Goal: Task Accomplishment & Management: Use online tool/utility

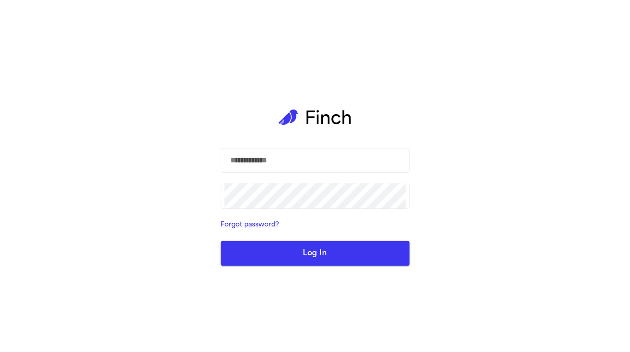
click at [0, 351] on com-1password-button at bounding box center [0, 352] width 0 height 0
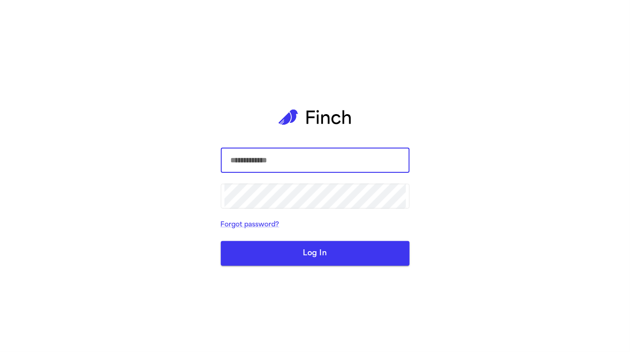
type input "**********"
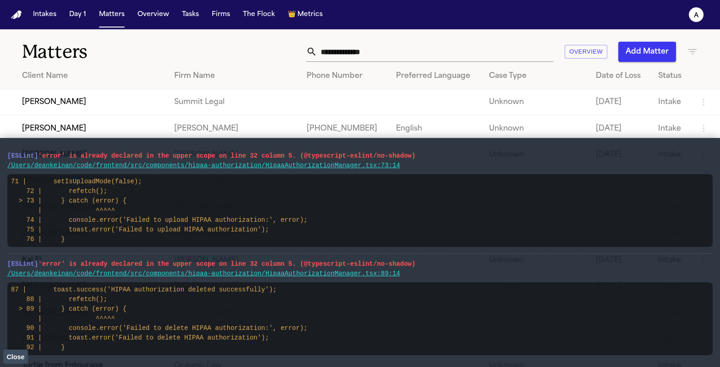
click at [110, 117] on td "Isabella Avila" at bounding box center [83, 128] width 167 height 26
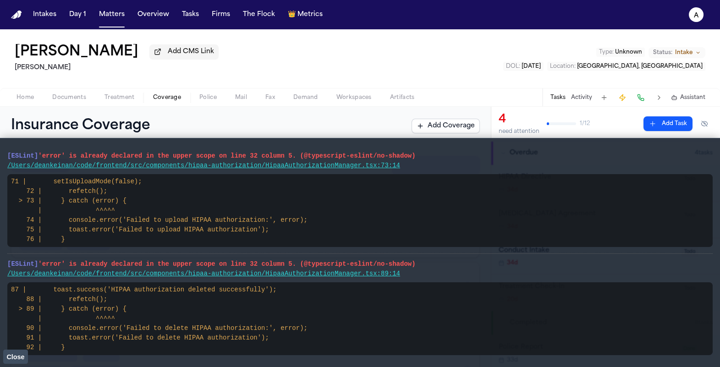
click at [166, 103] on span "button" at bounding box center [167, 102] width 39 height 1
click at [14, 107] on div "Isabella Avila Add CMS Link Kurtz Riley Type : Unknown Status: Intake DOL : 202…" at bounding box center [360, 67] width 720 height 77
click at [23, 99] on span "Home" at bounding box center [24, 97] width 17 height 7
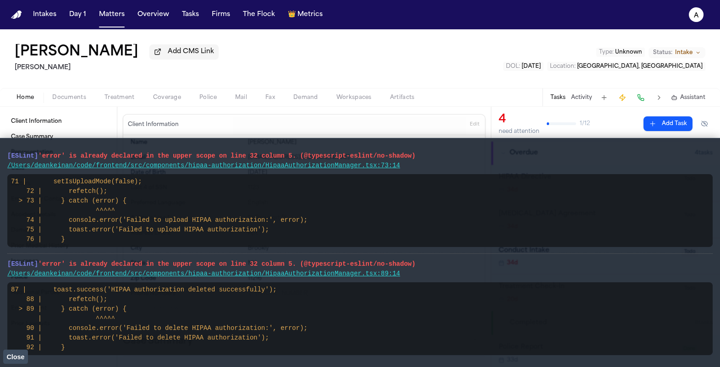
click at [20, 351] on button "Close" at bounding box center [15, 357] width 25 height 14
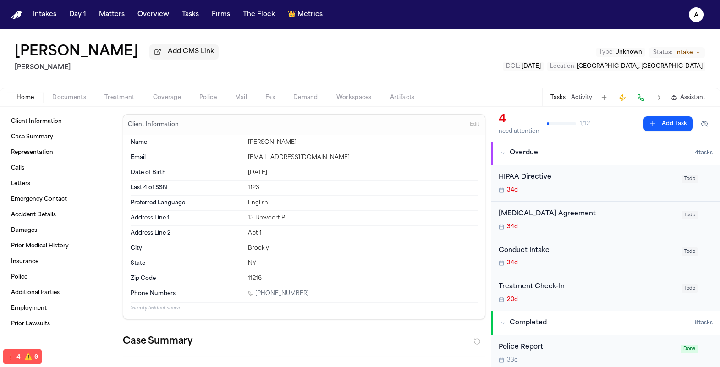
click at [136, 106] on div "Home Documents Treatment Coverage Police Mail Fax Demand Workspaces Artifacts T…" at bounding box center [360, 97] width 720 height 18
click at [130, 103] on button "Treatment" at bounding box center [119, 97] width 49 height 11
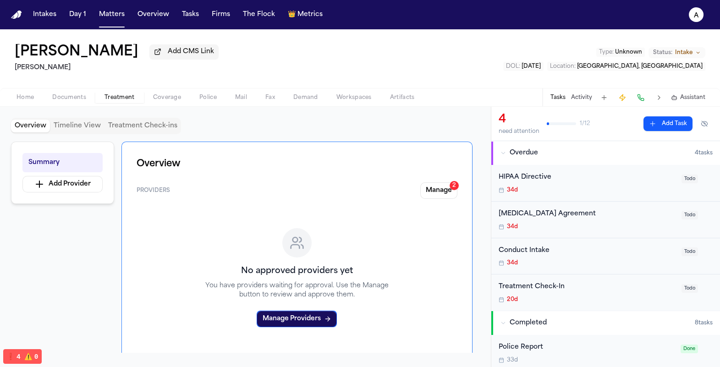
scroll to position [5, 0]
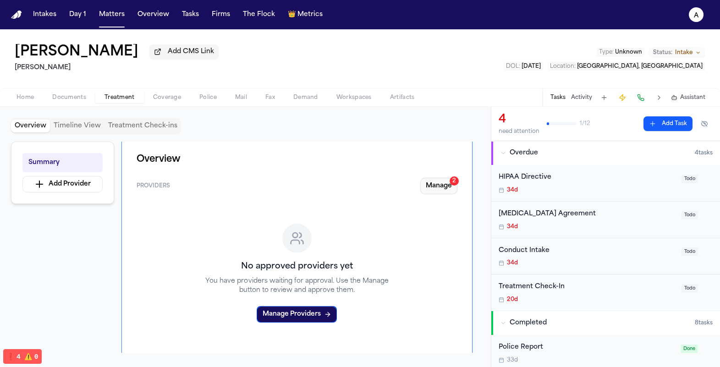
click at [433, 186] on button "Manage 2" at bounding box center [438, 186] width 37 height 16
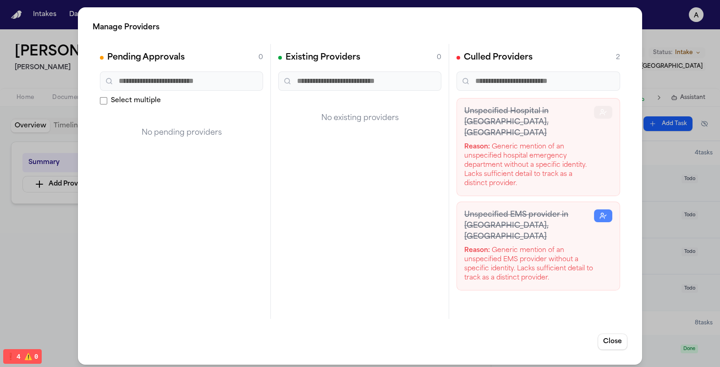
click at [606, 112] on icon "button" at bounding box center [602, 112] width 7 height 7
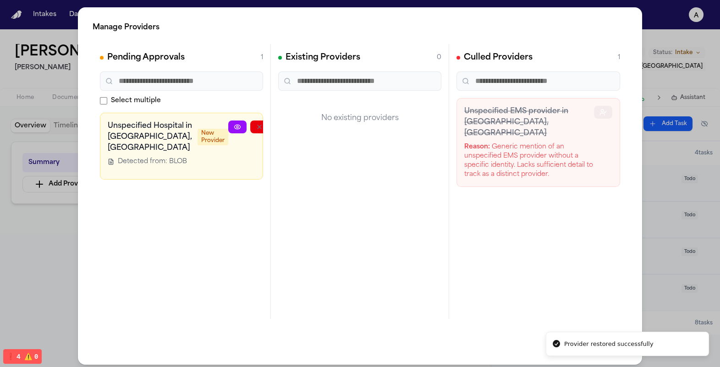
click at [603, 117] on button "button" at bounding box center [603, 112] width 18 height 13
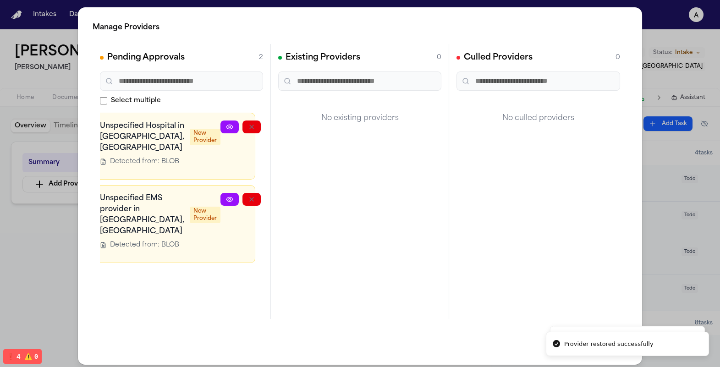
scroll to position [0, 0]
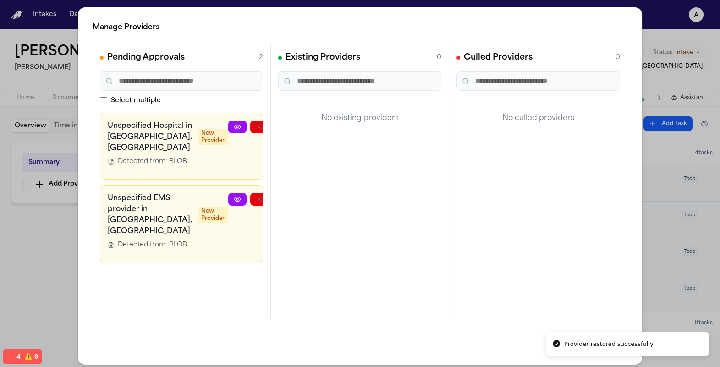
click at [629, 58] on div "Manage Providers Pending Approvals 2 Select multiple Unspecified Hospital in Sp…" at bounding box center [360, 186] width 720 height 372
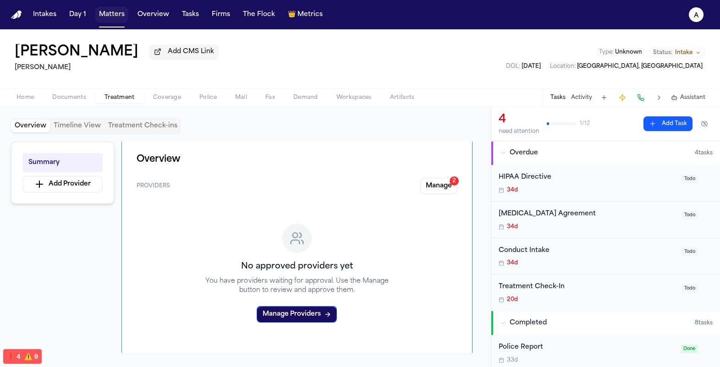
click at [109, 18] on button "Matters" at bounding box center [111, 14] width 33 height 16
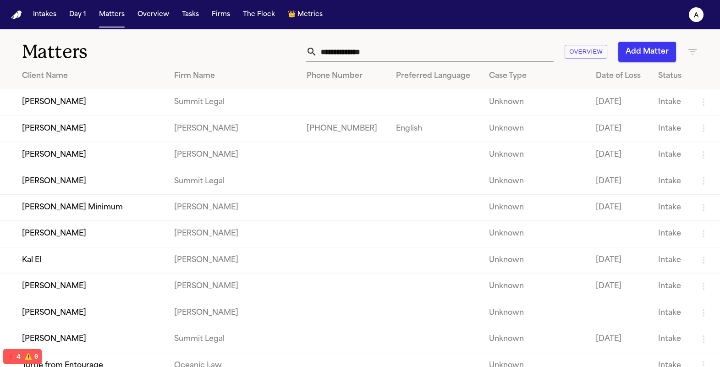
click at [70, 158] on td "Lisa Rada" at bounding box center [83, 155] width 167 height 26
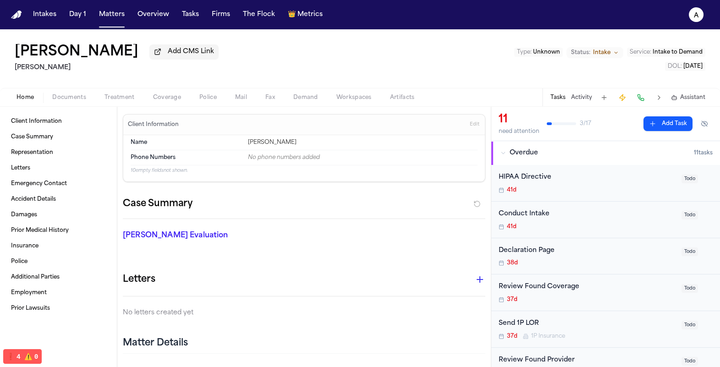
click at [177, 103] on span "button" at bounding box center [167, 102] width 39 height 1
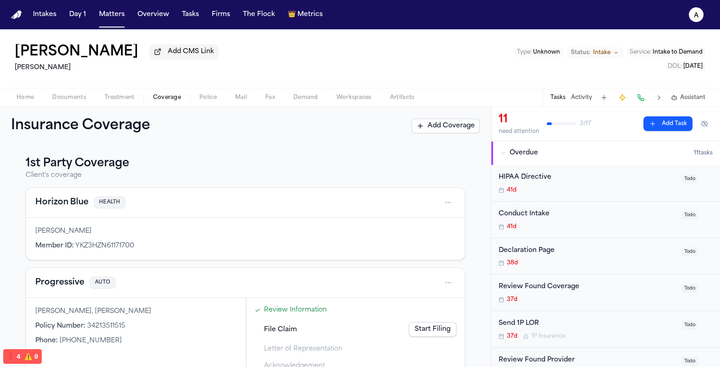
click at [304, 106] on div "Home Documents Treatment Coverage Police Mail Fax Demand Workspaces Artifacts T…" at bounding box center [360, 97] width 720 height 18
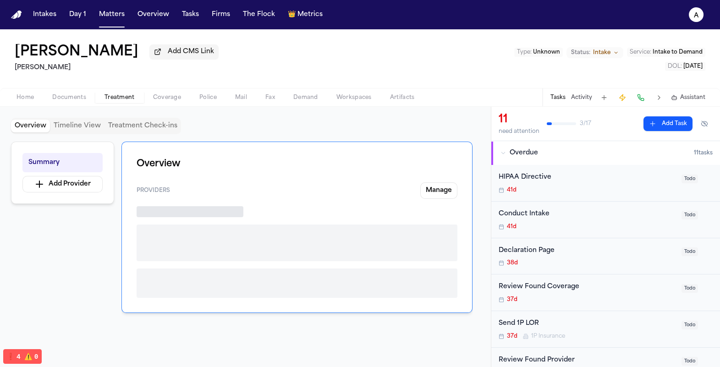
click at [134, 96] on button "Treatment" at bounding box center [119, 97] width 49 height 11
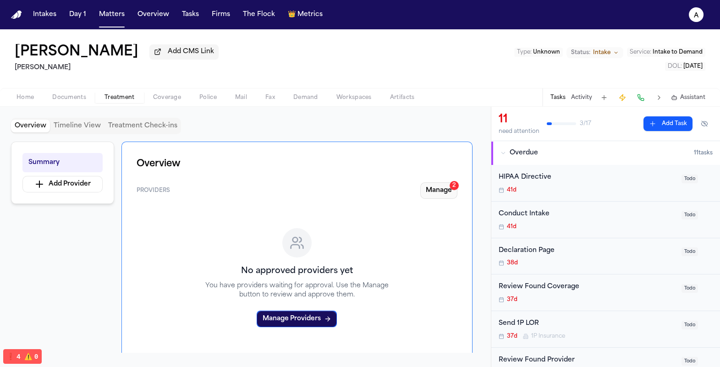
click at [456, 188] on div "2" at bounding box center [453, 185] width 9 height 9
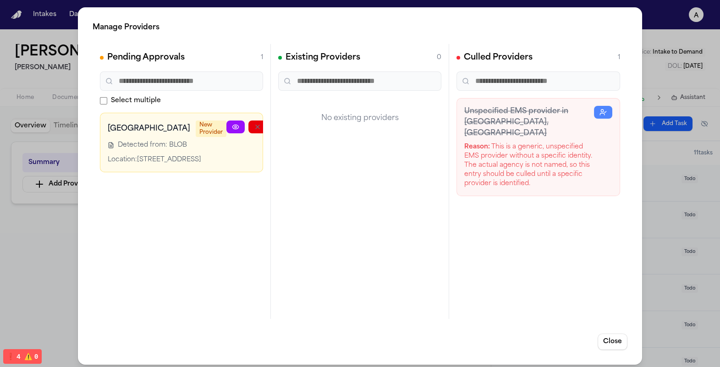
click at [298, 128] on icon "button" at bounding box center [301, 126] width 7 height 7
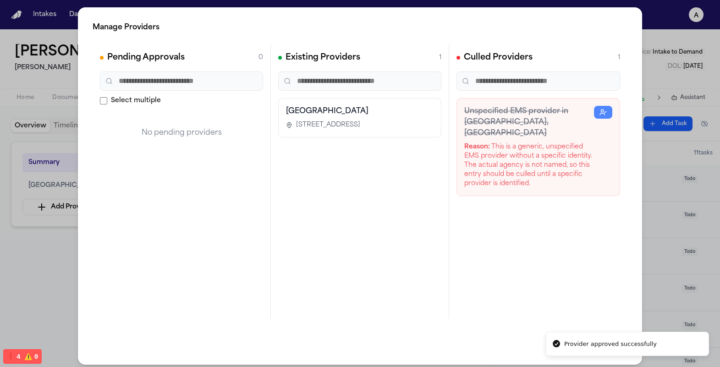
click at [629, 36] on div "Manage Providers Pending Approvals 0 Select multiple No pending providers Exist…" at bounding box center [360, 186] width 720 height 372
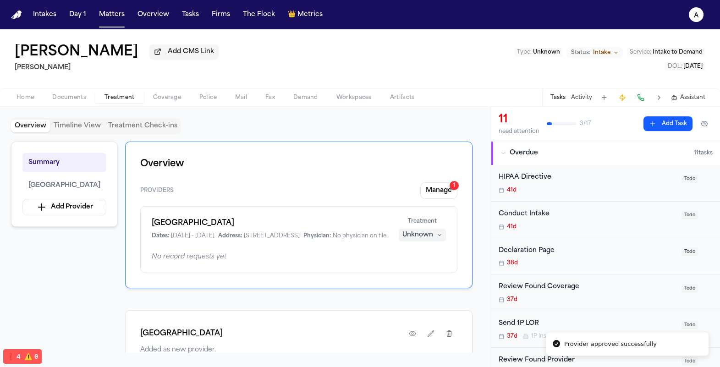
click at [431, 231] on button "Unknown" at bounding box center [422, 235] width 47 height 13
click at [422, 273] on span "Completed" at bounding box center [411, 271] width 36 height 9
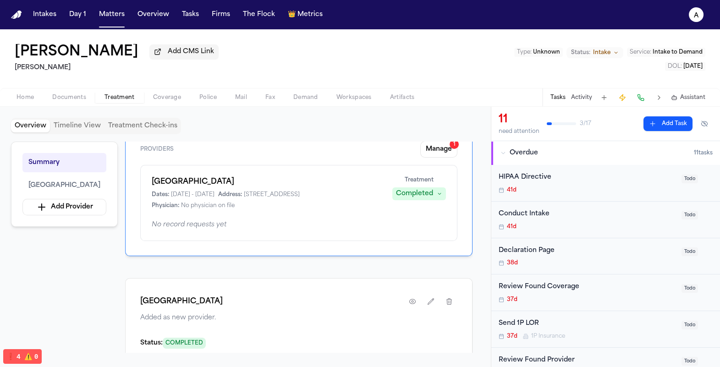
click at [316, 241] on div "Community Medical Center Dates: 5/21/2025 - 5/21/2025 Address: 99 Highway 37 We…" at bounding box center [298, 203] width 317 height 76
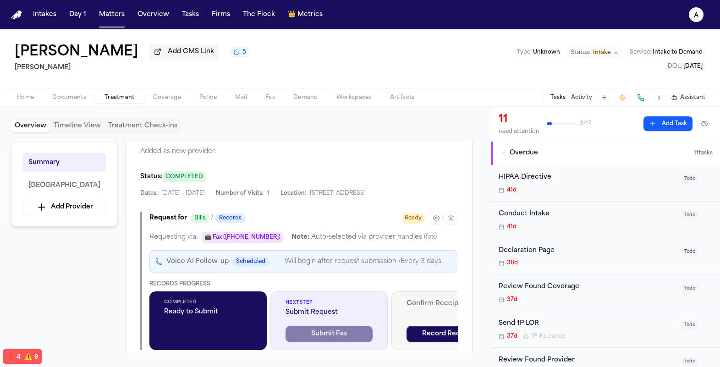
scroll to position [233, 0]
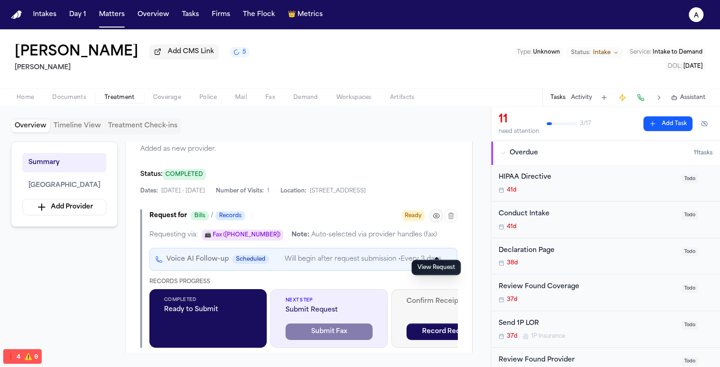
click at [434, 219] on icon "button" at bounding box center [435, 215] width 7 height 7
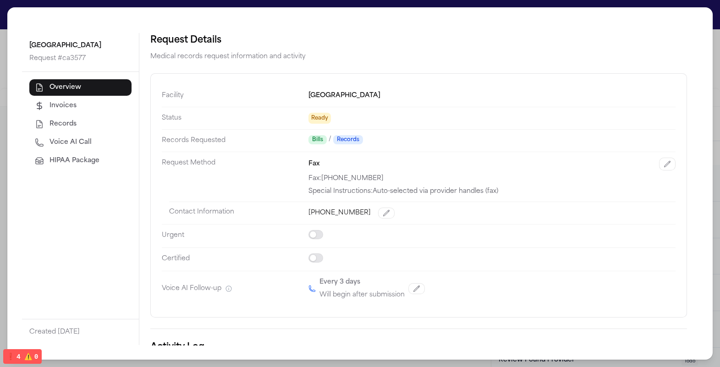
click at [105, 122] on button "Records" at bounding box center [80, 124] width 102 height 16
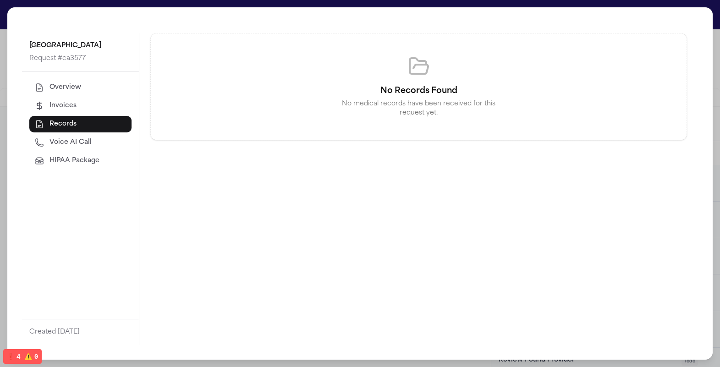
click at [87, 153] on button "HIPAA Package" at bounding box center [80, 161] width 102 height 16
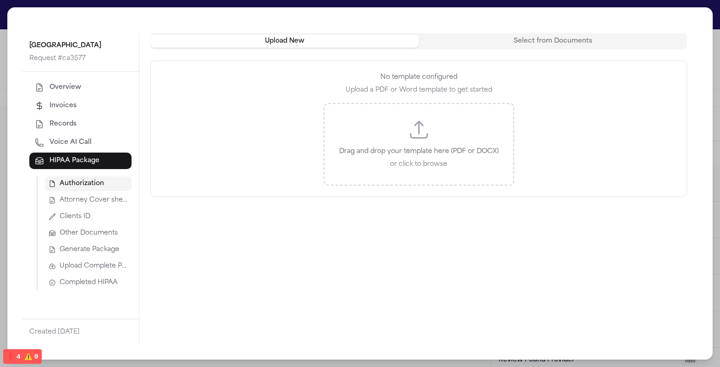
click at [92, 141] on button "Voice AI Call" at bounding box center [80, 142] width 102 height 16
select select "***"
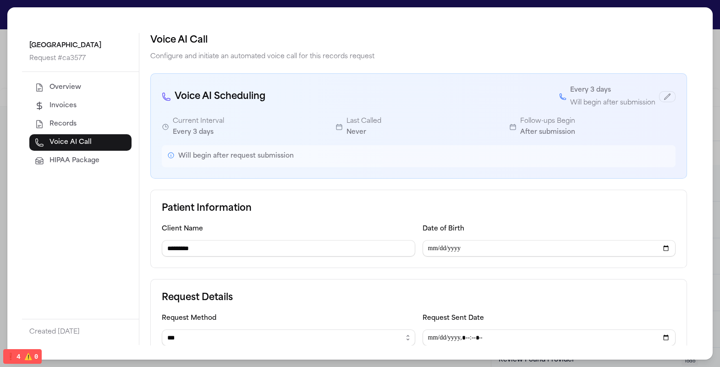
click at [88, 159] on span "HIPAA Package" at bounding box center [74, 160] width 50 height 9
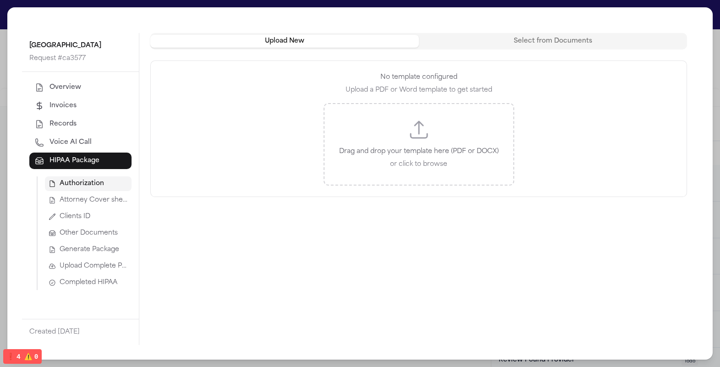
click at [86, 108] on button "Invoices" at bounding box center [80, 106] width 102 height 16
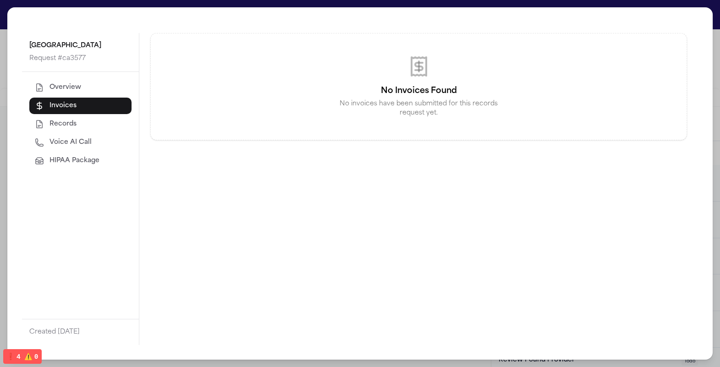
click at [93, 88] on button "Overview" at bounding box center [80, 87] width 102 height 16
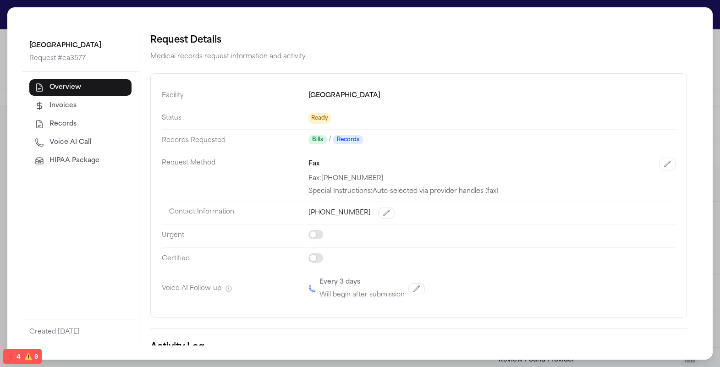
click at [629, 19] on div "Community Medical Center Request # ca3577 Overview Invoices Records Voice AI Ca…" at bounding box center [359, 183] width 705 height 352
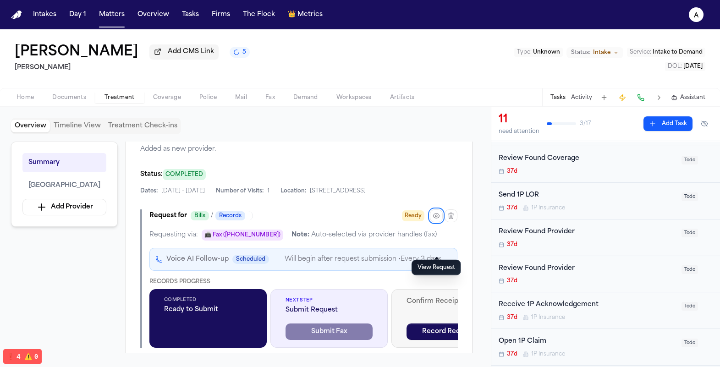
scroll to position [312, 0]
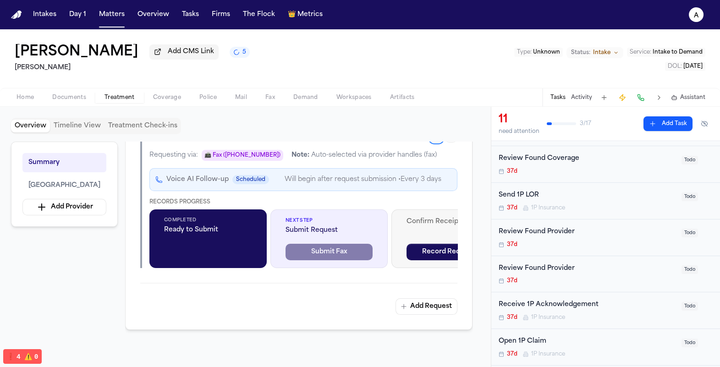
click at [366, 185] on p "Will begin after request submission • Every 3 days" at bounding box center [362, 179] width 157 height 11
click at [268, 161] on span "📠 Fax (+17325572209)" at bounding box center [243, 155] width 82 height 11
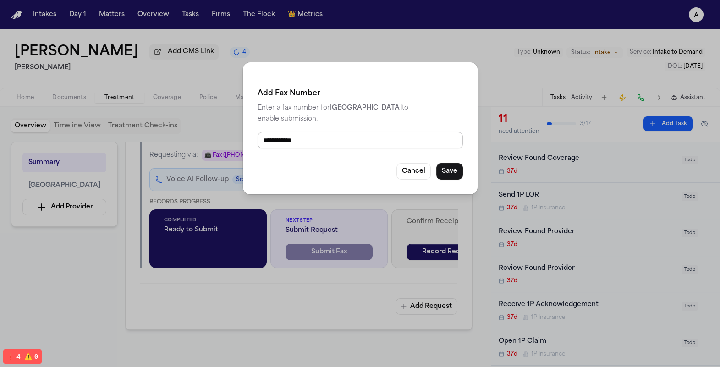
click at [320, 141] on input "**********" at bounding box center [359, 140] width 205 height 16
click at [401, 169] on button "Cancel" at bounding box center [413, 171] width 34 height 16
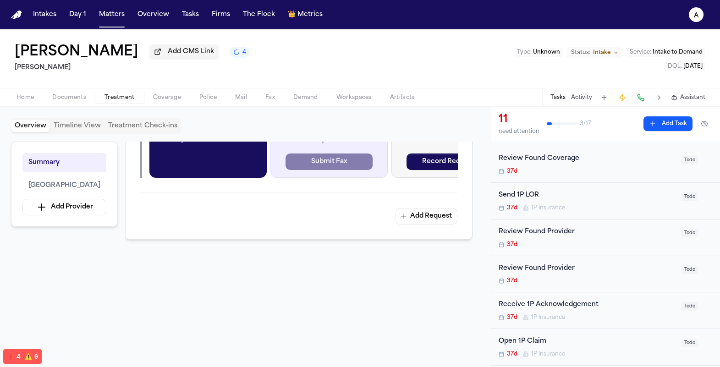
scroll to position [404, 0]
click at [430, 224] on button "Add Request" at bounding box center [426, 215] width 62 height 16
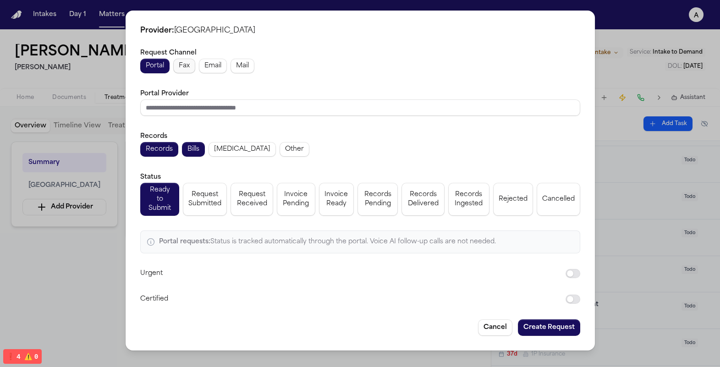
click at [188, 69] on span "Fax" at bounding box center [184, 65] width 11 height 9
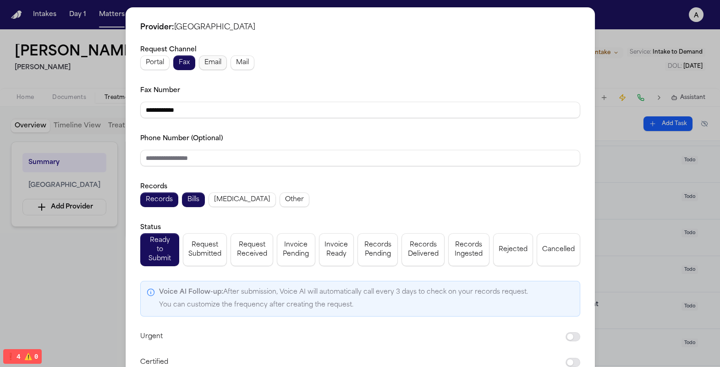
click at [215, 68] on button "Email" at bounding box center [213, 62] width 28 height 15
click at [239, 58] on span "Mail" at bounding box center [242, 62] width 13 height 9
click at [153, 61] on span "Portal" at bounding box center [155, 62] width 18 height 9
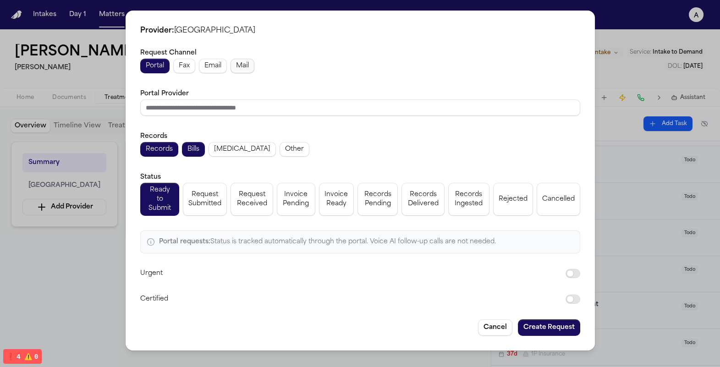
click at [243, 61] on button "Mail" at bounding box center [242, 66] width 24 height 15
click at [243, 61] on span "Mail" at bounding box center [242, 65] width 13 height 9
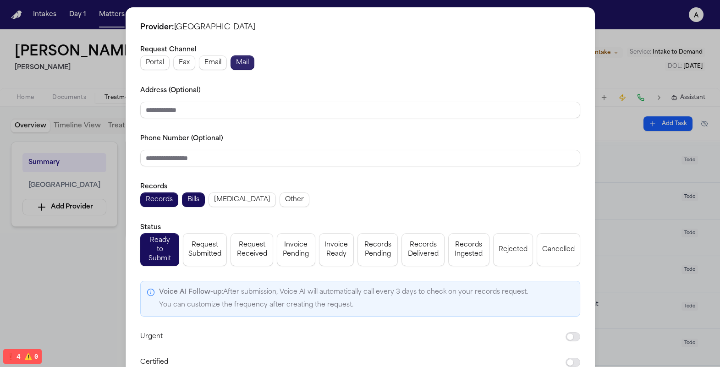
click at [243, 61] on span "Mail" at bounding box center [242, 62] width 13 height 9
type input "**********"
click at [232, 153] on input "Phone Number (Optional)" at bounding box center [360, 158] width 440 height 16
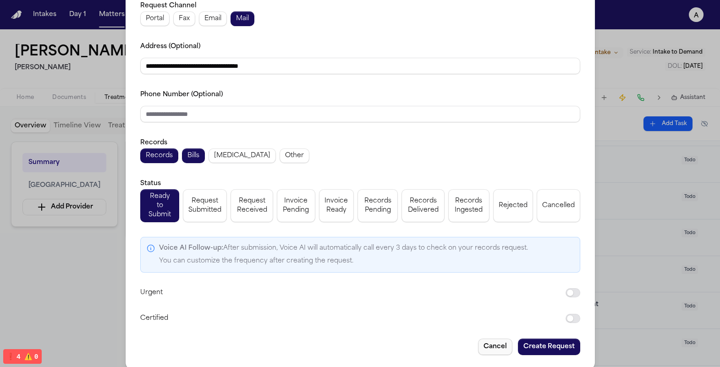
click at [490, 339] on button "Cancel" at bounding box center [495, 347] width 34 height 16
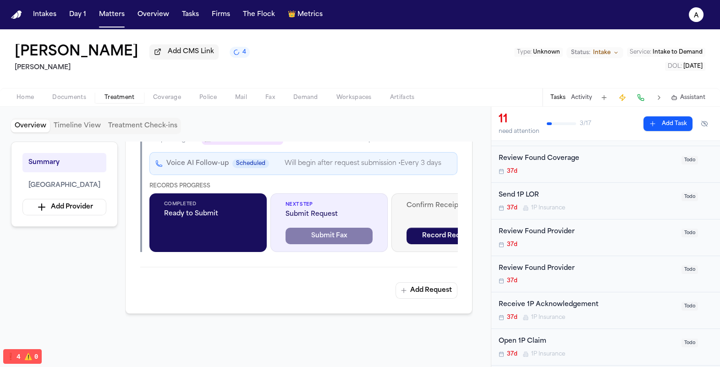
scroll to position [327, 0]
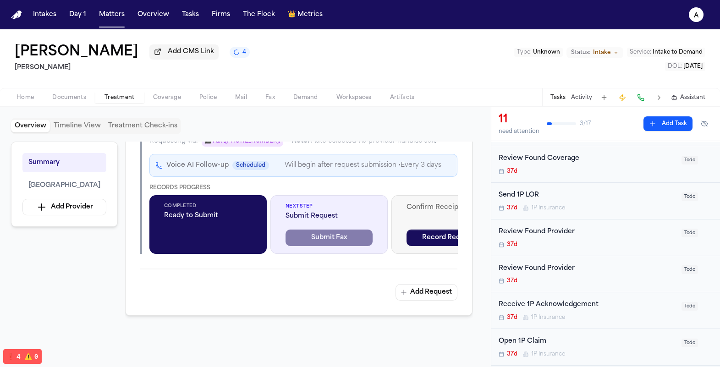
click at [260, 254] on div "Completed Ready to Submit" at bounding box center [207, 224] width 117 height 59
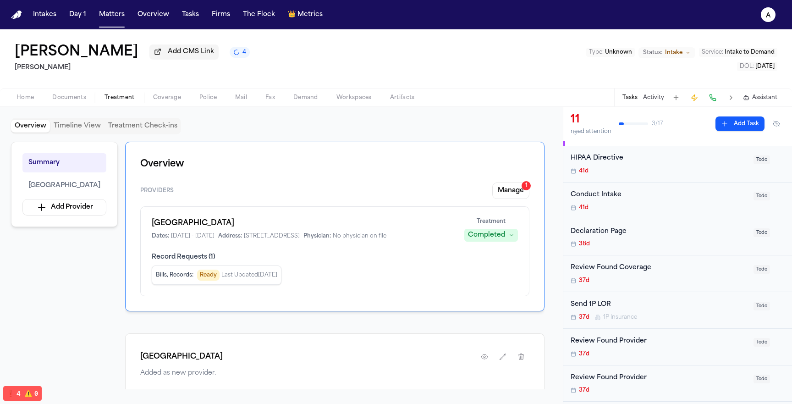
scroll to position [0, 0]
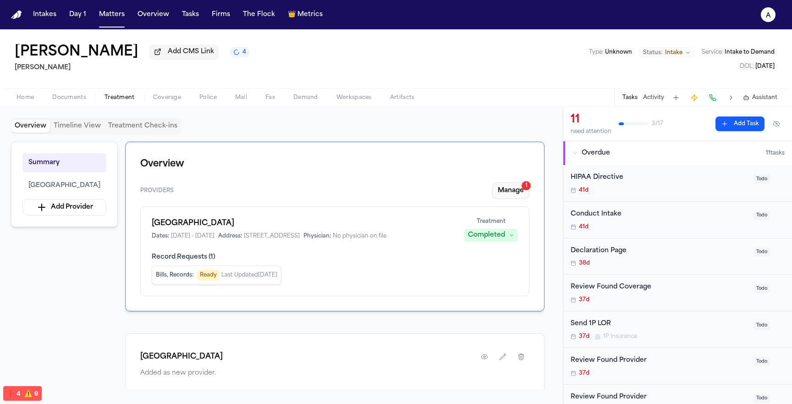
click at [510, 192] on button "Manage 1" at bounding box center [510, 190] width 37 height 16
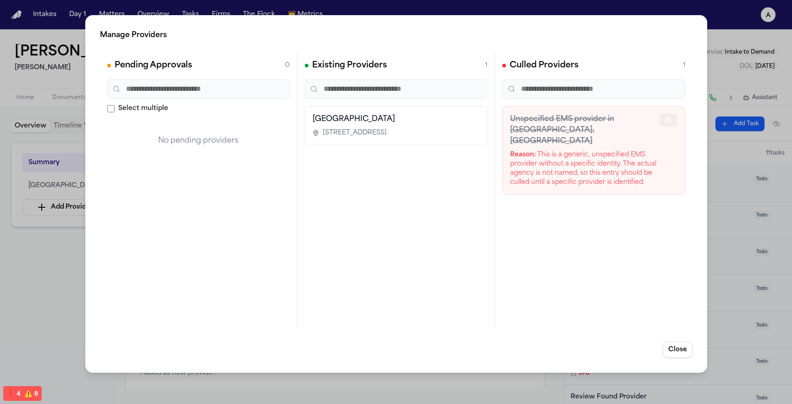
click at [629, 119] on icon "button" at bounding box center [667, 119] width 7 height 7
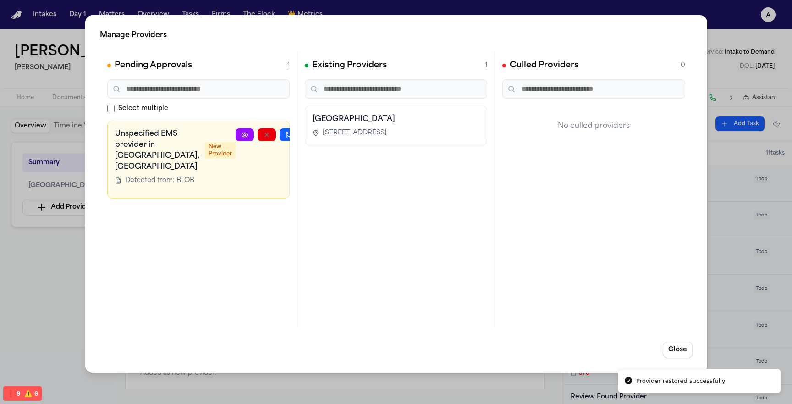
click at [301, 136] on button "button" at bounding box center [310, 134] width 18 height 13
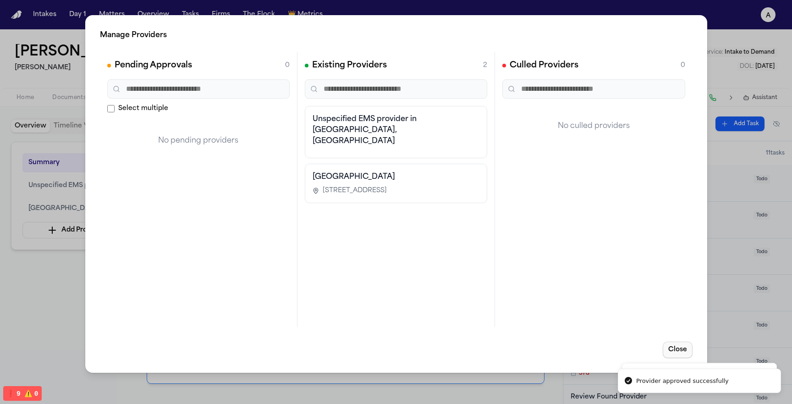
click at [629, 347] on button "Close" at bounding box center [677, 349] width 30 height 16
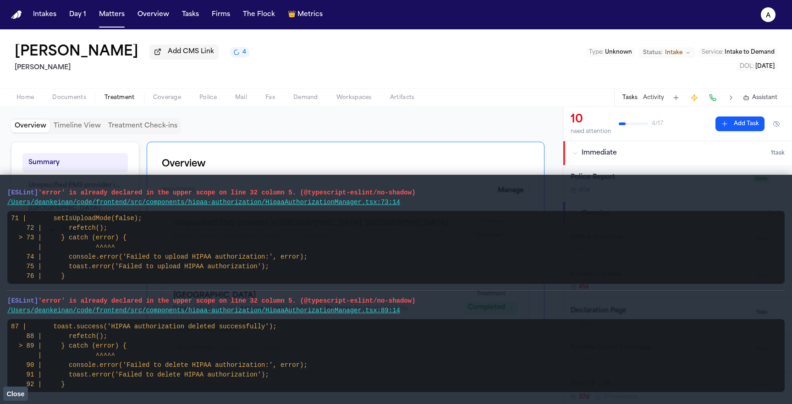
click at [18, 394] on span "Close" at bounding box center [15, 393] width 18 height 7
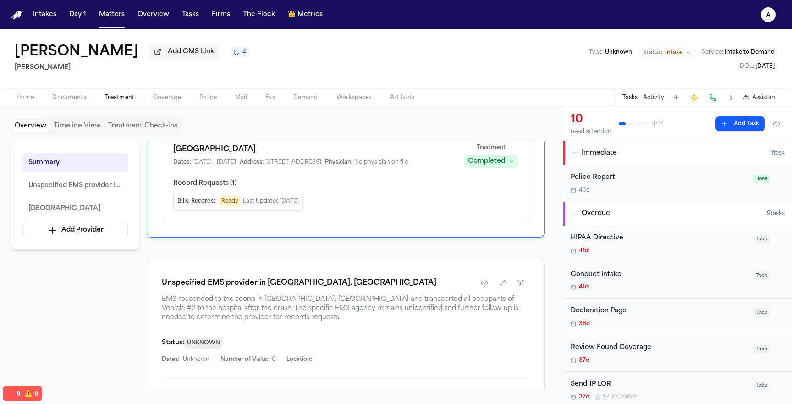
scroll to position [112, 0]
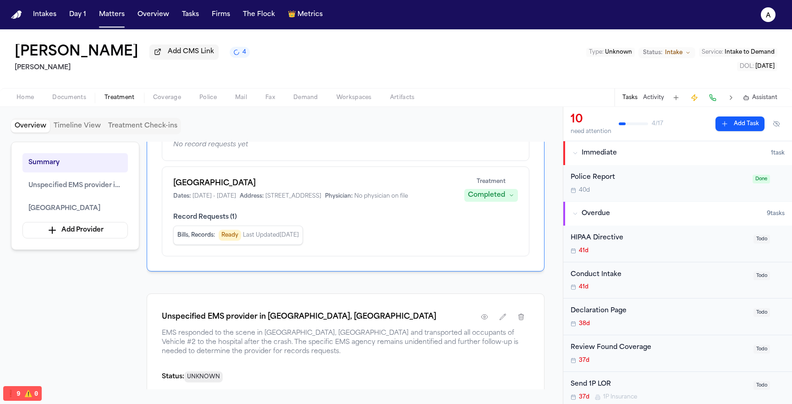
click at [262, 239] on span "Last Updated Sep 28, 2025" at bounding box center [271, 234] width 56 height 7
click at [230, 241] on span "Ready" at bounding box center [230, 235] width 22 height 11
click at [224, 241] on span "Ready" at bounding box center [230, 235] width 22 height 11
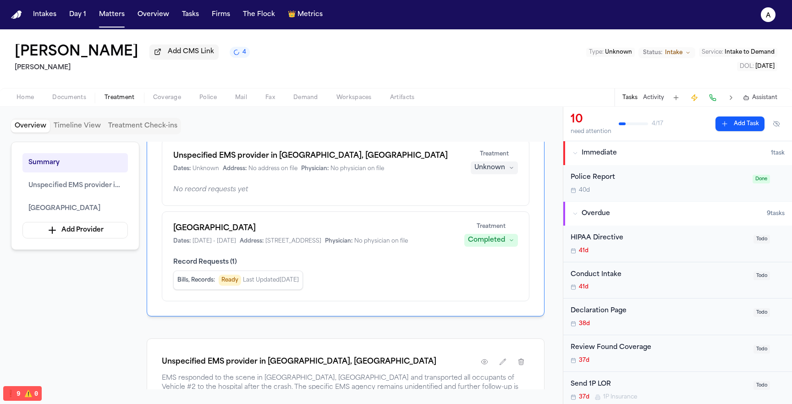
scroll to position [66, 0]
click at [478, 246] on div "Completed" at bounding box center [486, 240] width 37 height 9
click at [380, 290] on div "Community Medical Center Dates: 5/21/2025 - 5/21/2025 Address: 99 Highway 37 We…" at bounding box center [345, 257] width 367 height 90
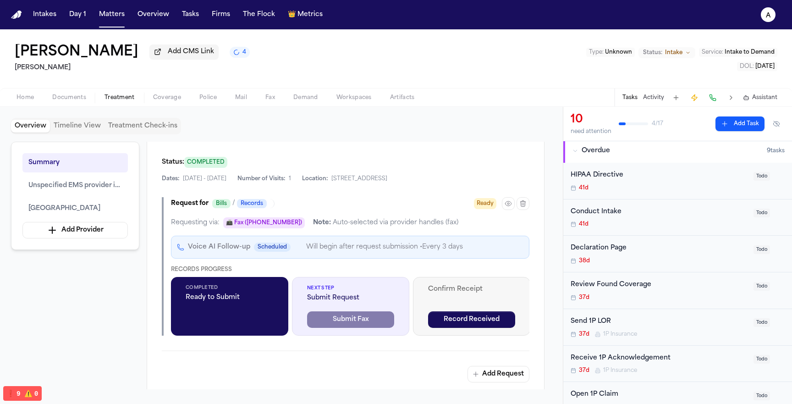
scroll to position [55, 0]
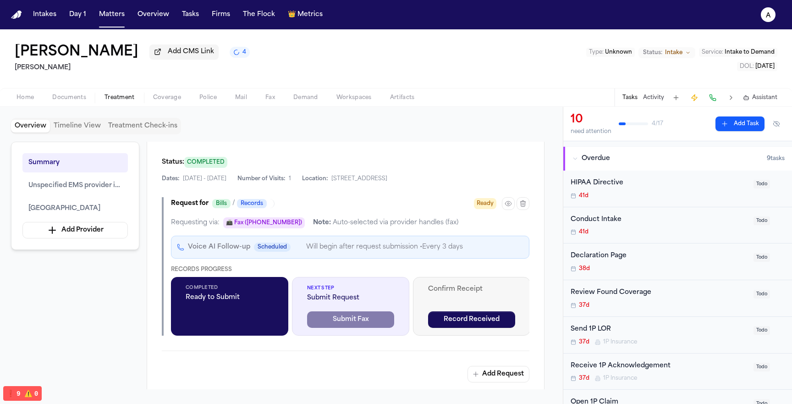
click at [637, 178] on div "HIPAA Directive 41d Todo" at bounding box center [677, 188] width 229 height 37
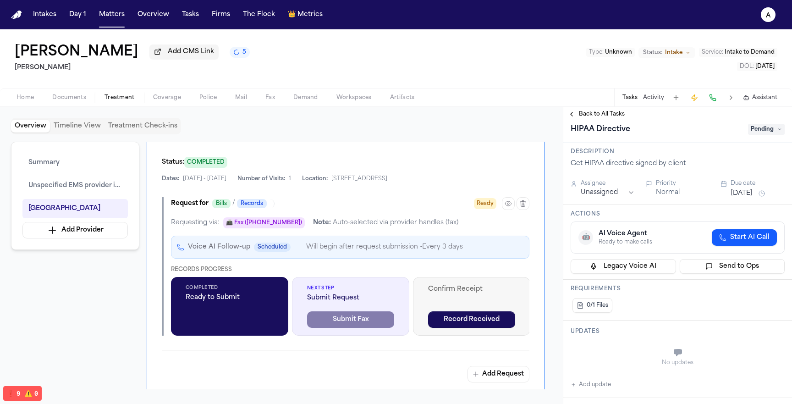
scroll to position [1, 0]
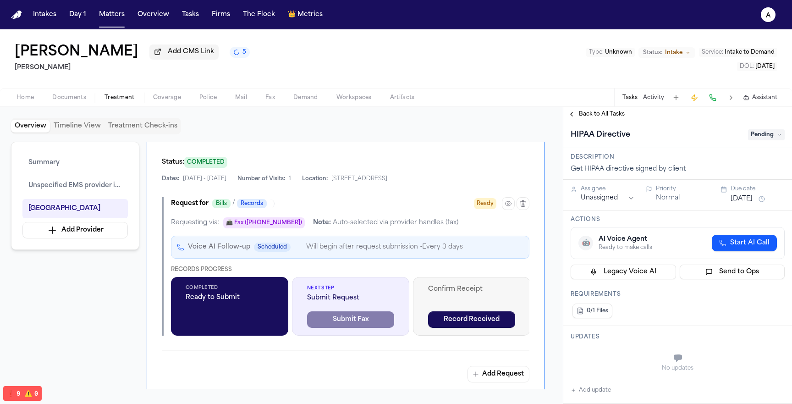
click at [610, 120] on div "Back to All Tasks" at bounding box center [677, 114] width 229 height 15
click at [609, 115] on span "Back to All Tasks" at bounding box center [602, 113] width 46 height 7
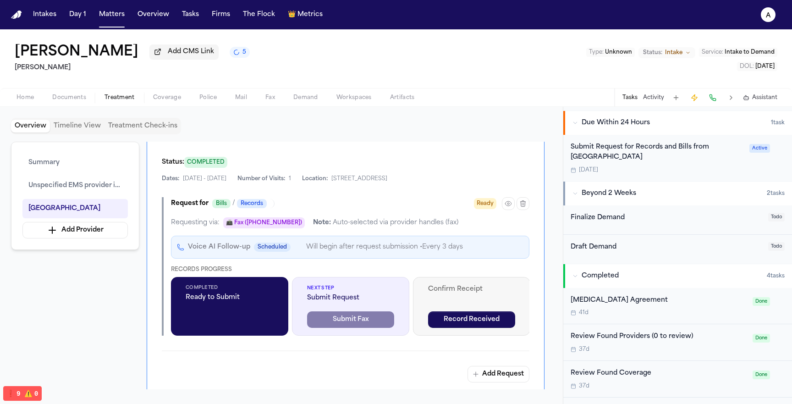
scroll to position [445, 0]
click at [661, 153] on div "Submit Request for Records and Bills from Community Medical Center" at bounding box center [656, 151] width 173 height 21
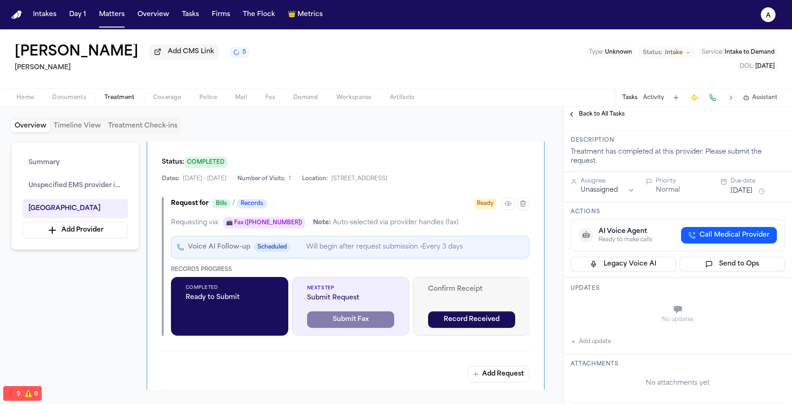
scroll to position [19, 0]
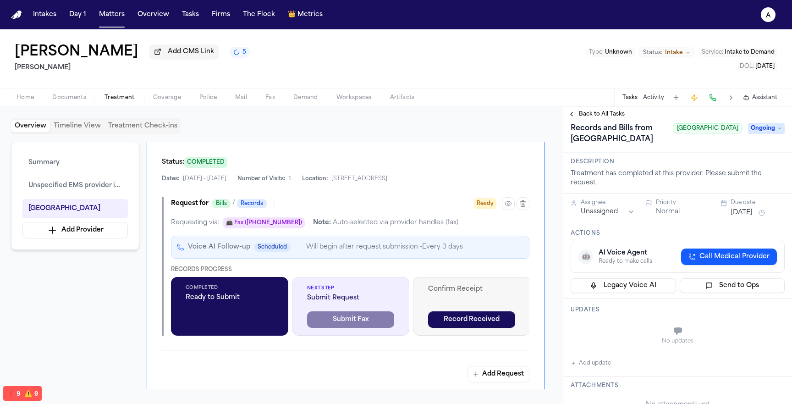
click at [594, 113] on span "Back to All Tasks" at bounding box center [602, 113] width 46 height 7
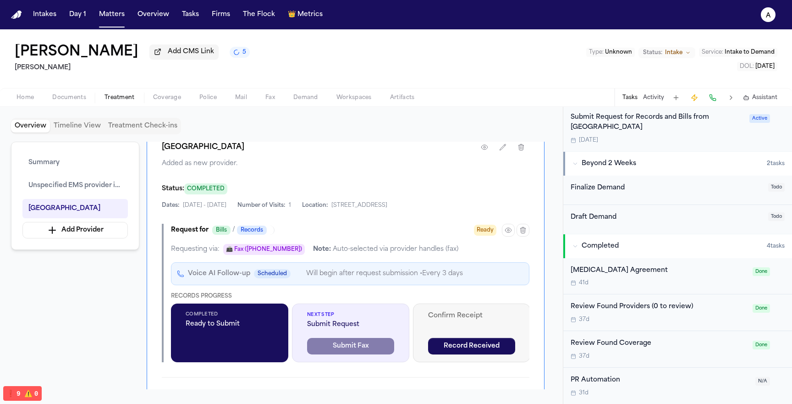
scroll to position [468, 0]
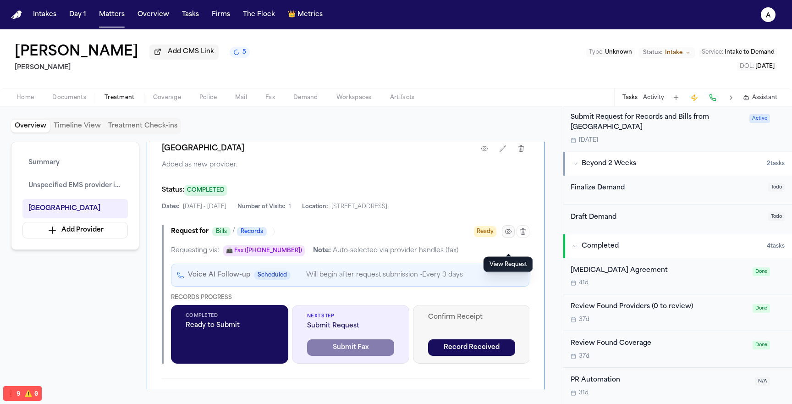
click at [509, 235] on icon "button" at bounding box center [507, 231] width 7 height 7
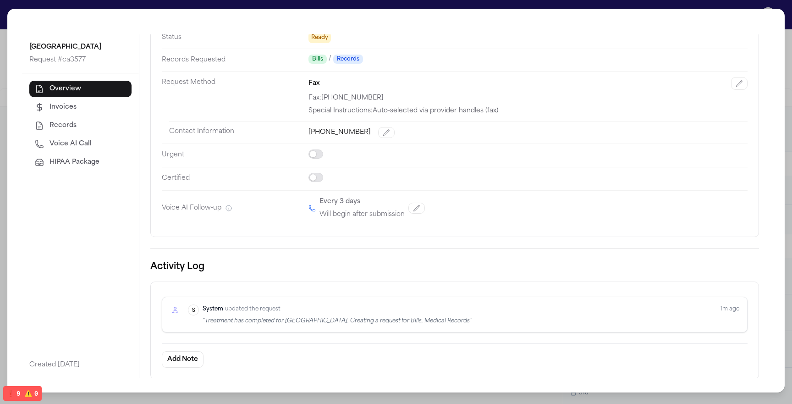
scroll to position [0, 0]
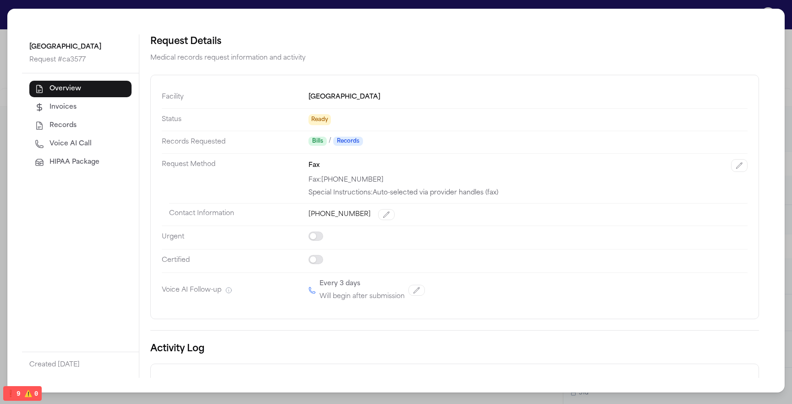
click at [371, 191] on div "Special Instructions: Auto-selected via provider handles (fax)" at bounding box center [527, 192] width 439 height 9
click at [388, 174] on div "Fax Fax: +17325572209 Special Instructions: Auto-selected via provider handles …" at bounding box center [527, 178] width 439 height 38
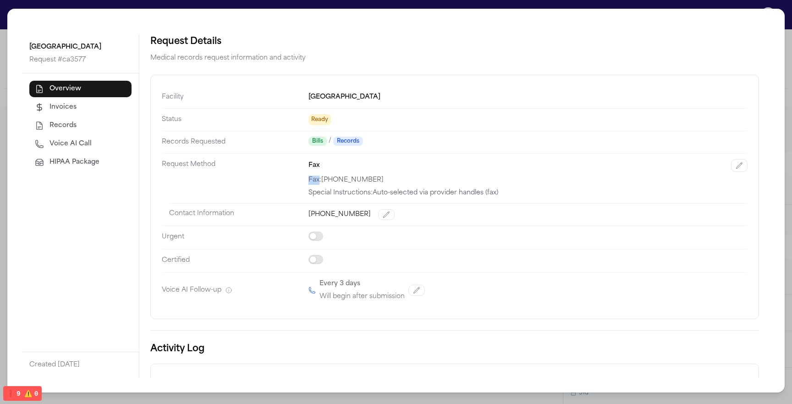
click at [388, 174] on div "Fax Fax: +17325572209 Special Instructions: Auto-selected via provider handles …" at bounding box center [527, 178] width 439 height 38
click at [387, 209] on div "+17325578136" at bounding box center [527, 214] width 439 height 11
click at [423, 190] on div "Special Instructions: Auto-selected via provider handles (fax)" at bounding box center [527, 192] width 439 height 9
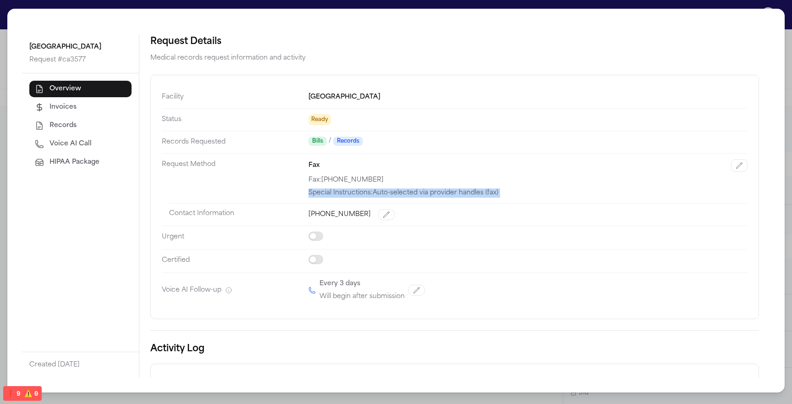
scroll to position [82, 0]
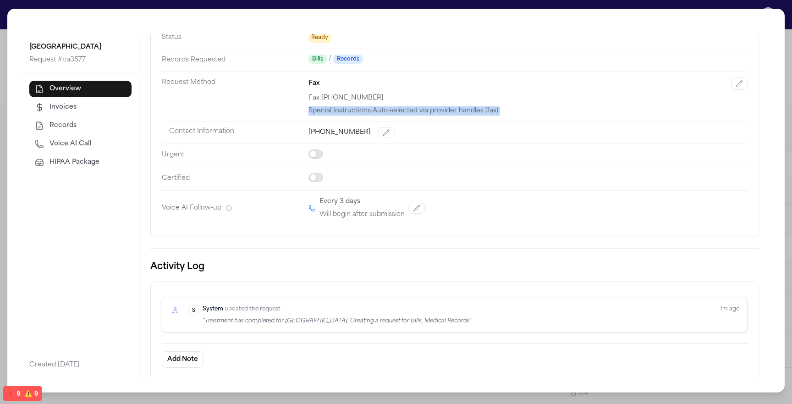
click at [77, 131] on button "Records" at bounding box center [80, 125] width 102 height 16
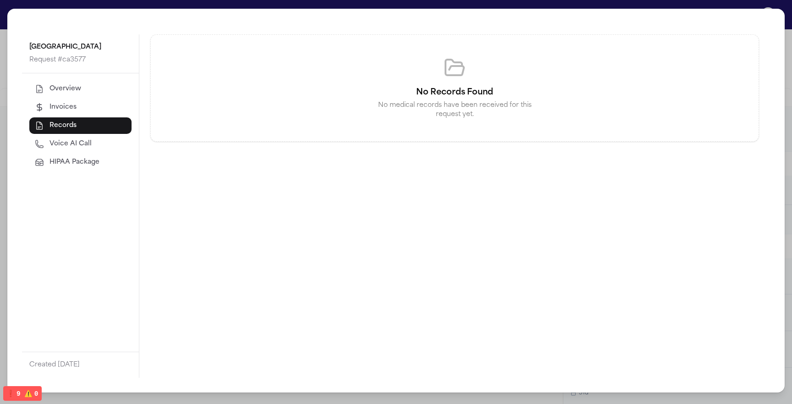
click at [80, 100] on button "Invoices" at bounding box center [80, 107] width 102 height 16
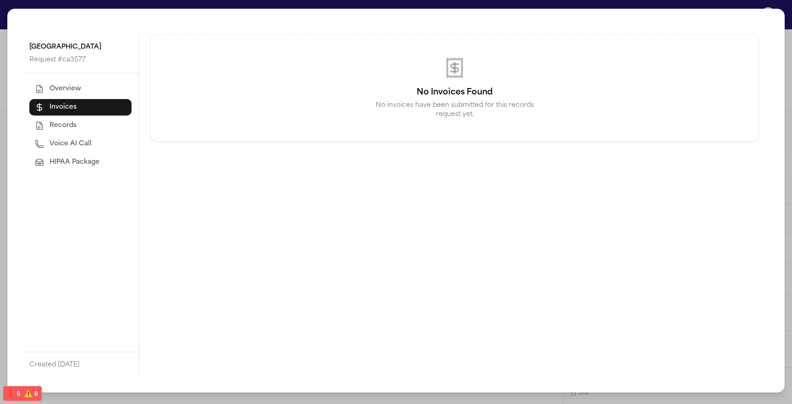
click at [90, 86] on button "Overview" at bounding box center [80, 89] width 102 height 16
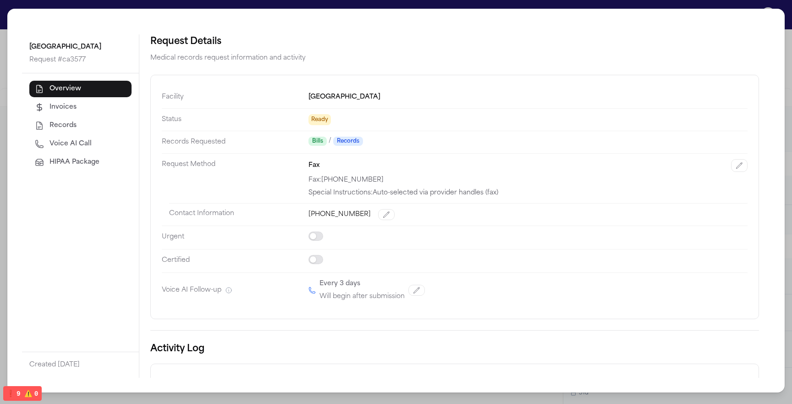
scroll to position [82, 0]
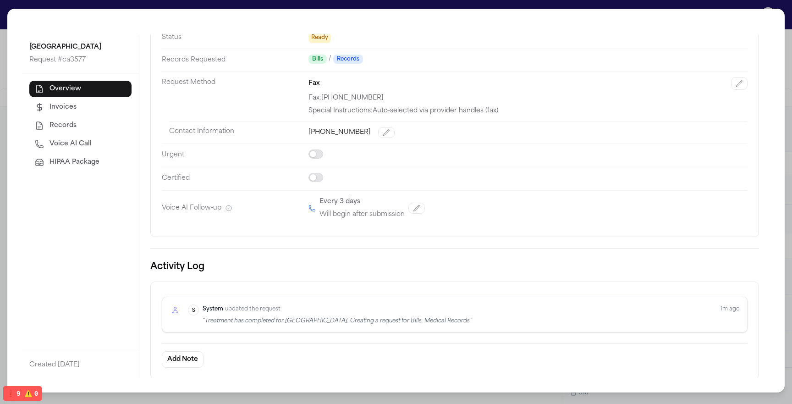
click at [62, 148] on span "Voice AI Call" at bounding box center [70, 143] width 42 height 9
select select "***"
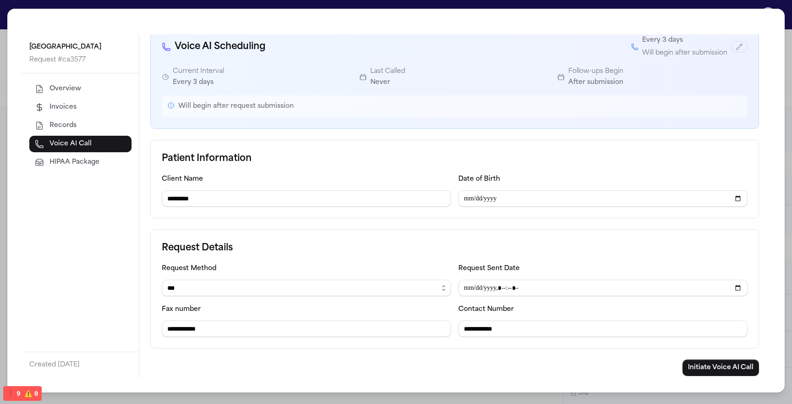
scroll to position [49, 0]
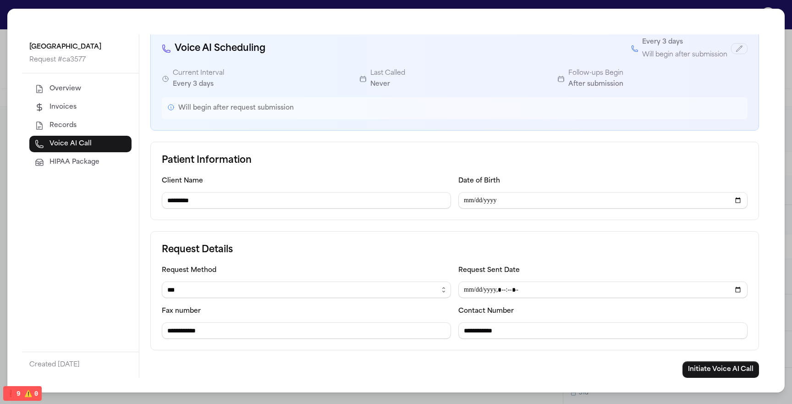
click at [67, 170] on button "HIPAA Package" at bounding box center [80, 162] width 102 height 16
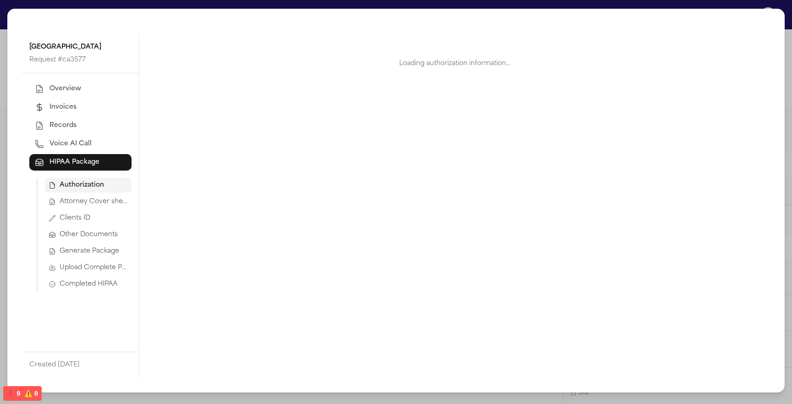
scroll to position [0, 0]
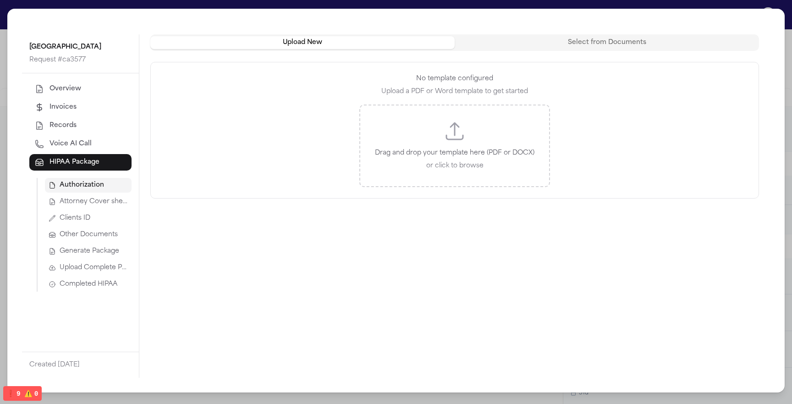
click at [527, 34] on div "Upload New Select from Documents" at bounding box center [454, 42] width 608 height 16
click at [521, 43] on button "Select from Documents" at bounding box center [606, 42] width 304 height 13
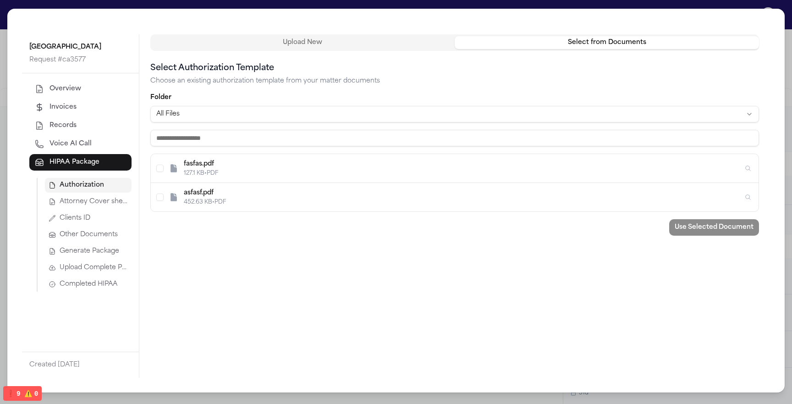
click at [360, 44] on button "Upload New" at bounding box center [302, 42] width 304 height 13
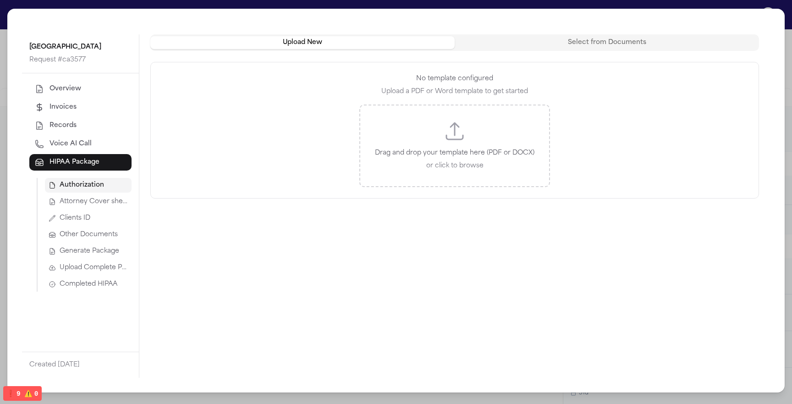
click at [87, 183] on span "Authorization" at bounding box center [82, 184] width 44 height 9
click at [87, 195] on button "Attorney Cover sheet" at bounding box center [88, 201] width 87 height 15
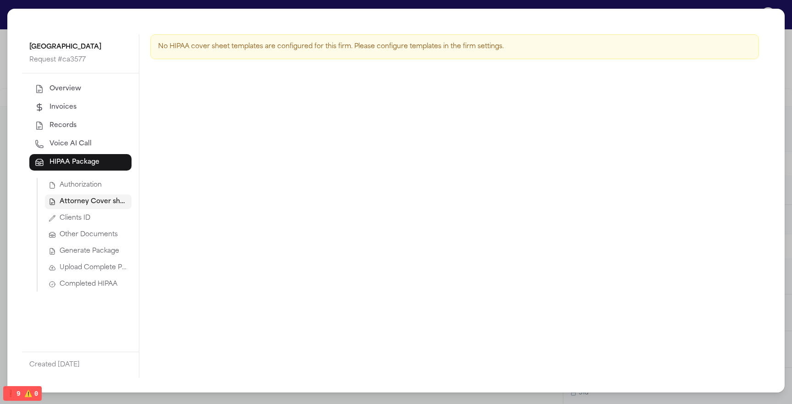
click at [87, 220] on span "Clients ID" at bounding box center [75, 217] width 31 height 9
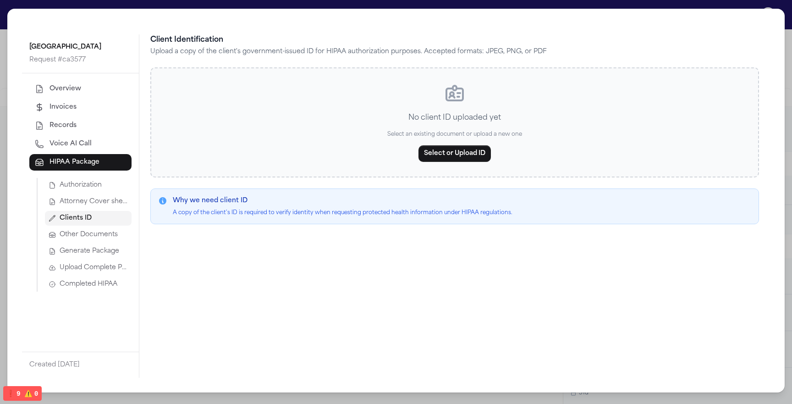
click at [93, 204] on span "Attorney Cover sheet" at bounding box center [94, 201] width 68 height 9
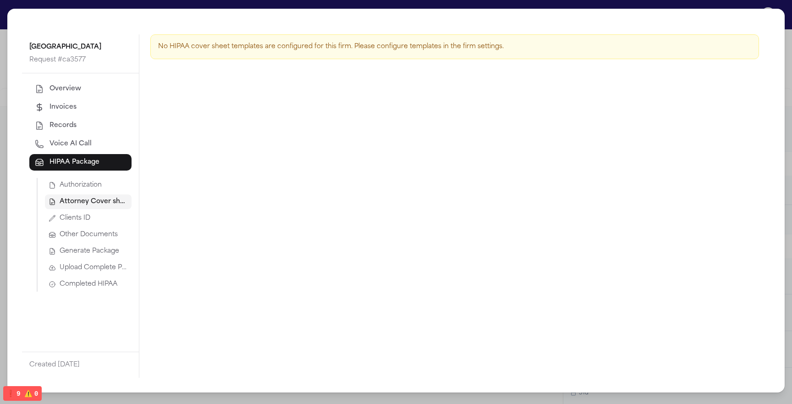
click at [87, 219] on span "Clients ID" at bounding box center [75, 217] width 31 height 9
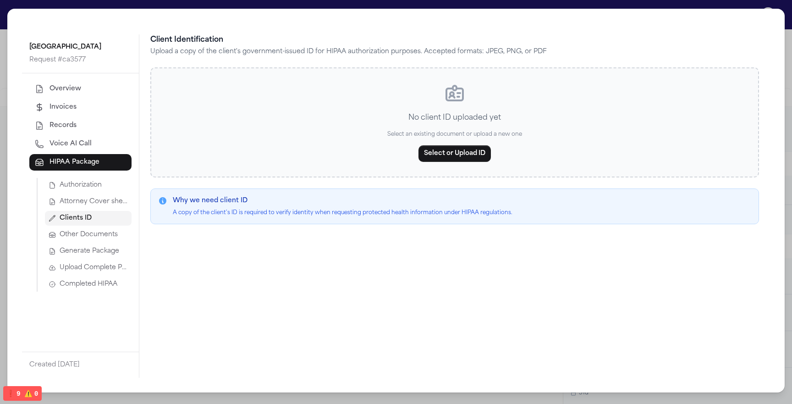
click at [85, 251] on span "Generate Package" at bounding box center [90, 250] width 60 height 9
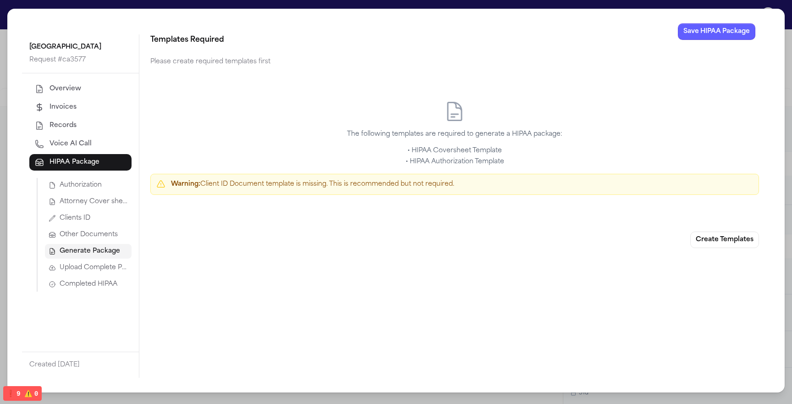
click at [103, 225] on div "Authorization Attorney Cover sheet Clients ID Other Documents Generate Package …" at bounding box center [84, 235] width 95 height 114
click at [97, 235] on span "Other Documents" at bounding box center [89, 234] width 58 height 9
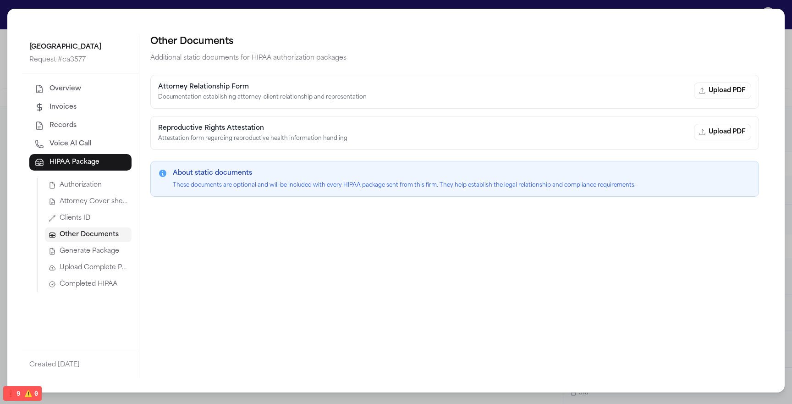
click at [85, 250] on span "Generate Package" at bounding box center [90, 250] width 60 height 9
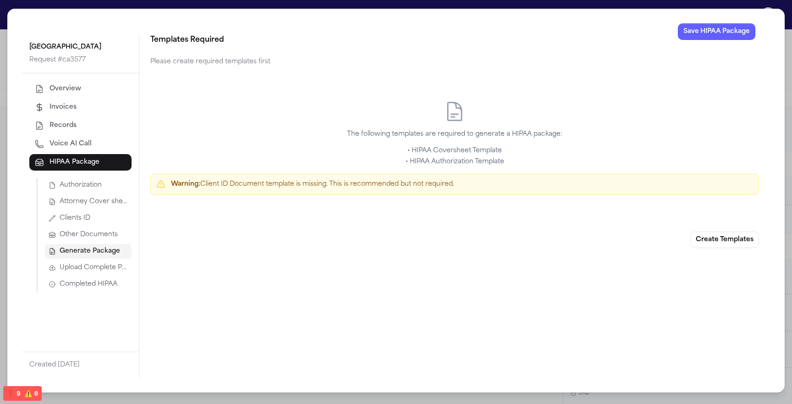
click at [91, 267] on span "Upload Complete Package" at bounding box center [94, 267] width 68 height 9
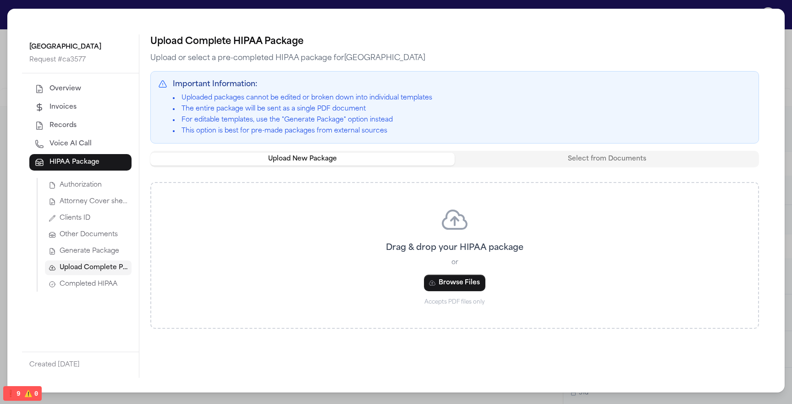
click at [101, 229] on button "Other Documents" at bounding box center [88, 234] width 87 height 15
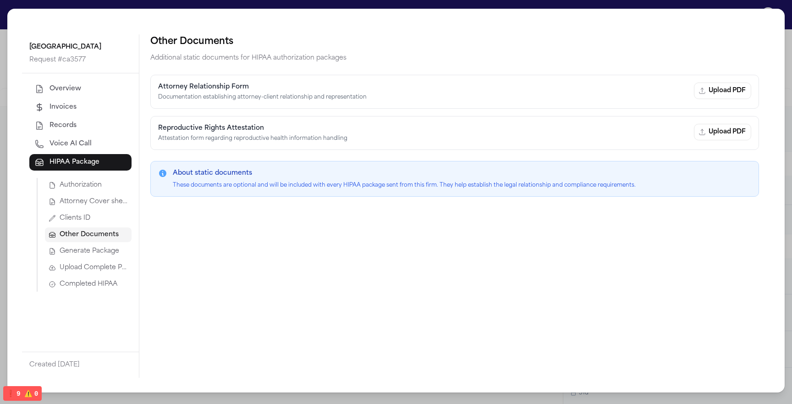
click at [106, 203] on span "Attorney Cover sheet" at bounding box center [94, 201] width 68 height 9
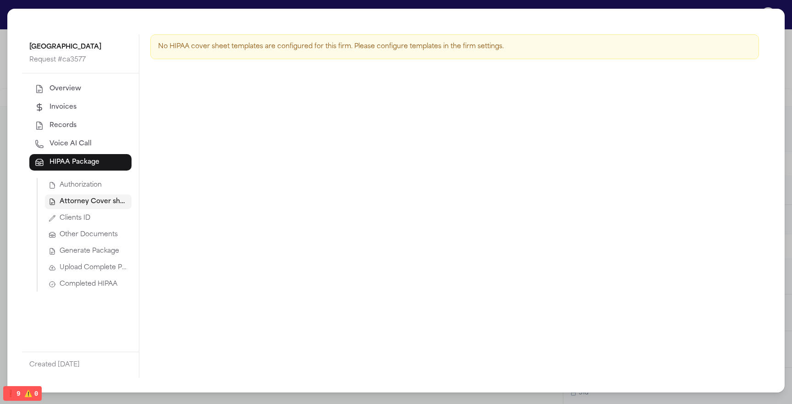
click at [106, 189] on button "Authorization" at bounding box center [88, 185] width 87 height 15
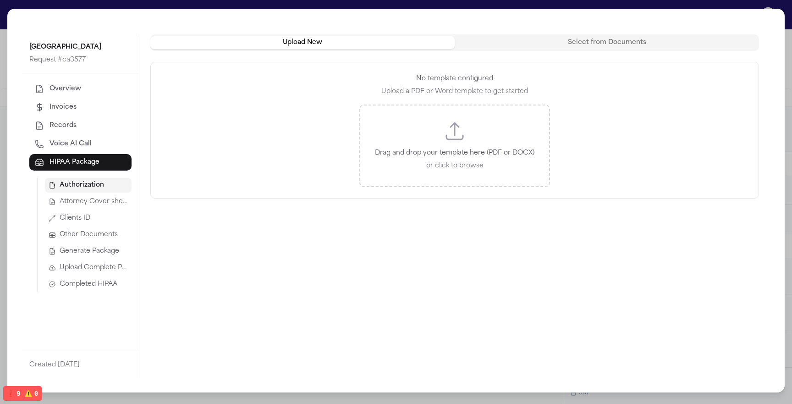
click at [104, 219] on button "Clients ID" at bounding box center [88, 218] width 87 height 15
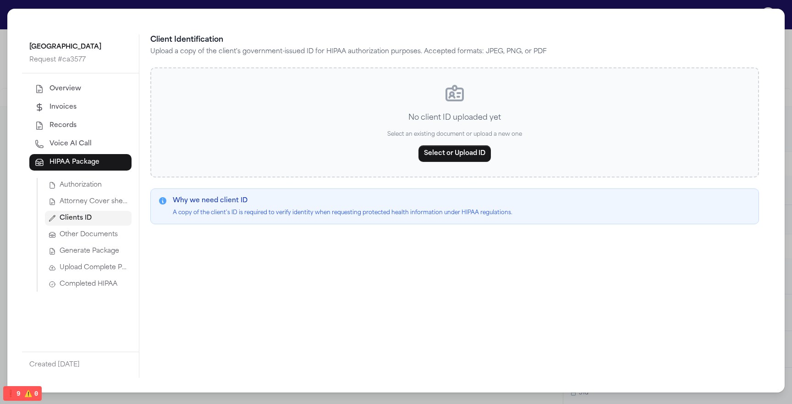
click at [98, 255] on span "Generate Package" at bounding box center [90, 250] width 60 height 9
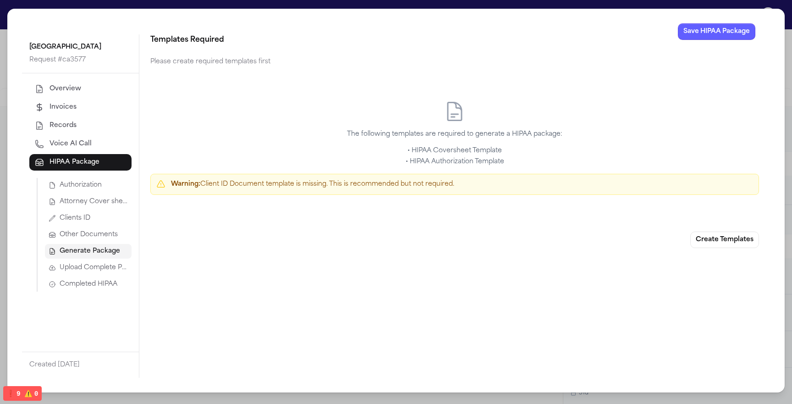
click at [94, 275] on div "Authorization Attorney Cover sheet Clients ID Other Documents Generate Package …" at bounding box center [84, 235] width 95 height 114
click at [87, 294] on div "Overview Invoices Records Voice AI Call HIPAA Package Authorization Attorney Co…" at bounding box center [80, 212] width 117 height 278
click at [89, 280] on span "Completed HIPAA" at bounding box center [89, 283] width 58 height 9
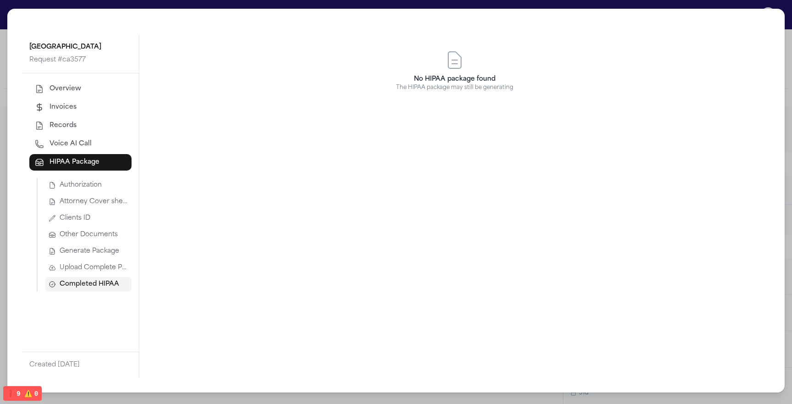
click at [94, 270] on span "Upload Complete Package" at bounding box center [94, 267] width 68 height 9
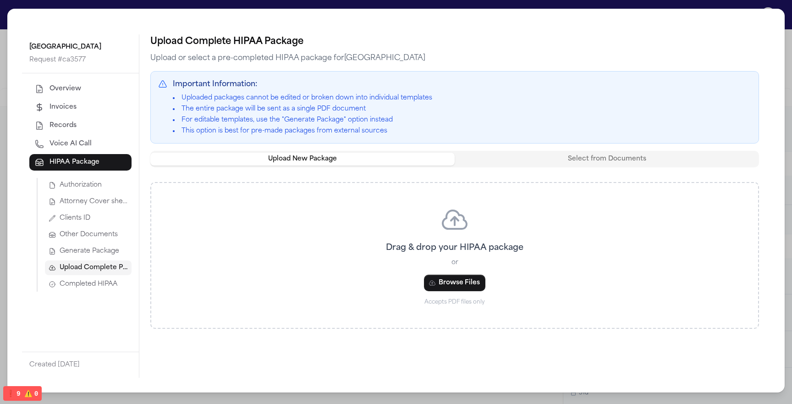
click at [96, 238] on span "Other Documents" at bounding box center [89, 234] width 58 height 9
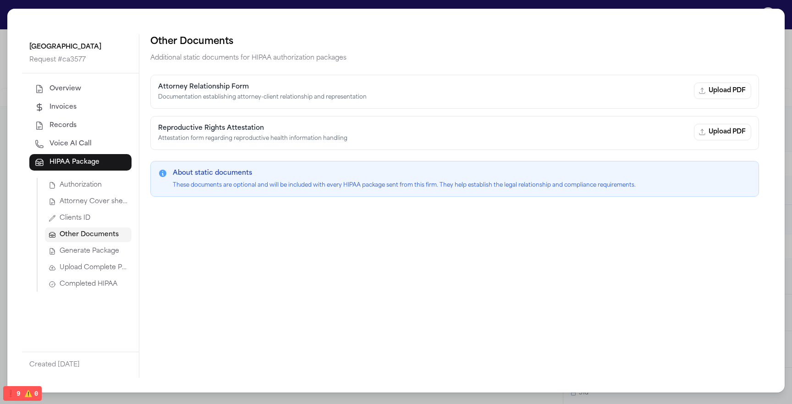
click at [99, 205] on span "Attorney Cover sheet" at bounding box center [94, 201] width 68 height 9
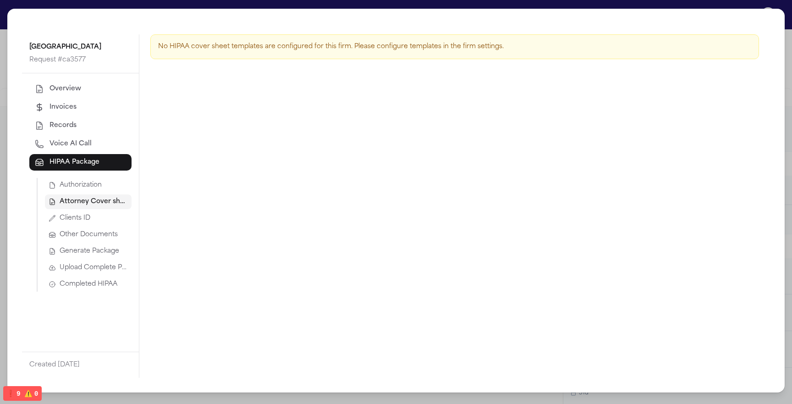
click at [89, 221] on span "Clients ID" at bounding box center [75, 217] width 31 height 9
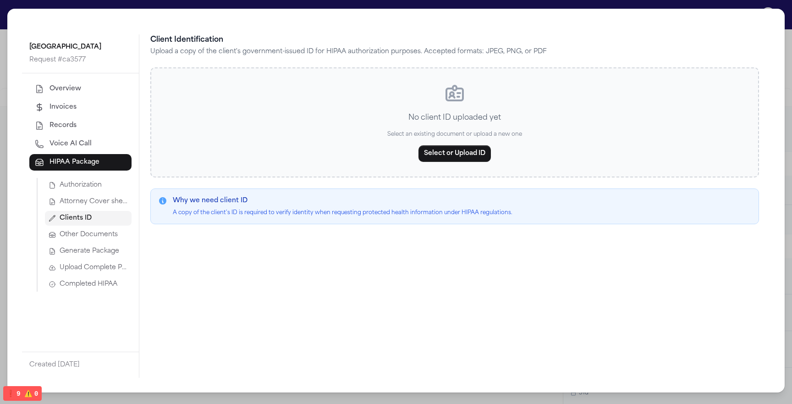
click at [98, 185] on span "Authorization" at bounding box center [81, 184] width 42 height 9
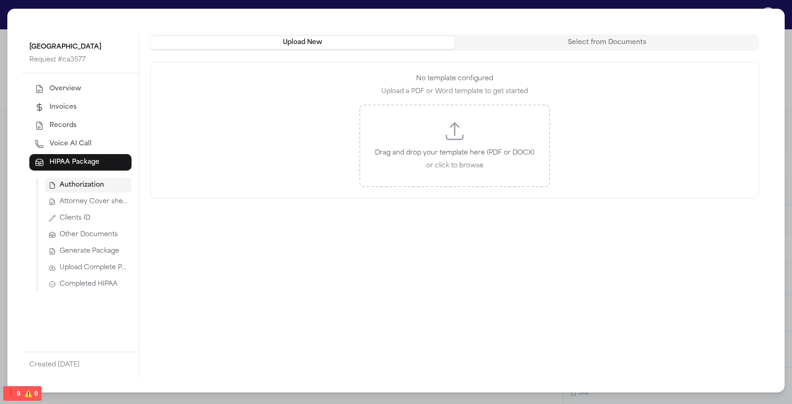
click at [88, 162] on span "HIPAA Package" at bounding box center [74, 162] width 50 height 9
click at [86, 208] on button "Attorney Cover sheet" at bounding box center [88, 201] width 87 height 15
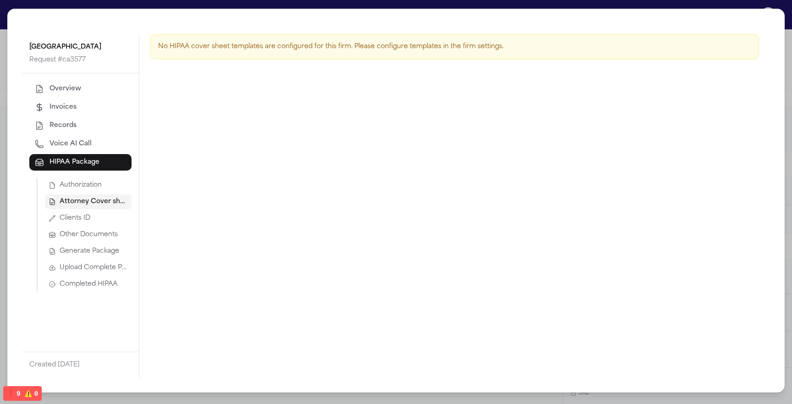
click at [84, 217] on span "Clients ID" at bounding box center [75, 217] width 31 height 9
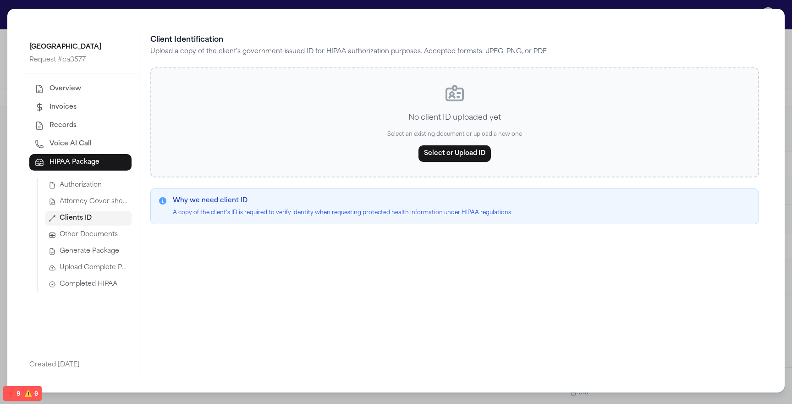
click at [84, 239] on button "Other Documents" at bounding box center [88, 234] width 87 height 15
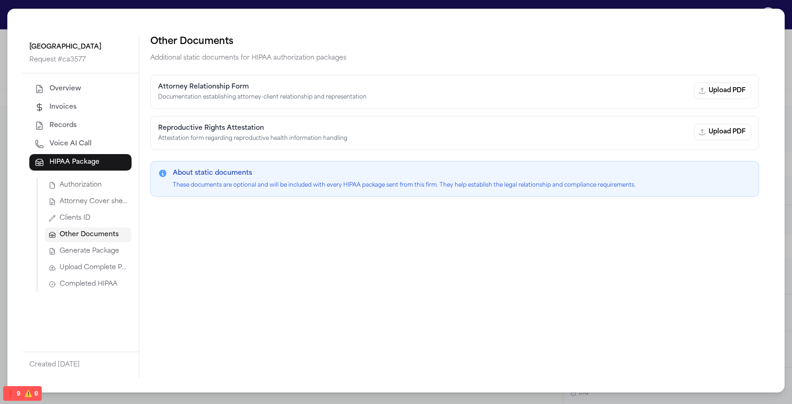
click at [84, 263] on span "Upload Complete Package" at bounding box center [94, 267] width 68 height 9
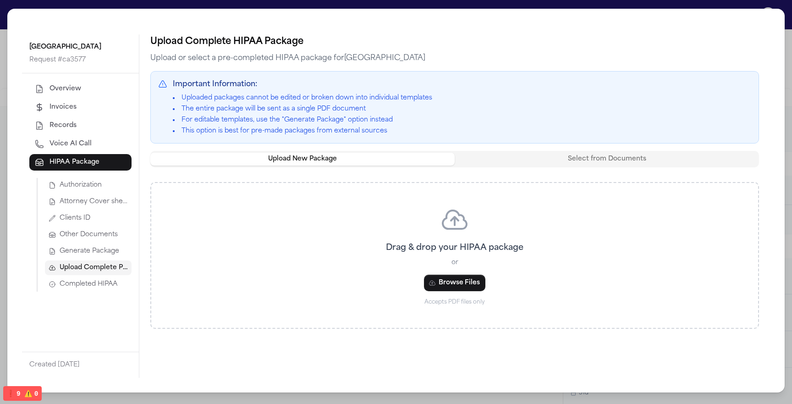
click at [84, 281] on span "Completed HIPAA" at bounding box center [89, 283] width 58 height 9
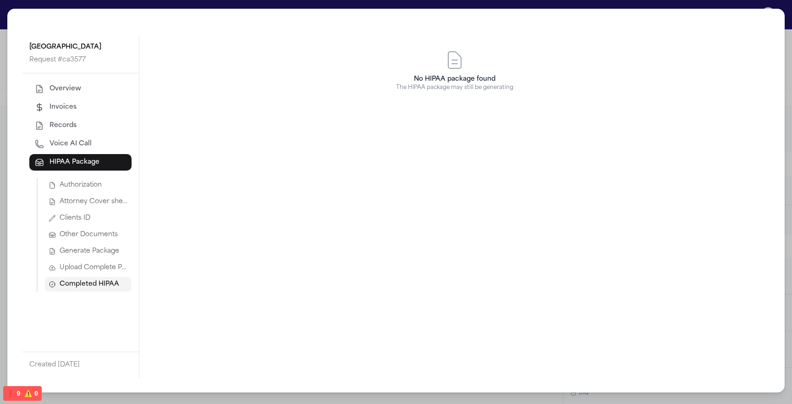
click at [91, 252] on span "Generate Package" at bounding box center [90, 250] width 60 height 9
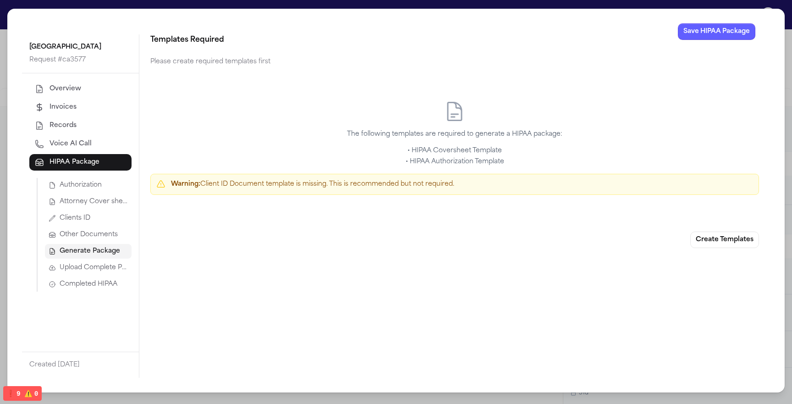
click at [86, 275] on div "Authorization Attorney Cover sheet Clients ID Other Documents Generate Package …" at bounding box center [84, 235] width 95 height 114
click at [85, 283] on span "Completed HIPAA" at bounding box center [89, 283] width 58 height 9
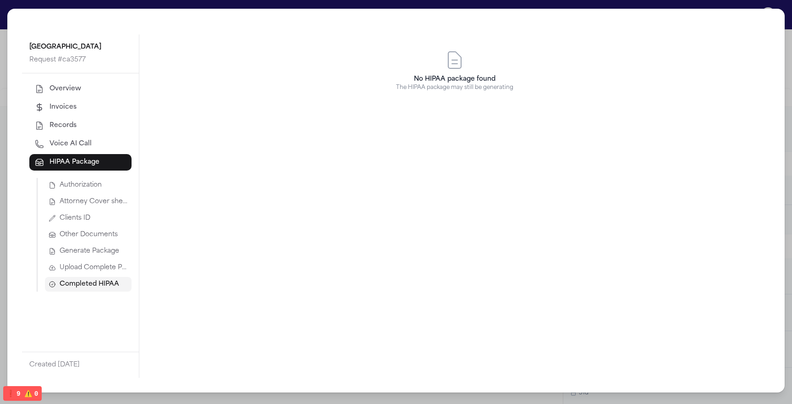
click at [86, 268] on span "Upload Complete Package" at bounding box center [94, 267] width 68 height 9
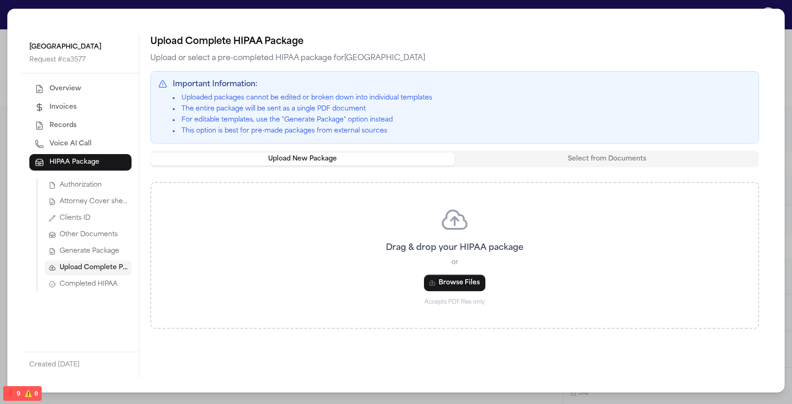
click at [83, 282] on span "Completed HIPAA" at bounding box center [89, 283] width 58 height 9
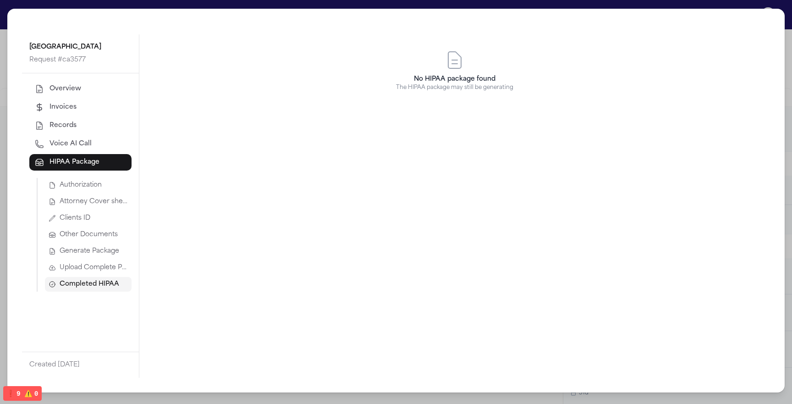
click at [92, 269] on span "Upload Complete Package" at bounding box center [94, 267] width 68 height 9
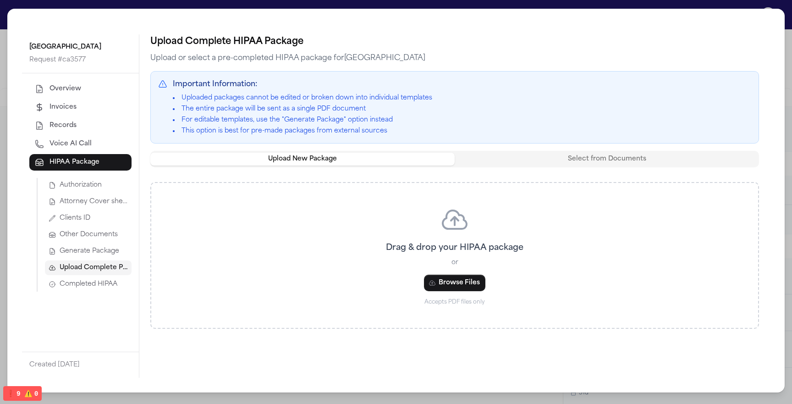
click at [94, 226] on div "Authorization Attorney Cover sheet Clients ID Other Documents Generate Package …" at bounding box center [84, 235] width 95 height 114
click at [93, 238] on span "Other Documents" at bounding box center [89, 234] width 58 height 9
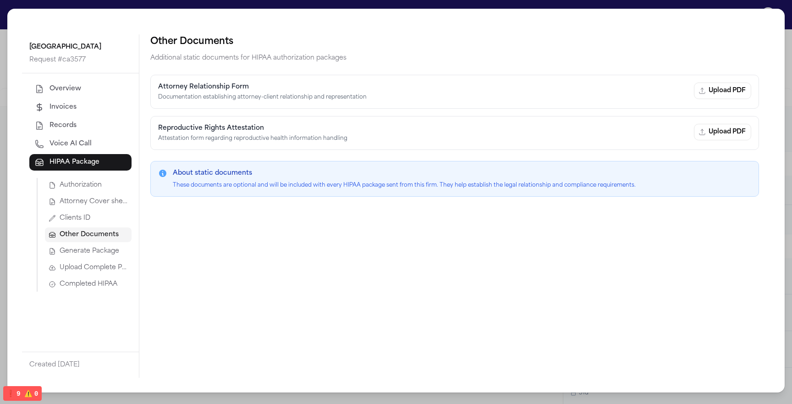
click at [88, 298] on div "Overview Invoices Records Voice AI Call HIPAA Package Authorization Attorney Co…" at bounding box center [80, 212] width 117 height 278
click at [88, 263] on span "Upload Complete Package" at bounding box center [94, 267] width 68 height 9
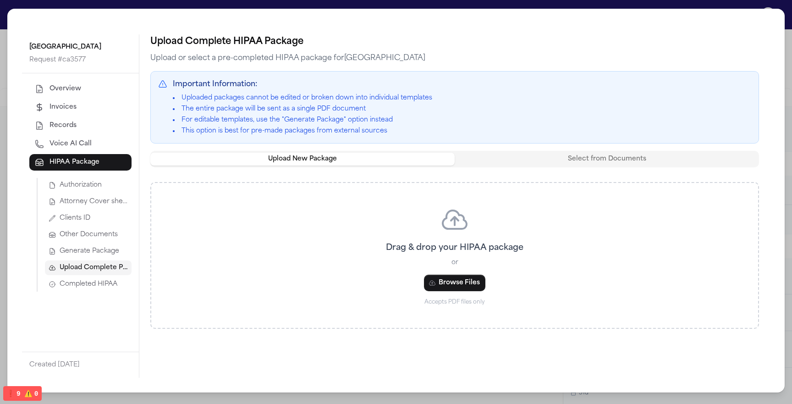
click at [568, 149] on div "Upload Complete HIPAA Package Upload or select a pre-completed HIPAA package fo…" at bounding box center [454, 181] width 608 height 294
click at [568, 150] on div "Upload Complete HIPAA Package Upload or select a pre-completed HIPAA package fo…" at bounding box center [454, 181] width 608 height 294
click at [559, 158] on button "Select from Documents" at bounding box center [606, 159] width 304 height 13
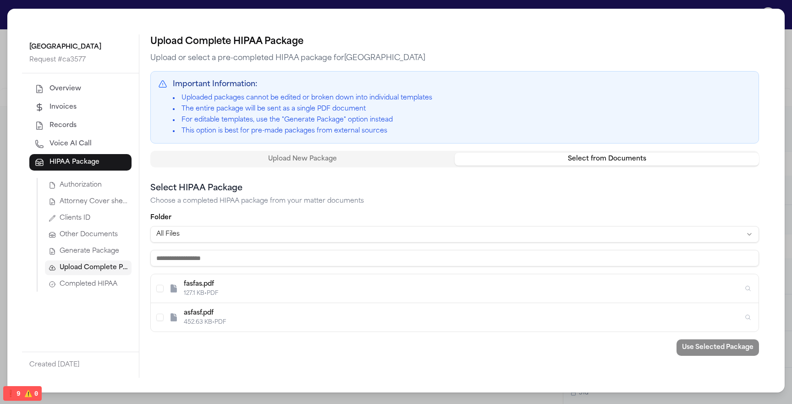
click at [386, 148] on div "Upload Complete HIPAA Package Upload or select a pre-completed HIPAA package fo…" at bounding box center [454, 194] width 608 height 321
click at [376, 158] on button "Upload New Package" at bounding box center [302, 159] width 304 height 13
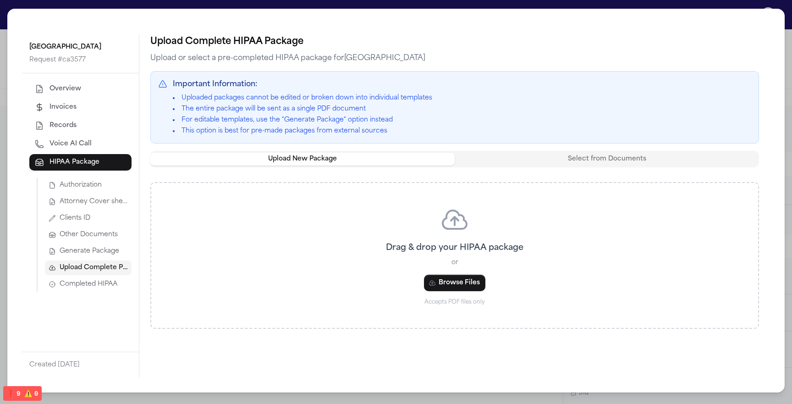
click at [94, 286] on span "Completed HIPAA" at bounding box center [89, 283] width 58 height 9
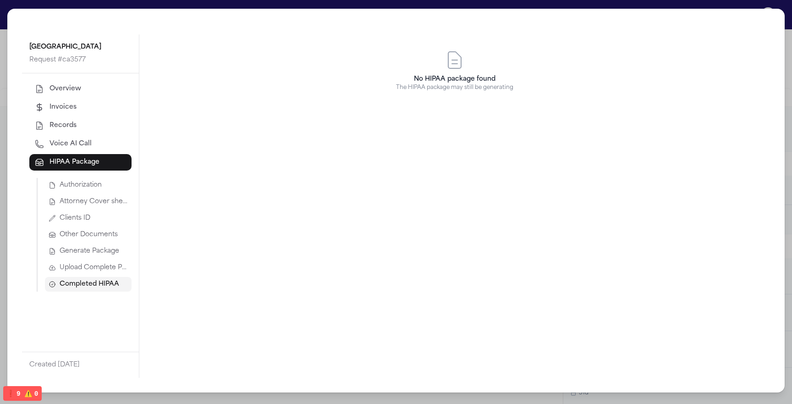
click at [96, 246] on span "Generate Package" at bounding box center [90, 250] width 60 height 9
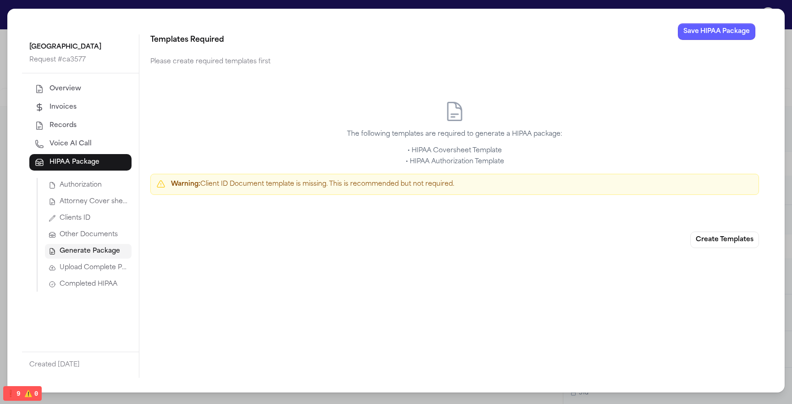
click at [112, 320] on div "Overview Invoices Records Voice AI Call HIPAA Package Authorization Attorney Co…" at bounding box center [80, 212] width 117 height 278
click at [111, 206] on span "Attorney Cover sheet" at bounding box center [94, 201] width 68 height 9
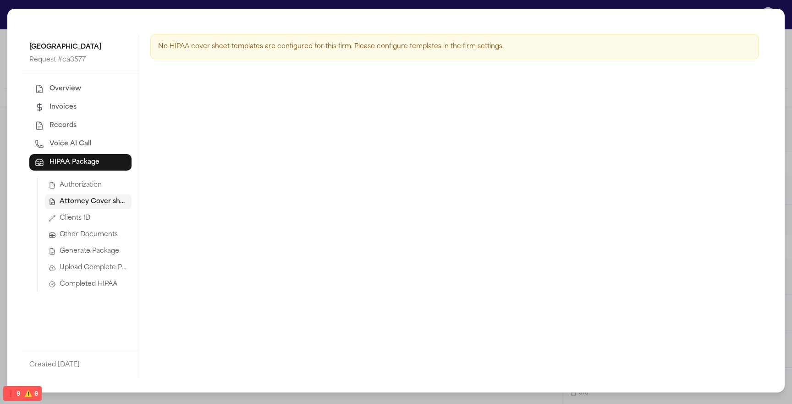
click at [95, 158] on span "HIPAA Package" at bounding box center [74, 162] width 50 height 9
click at [95, 138] on button "Voice AI Call" at bounding box center [80, 144] width 102 height 16
select select "***"
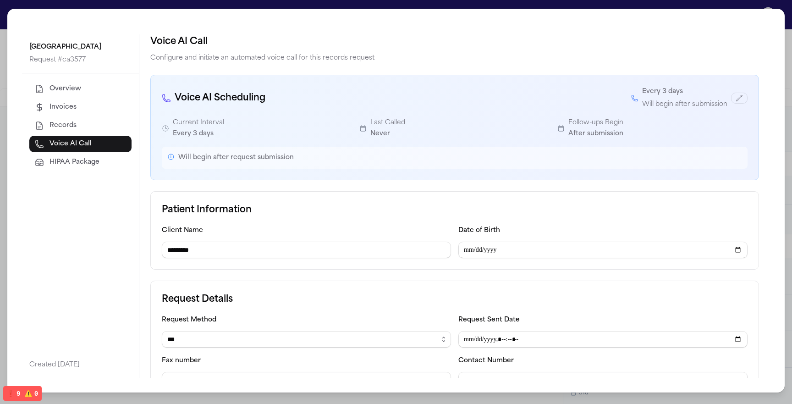
click at [92, 111] on button "Invoices" at bounding box center [80, 107] width 102 height 16
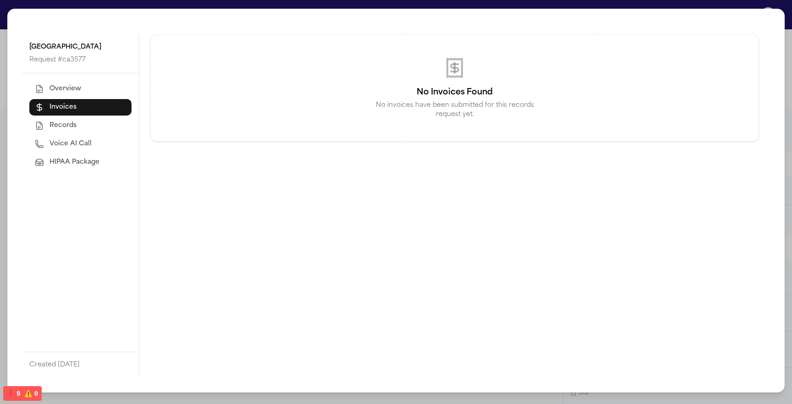
click at [84, 126] on button "Records" at bounding box center [80, 125] width 102 height 16
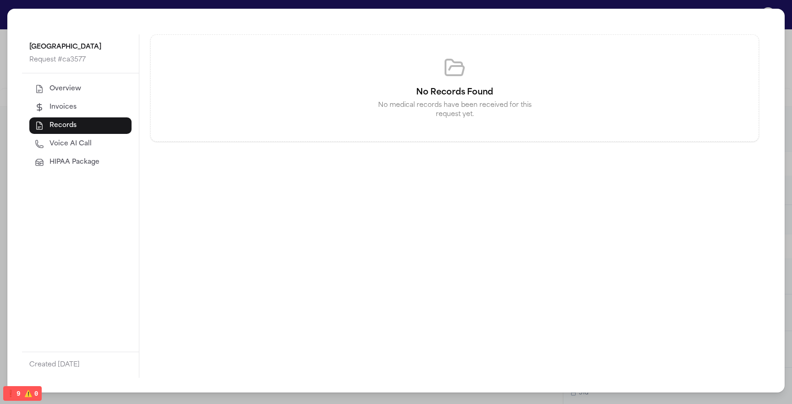
click at [87, 106] on button "Invoices" at bounding box center [80, 107] width 102 height 16
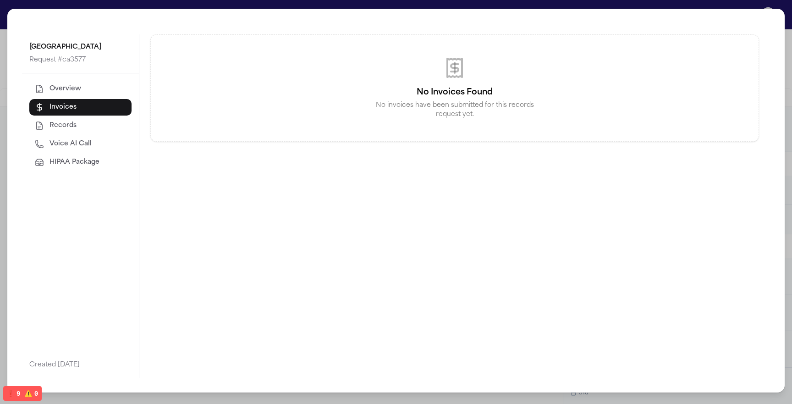
click at [98, 81] on button "Overview" at bounding box center [80, 89] width 102 height 16
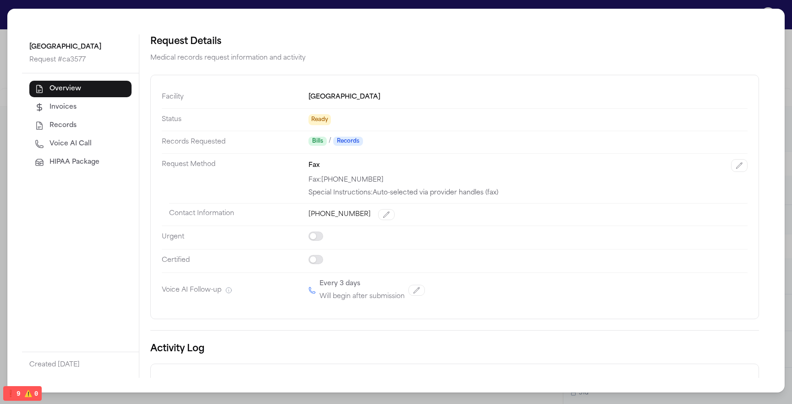
click at [93, 152] on button "Voice AI Call" at bounding box center [80, 144] width 102 height 16
select select "***"
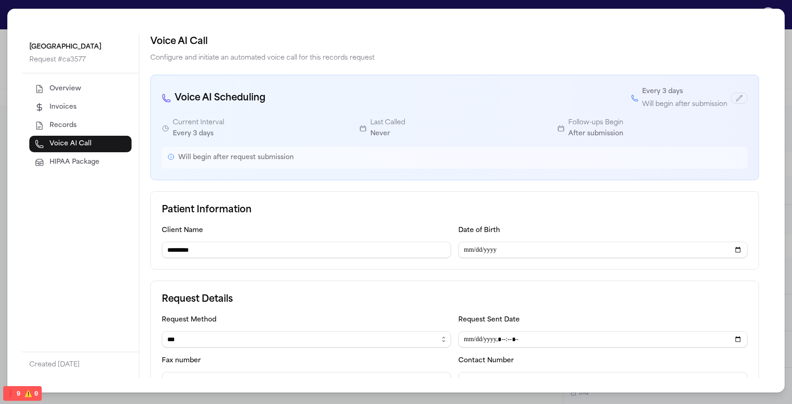
click at [90, 165] on span "HIPAA Package" at bounding box center [74, 162] width 50 height 9
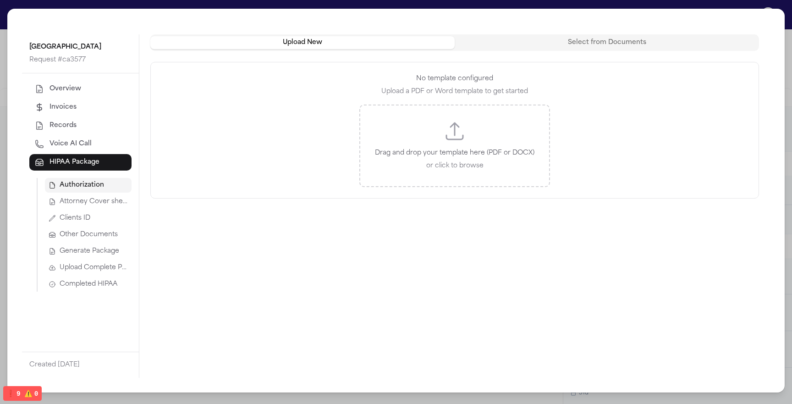
click at [98, 208] on button "Attorney Cover sheet" at bounding box center [88, 201] width 87 height 15
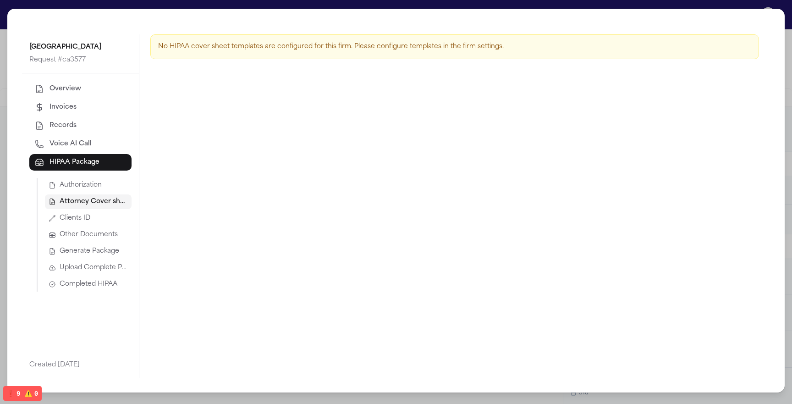
click at [97, 220] on button "Clients ID" at bounding box center [88, 218] width 87 height 15
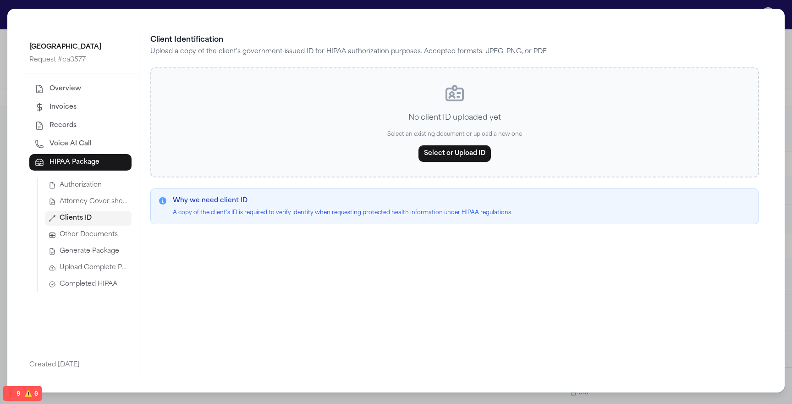
click at [97, 230] on span "Other Documents" at bounding box center [89, 234] width 58 height 9
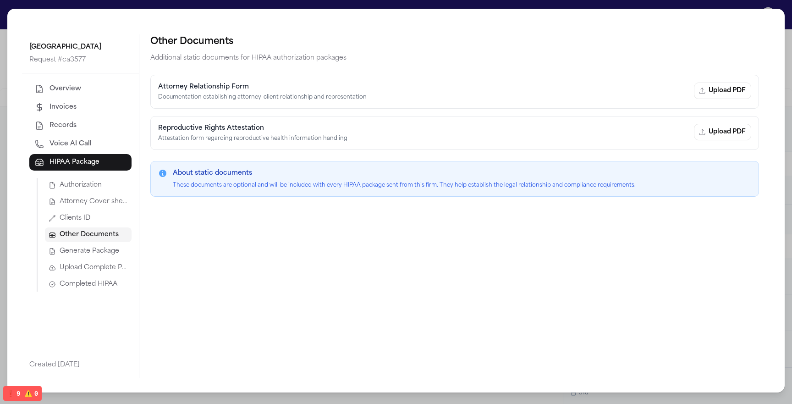
click at [96, 239] on button "Other Documents" at bounding box center [88, 234] width 87 height 15
click at [96, 247] on span "Generate Package" at bounding box center [90, 250] width 60 height 9
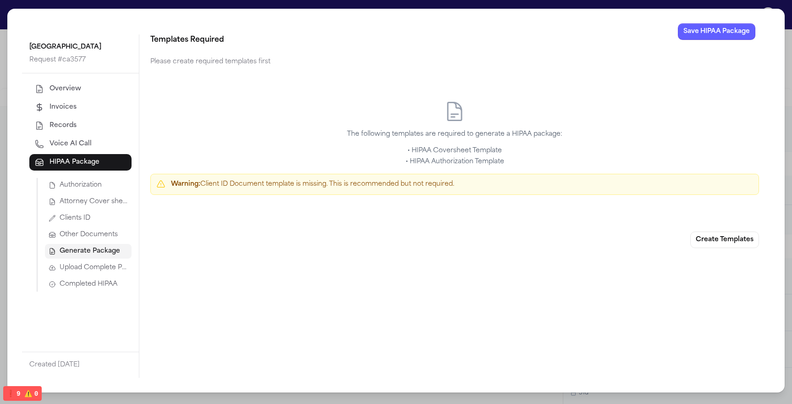
click at [94, 234] on span "Other Documents" at bounding box center [89, 234] width 58 height 9
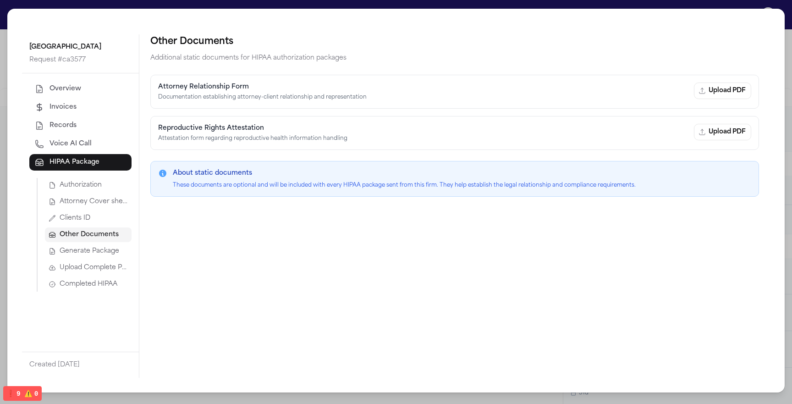
click at [550, 186] on p "These documents are optional and will be included with every HIPAA package sent…" at bounding box center [404, 184] width 463 height 7
click at [528, 137] on p "Attestation form regarding reproductive health information handling" at bounding box center [422, 138] width 528 height 7
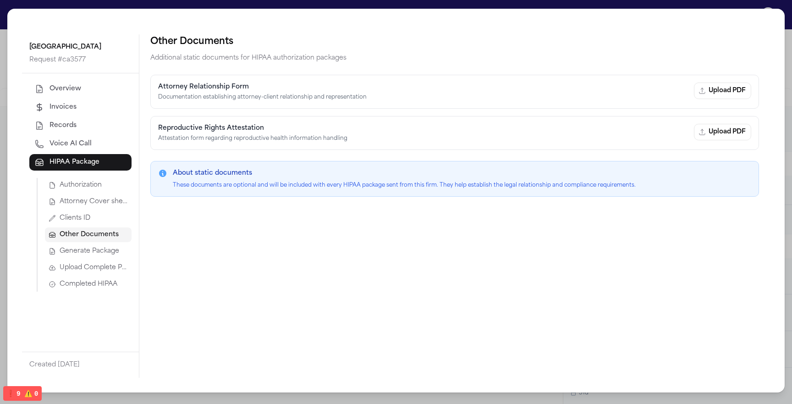
click at [608, 86] on div "Attorney Relationship Form" at bounding box center [422, 86] width 528 height 9
click at [577, 96] on p "Documentation establishing attorney-client relationship and representation" at bounding box center [422, 96] width 528 height 7
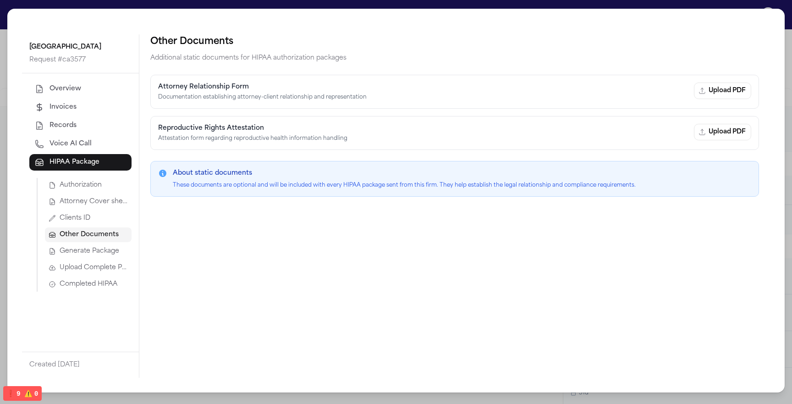
click at [577, 96] on p "Documentation establishing attorney-client relationship and representation" at bounding box center [422, 96] width 528 height 7
click at [447, 103] on div "Attorney Relationship Form Documentation establishing attorney-client relations…" at bounding box center [454, 92] width 608 height 34
click at [376, 228] on div "Other Documents Additional static documents for HIPAA authorization packages At…" at bounding box center [454, 205] width 630 height 343
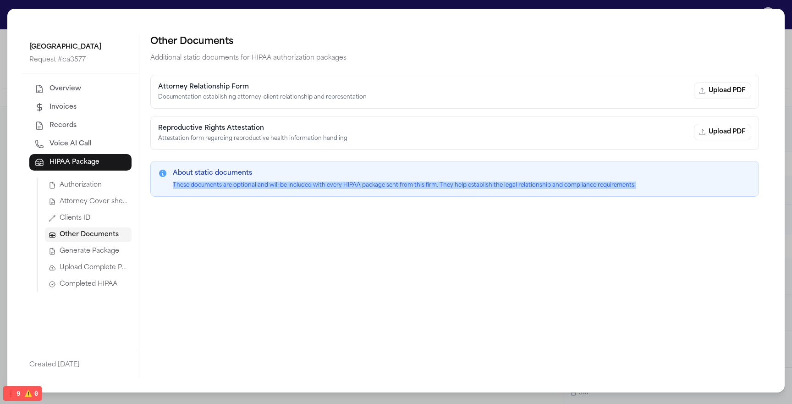
click at [387, 162] on div "About static documents These documents are optional and will be included with e…" at bounding box center [454, 179] width 608 height 36
click at [378, 182] on p "These documents are optional and will be included with every HIPAA package sent…" at bounding box center [404, 184] width 463 height 7
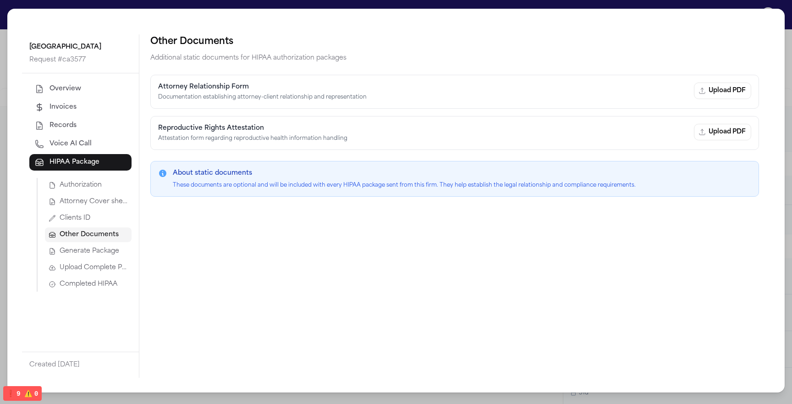
click at [378, 182] on p "These documents are optional and will be included with every HIPAA package sent…" at bounding box center [404, 184] width 463 height 7
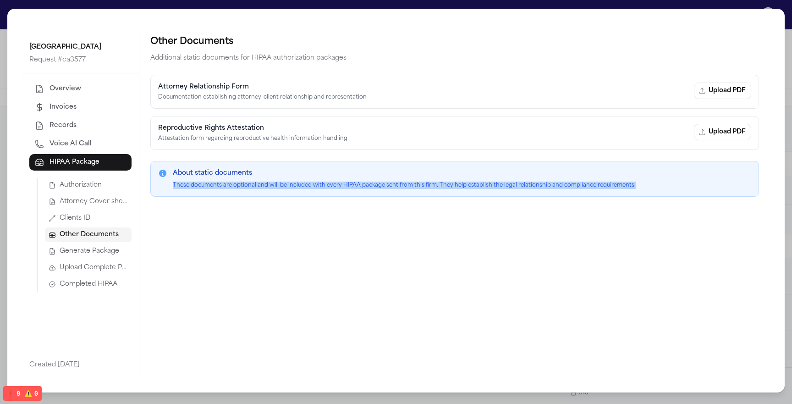
click at [370, 210] on div "Other Documents Additional static documents for HIPAA authorization packages At…" at bounding box center [454, 205] width 630 height 343
click at [299, 179] on div "About static documents These documents are optional and will be included with e…" at bounding box center [404, 179] width 463 height 20
click at [120, 212] on button "Clients ID" at bounding box center [88, 218] width 87 height 15
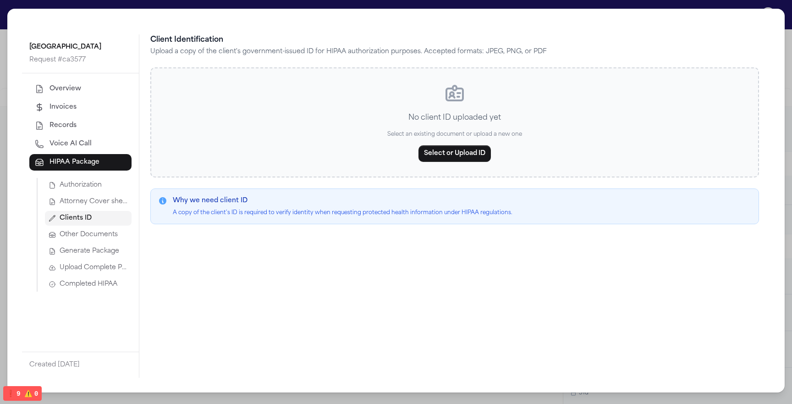
click at [93, 201] on span "Attorney Cover sheet" at bounding box center [94, 201] width 68 height 9
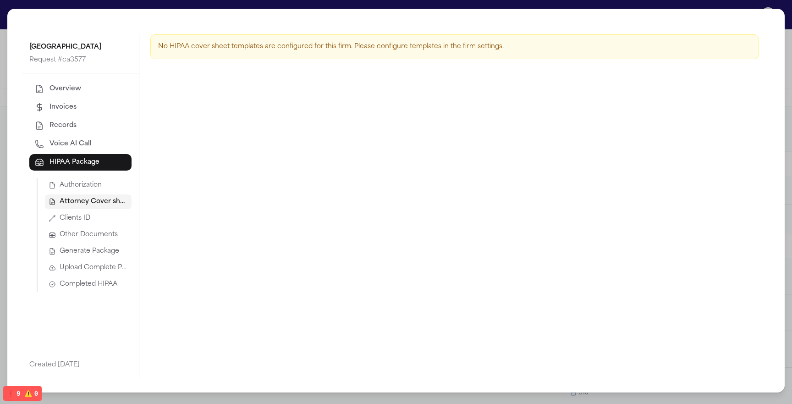
click at [93, 186] on span "Authorization" at bounding box center [81, 184] width 42 height 9
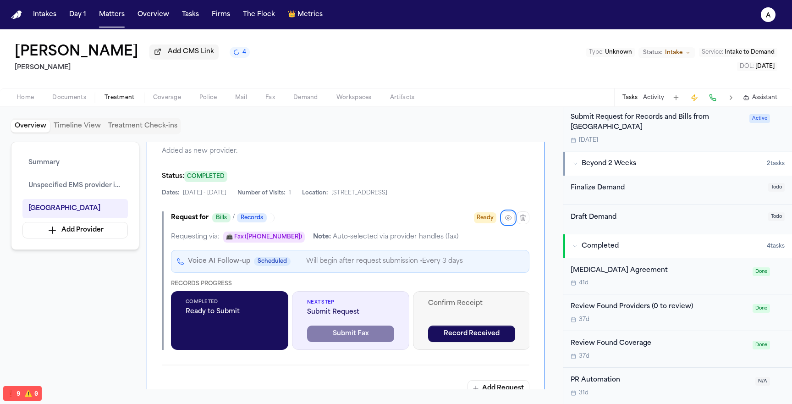
click at [398, 224] on div "Request for Bills / Records Ready" at bounding box center [350, 217] width 358 height 13
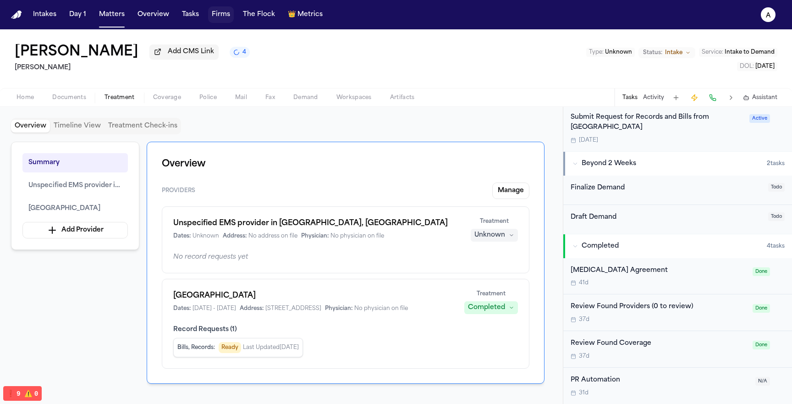
click at [209, 10] on button "Firms" at bounding box center [221, 14] width 26 height 16
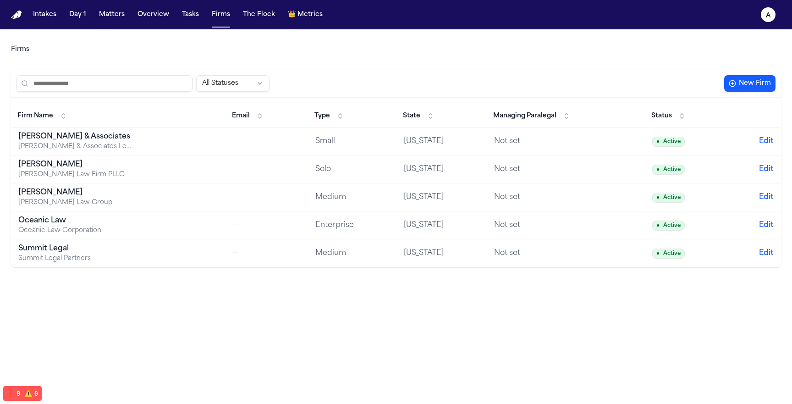
click at [141, 162] on td "Hecht Hecht Law Firm PLLC" at bounding box center [118, 169] width 214 height 28
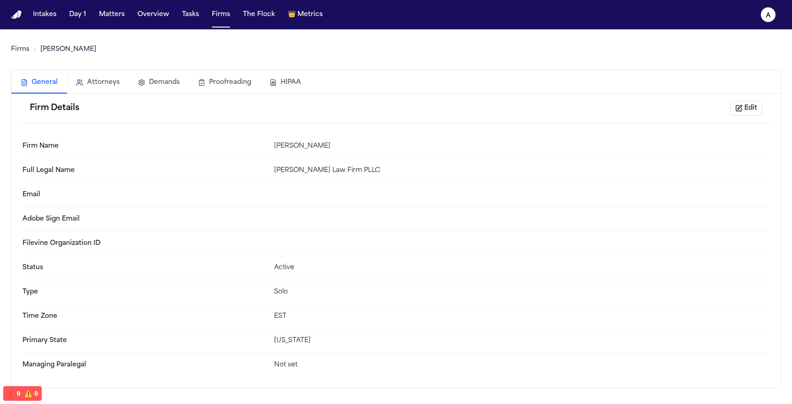
click at [279, 82] on button "HIPAA" at bounding box center [285, 82] width 50 height 20
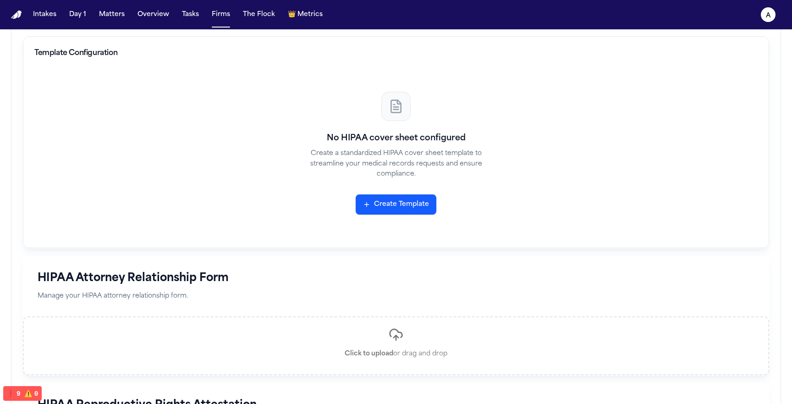
scroll to position [254, 0]
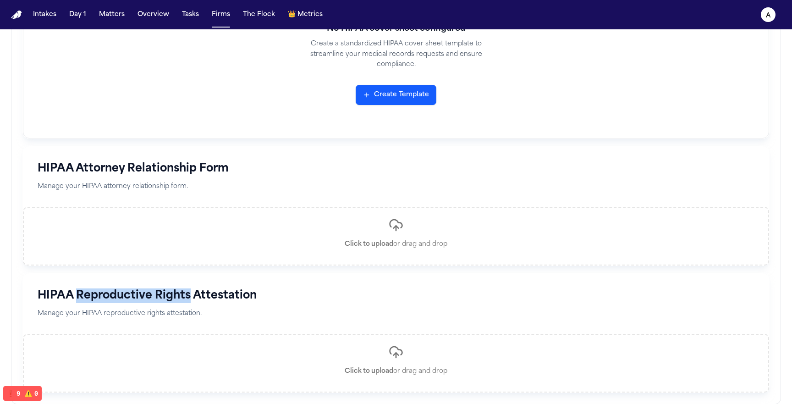
drag, startPoint x: 189, startPoint y: 297, endPoint x: 75, endPoint y: 301, distance: 113.7
click at [75, 301] on h1 "HIPAA Reproductive Rights Attestation" at bounding box center [396, 295] width 716 height 15
copy h1 "Reproductive Rights"
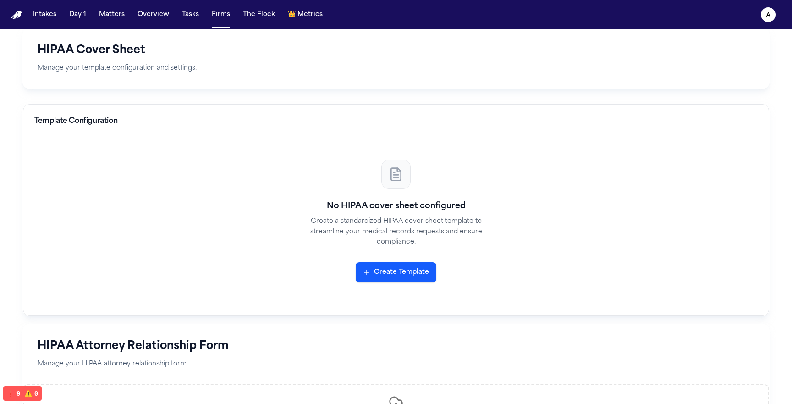
scroll to position [50, 0]
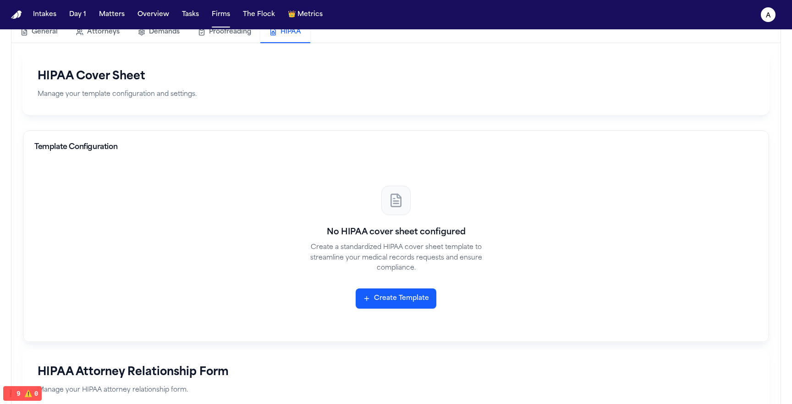
click at [383, 298] on button "Create Template" at bounding box center [395, 298] width 81 height 20
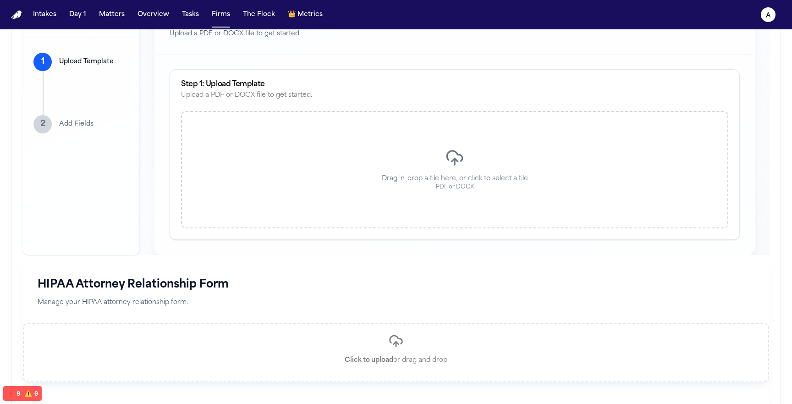
scroll to position [112, 0]
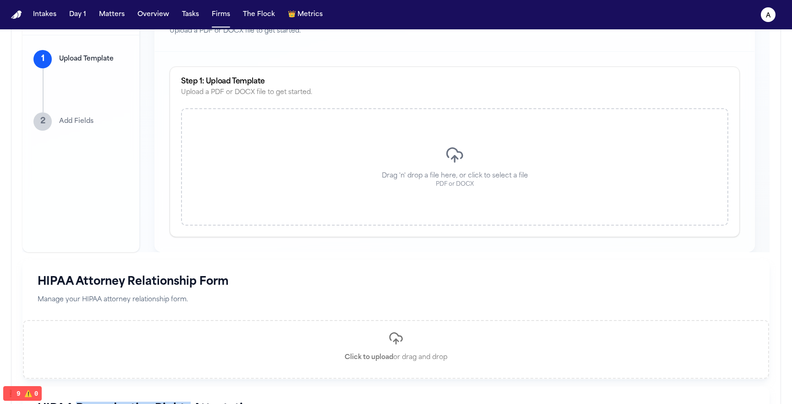
click at [334, 166] on div "Drag 'n' drop a file here, or click to select a file PDF or DOCX" at bounding box center [454, 166] width 547 height 117
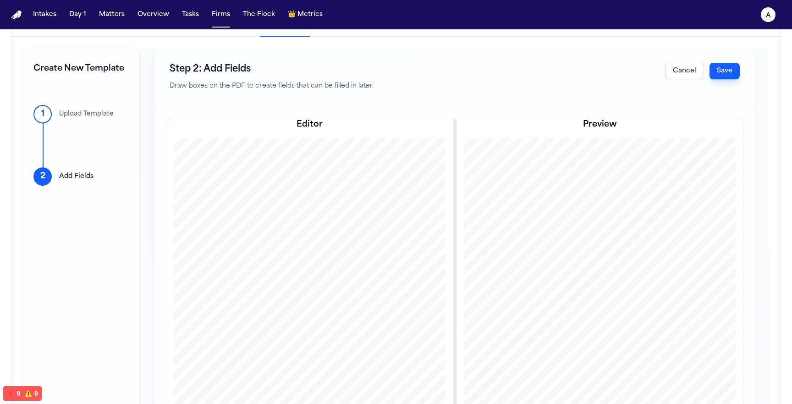
scroll to position [71, 0]
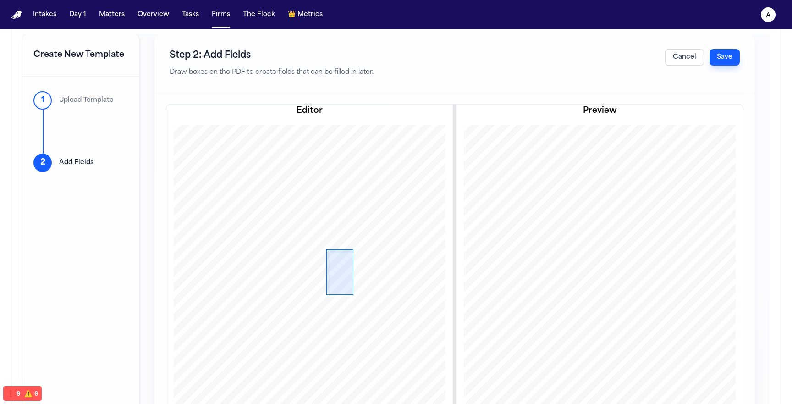
drag, startPoint x: 326, startPoint y: 294, endPoint x: 370, endPoint y: 235, distance: 73.9
click at [370, 235] on div at bounding box center [310, 311] width 288 height 372
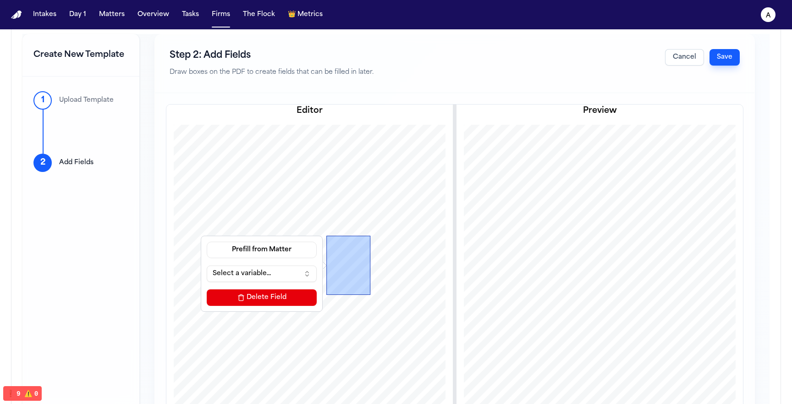
click at [290, 258] on div "Prefill from Matter Select a variable... Delete Field" at bounding box center [261, 273] width 117 height 71
click at [291, 254] on button "Prefill from Matter" at bounding box center [262, 249] width 110 height 16
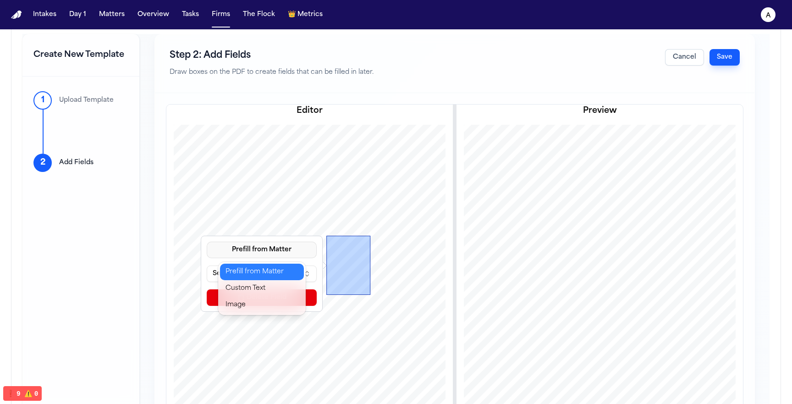
click at [280, 269] on button "Prefill from Matter" at bounding box center [262, 271] width 84 height 16
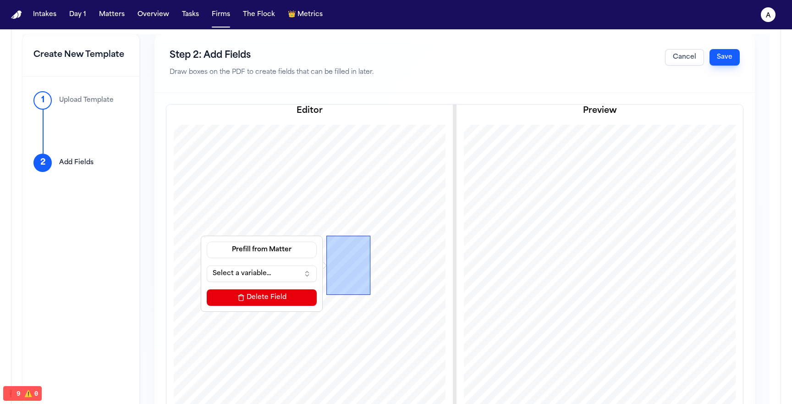
click at [279, 276] on button "Select a variable..." at bounding box center [262, 273] width 110 height 16
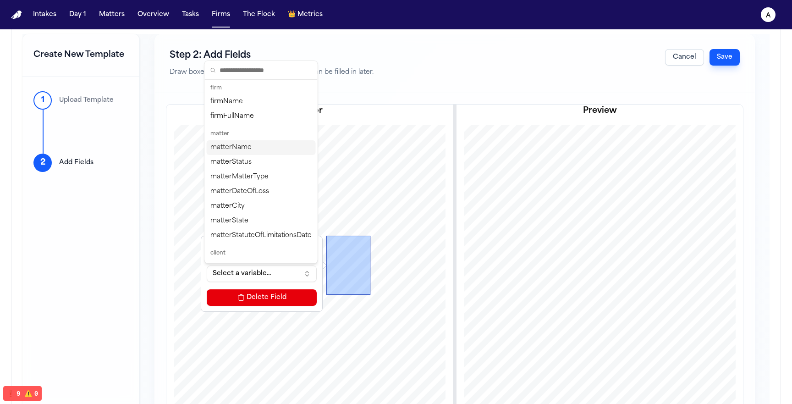
click at [287, 153] on div "matterName" at bounding box center [261, 147] width 109 height 15
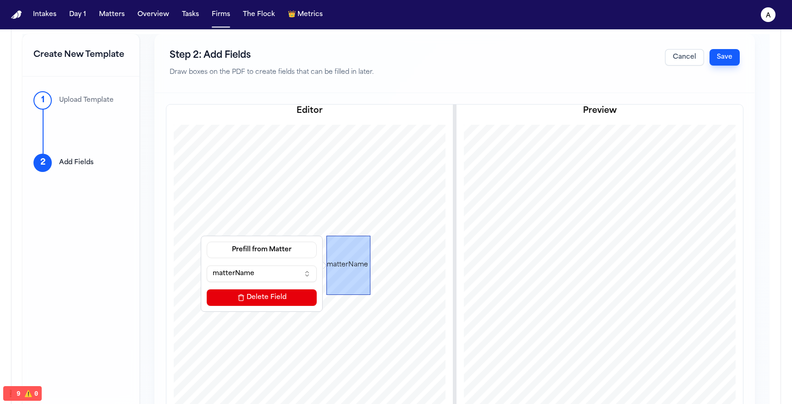
click at [365, 327] on div at bounding box center [310, 311] width 288 height 372
drag, startPoint x: 359, startPoint y: 272, endPoint x: 276, endPoint y: 266, distance: 83.1
click at [275, 266] on div "matterName Prefill from Matter matterName Delete Field" at bounding box center [310, 311] width 288 height 372
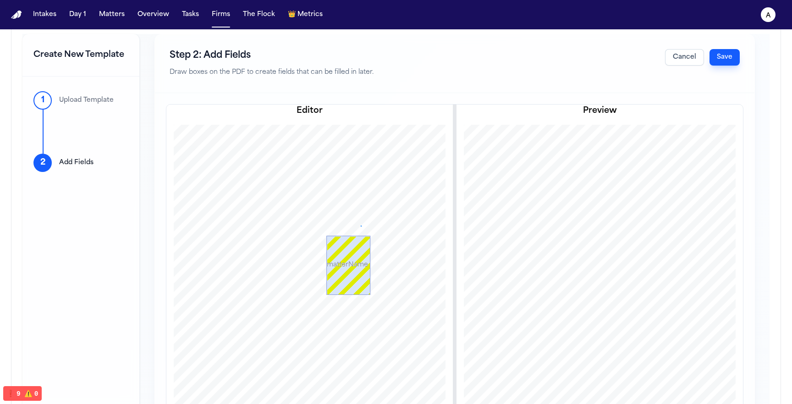
click at [361, 225] on div at bounding box center [310, 311] width 288 height 372
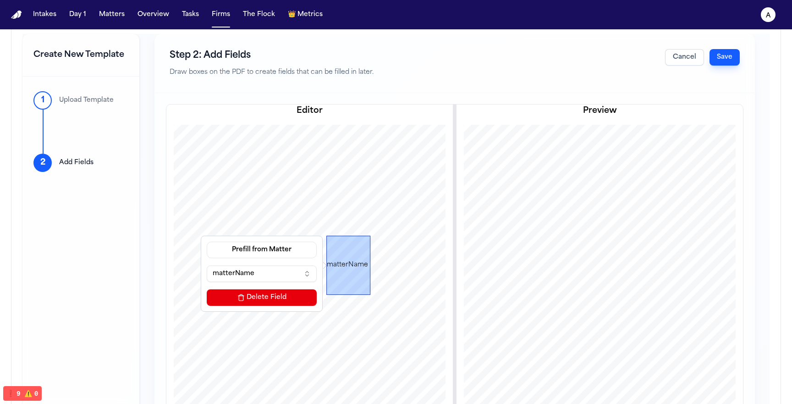
drag, startPoint x: 352, startPoint y: 248, endPoint x: 334, endPoint y: 241, distance: 19.1
click at [334, 241] on div "matterName" at bounding box center [348, 264] width 44 height 59
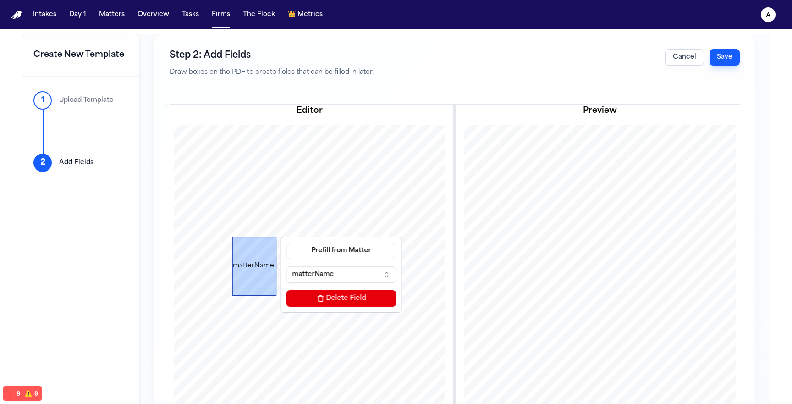
drag, startPoint x: 350, startPoint y: 269, endPoint x: 251, endPoint y: 268, distance: 99.0
click at [251, 268] on div "matterName" at bounding box center [254, 265] width 44 height 59
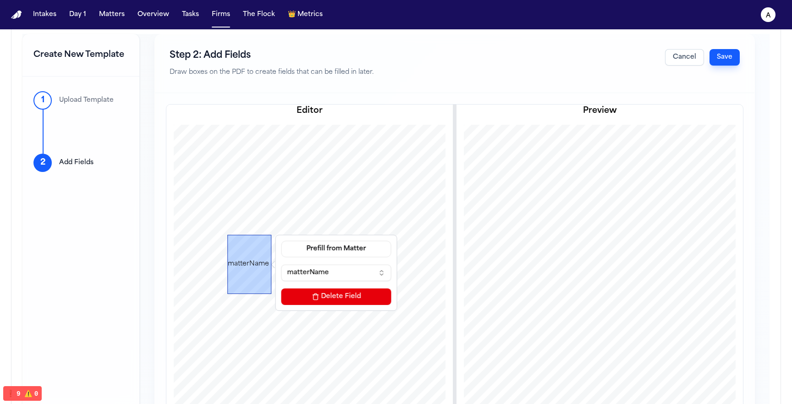
click at [379, 232] on div at bounding box center [310, 311] width 288 height 372
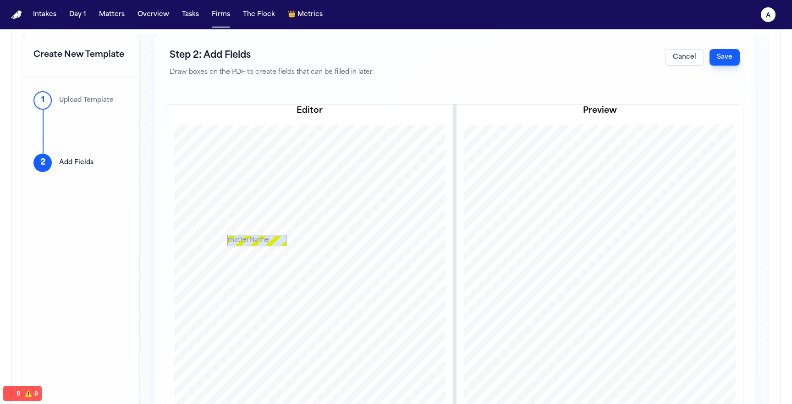
drag, startPoint x: 269, startPoint y: 291, endPoint x: 284, endPoint y: 244, distance: 50.0
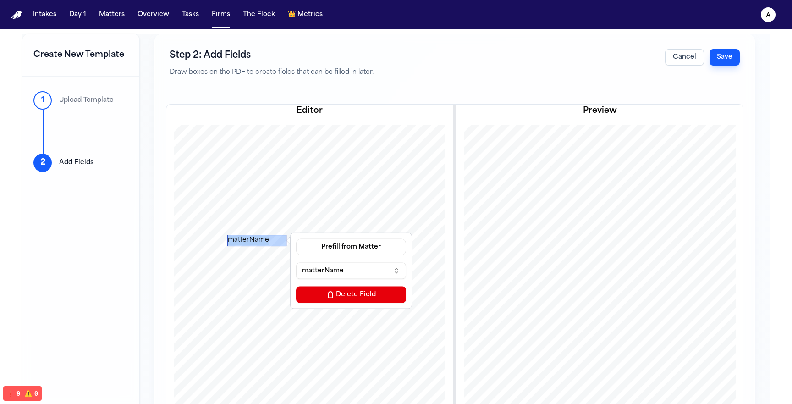
drag, startPoint x: 267, startPoint y: 241, endPoint x: 273, endPoint y: 254, distance: 14.8
click at [273, 254] on div "matterName Prefill from Matter matterName Delete Field" at bounding box center [310, 311] width 288 height 372
drag, startPoint x: 273, startPoint y: 244, endPoint x: 281, endPoint y: 242, distance: 8.4
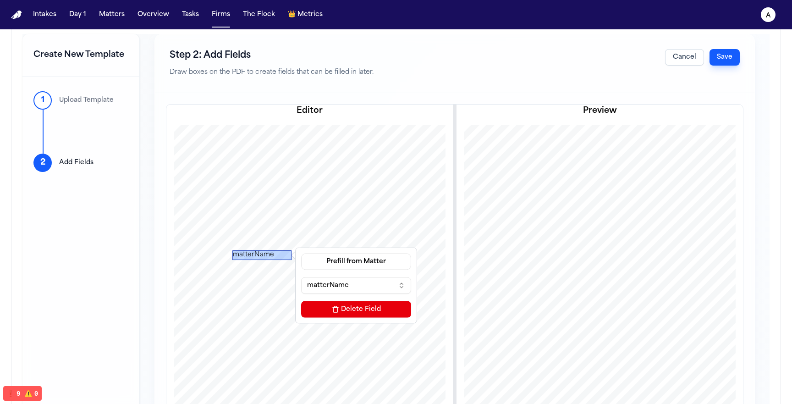
drag, startPoint x: 276, startPoint y: 240, endPoint x: 281, endPoint y: 255, distance: 16.4
click at [281, 255] on div "matterName" at bounding box center [261, 255] width 59 height 10
click at [365, 282] on button "matterName" at bounding box center [356, 285] width 110 height 16
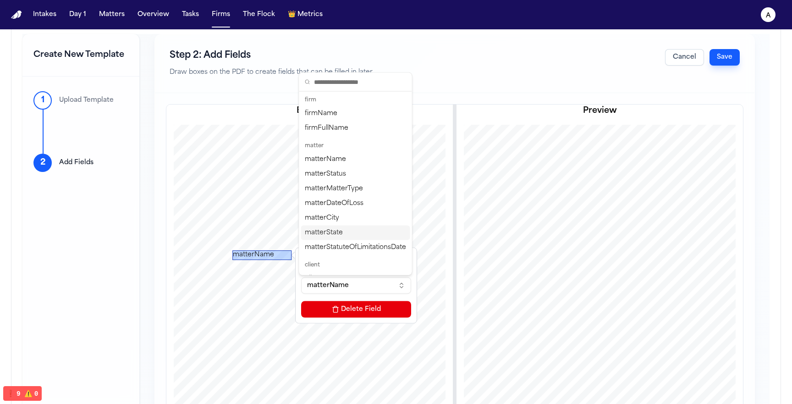
click at [273, 193] on div at bounding box center [310, 311] width 288 height 372
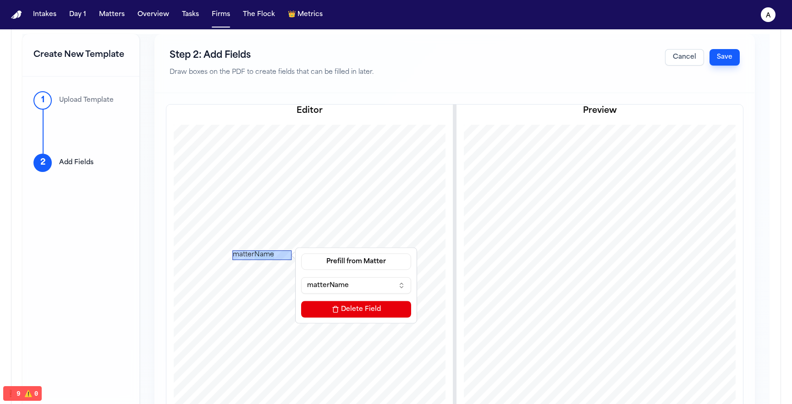
drag, startPoint x: 253, startPoint y: 257, endPoint x: 294, endPoint y: 254, distance: 40.9
click at [291, 254] on div "matterName" at bounding box center [261, 255] width 59 height 10
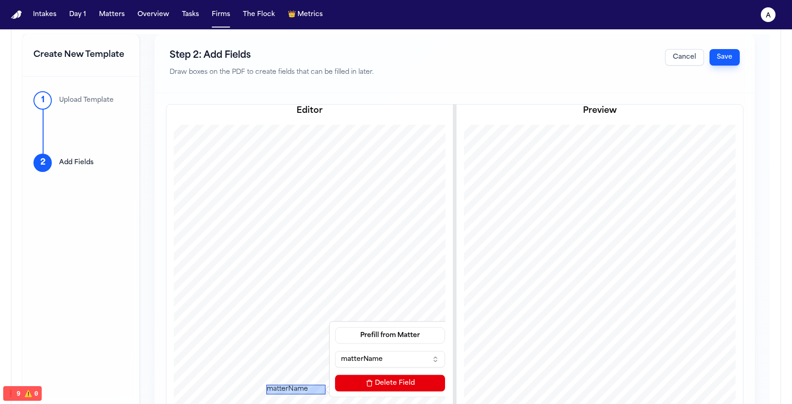
drag, startPoint x: 280, startPoint y: 256, endPoint x: 314, endPoint y: 389, distance: 138.0
click at [314, 389] on div "matterName" at bounding box center [295, 389] width 59 height 10
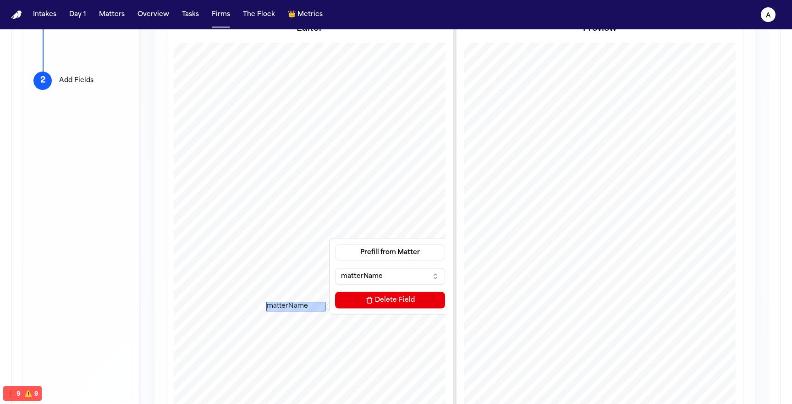
scroll to position [154, 0]
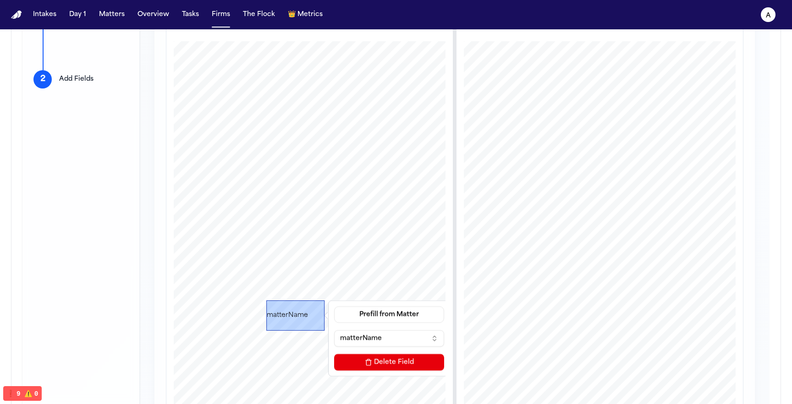
drag, startPoint x: 323, startPoint y: 308, endPoint x: 323, endPoint y: 328, distance: 20.2
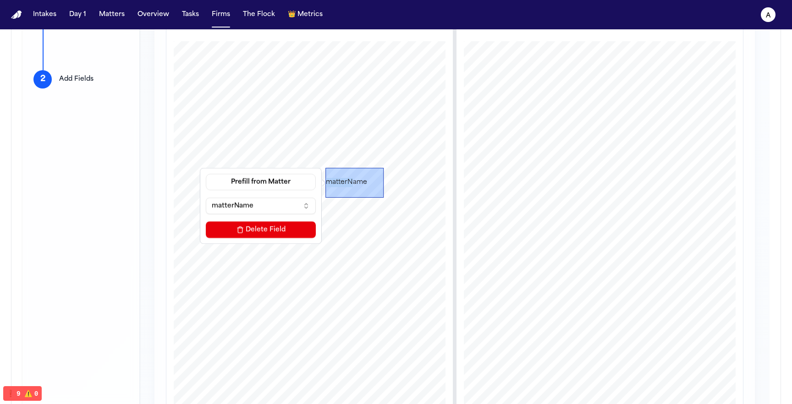
drag, startPoint x: 293, startPoint y: 317, endPoint x: 344, endPoint y: 177, distance: 149.3
click at [344, 177] on div "matterName" at bounding box center [354, 183] width 58 height 30
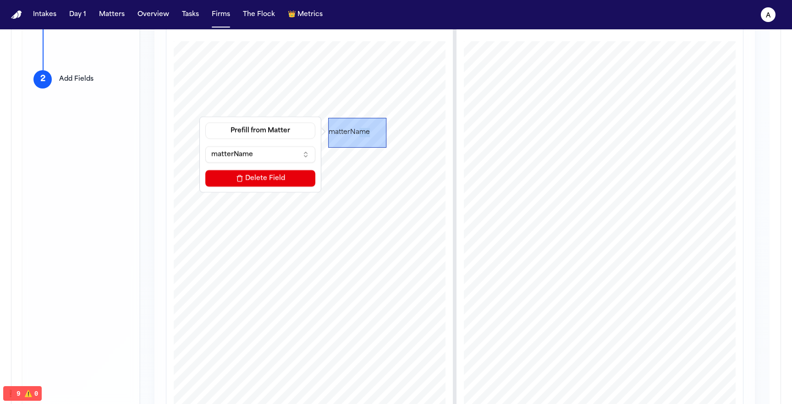
drag, startPoint x: 350, startPoint y: 178, endPoint x: 366, endPoint y: 137, distance: 43.9
click at [366, 137] on div "matterName" at bounding box center [357, 133] width 58 height 30
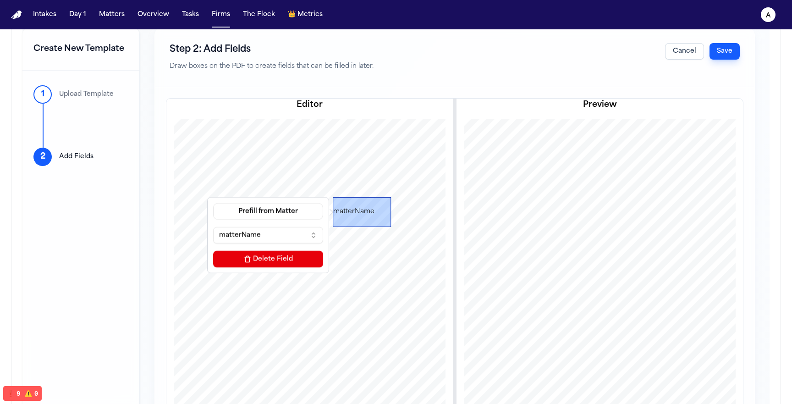
scroll to position [68, 0]
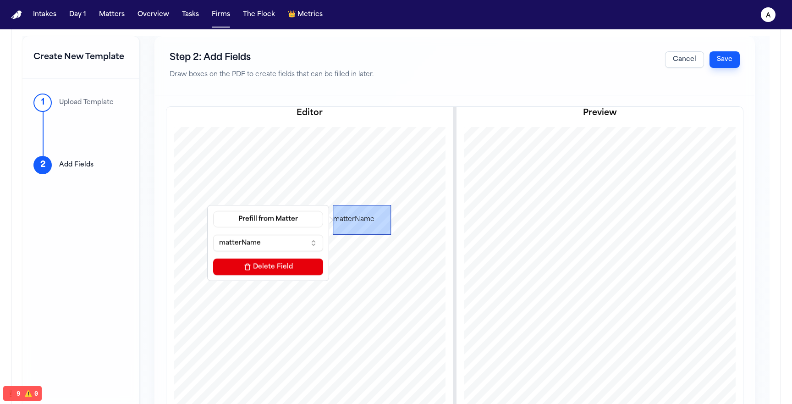
click at [378, 220] on div "matterName" at bounding box center [362, 220] width 58 height 30
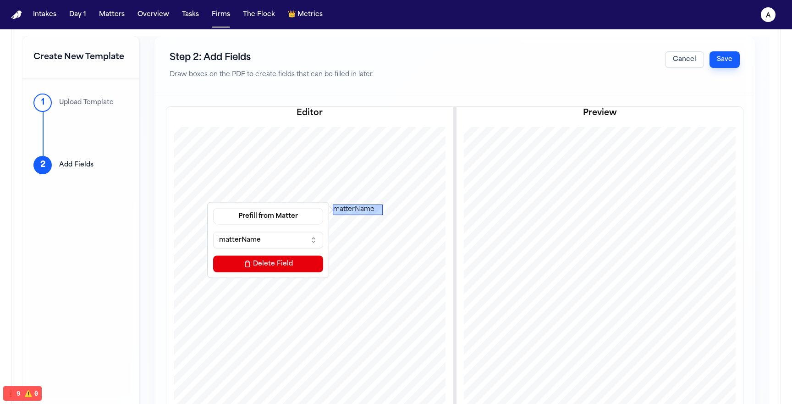
drag, startPoint x: 390, startPoint y: 234, endPoint x: 381, endPoint y: 214, distance: 21.5
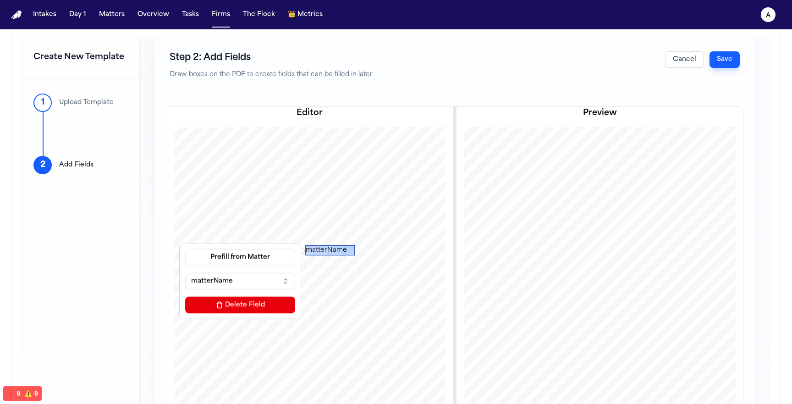
drag, startPoint x: 369, startPoint y: 208, endPoint x: 365, endPoint y: 243, distance: 35.1
click at [355, 245] on div "matterName" at bounding box center [329, 250] width 49 height 10
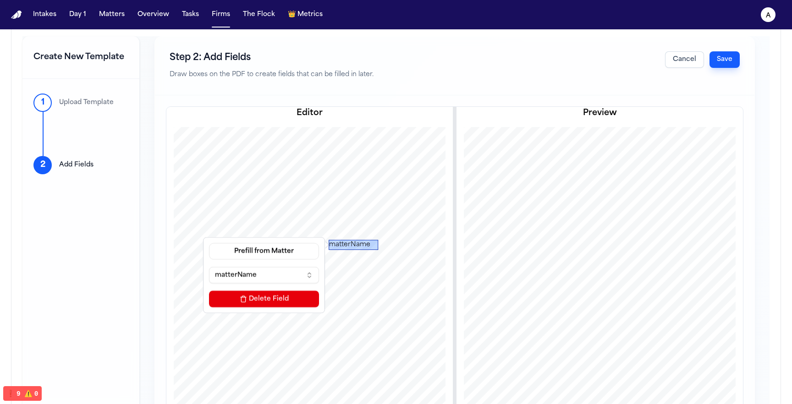
scroll to position [70, 0]
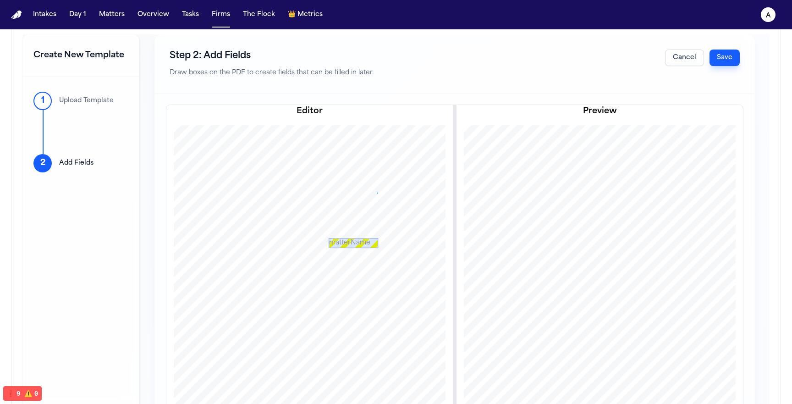
click at [377, 192] on div at bounding box center [310, 311] width 288 height 372
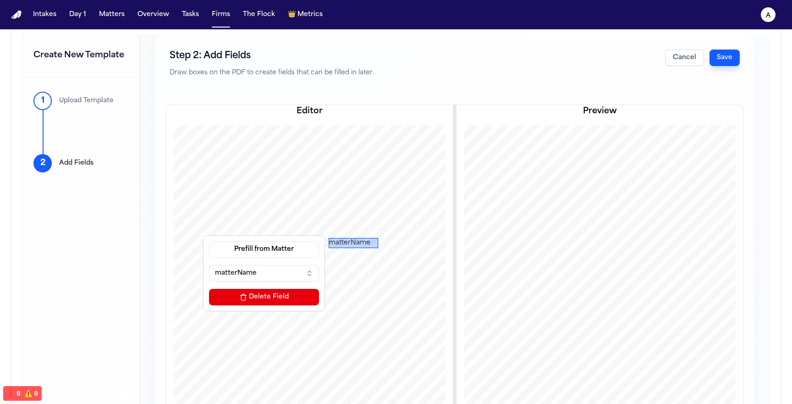
click at [357, 243] on div "matterName" at bounding box center [352, 243] width 49 height 10
click at [296, 291] on button "Delete Field" at bounding box center [264, 297] width 110 height 16
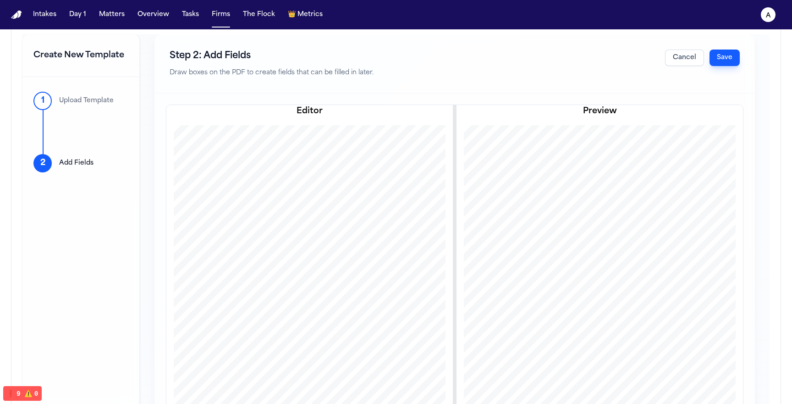
click at [266, 221] on div at bounding box center [310, 311] width 288 height 372
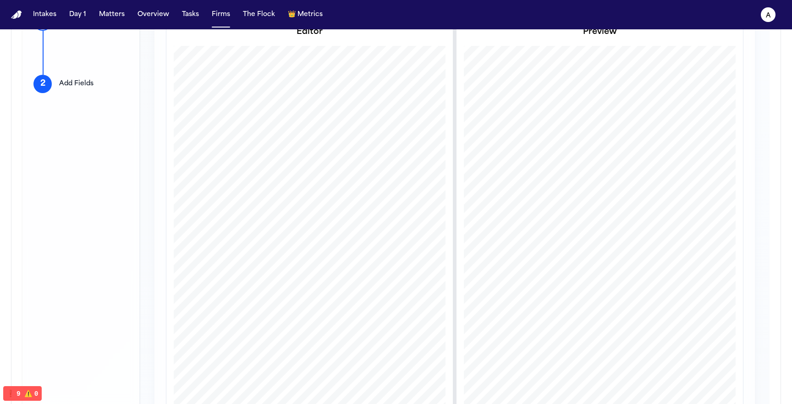
scroll to position [7, 0]
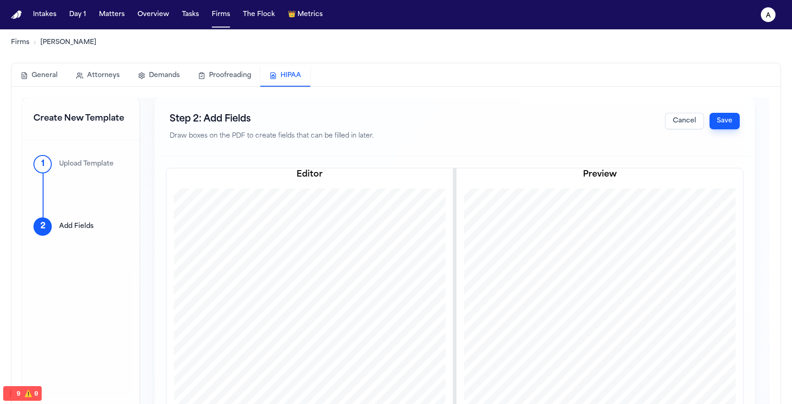
click at [102, 165] on p "Upload Template" at bounding box center [86, 163] width 55 height 9
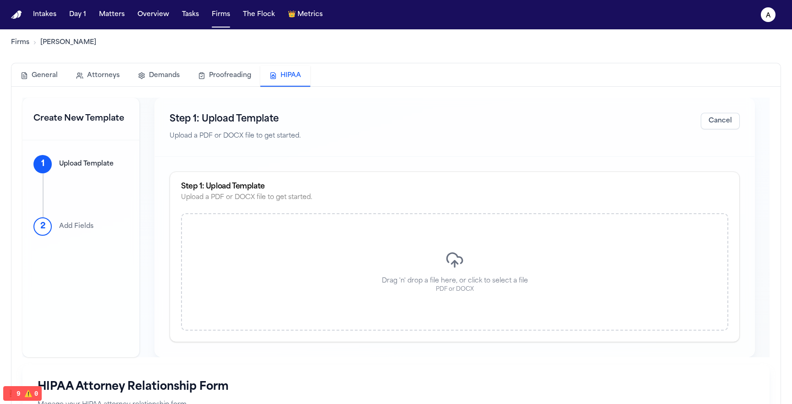
click at [86, 230] on p "Add Fields" at bounding box center [76, 226] width 34 height 9
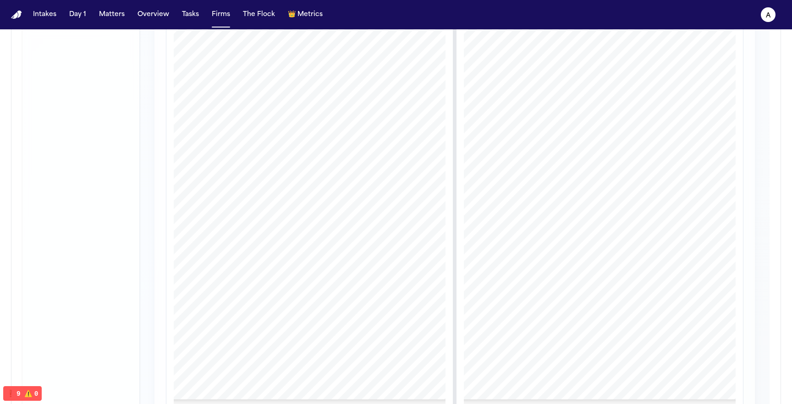
scroll to position [549, 0]
drag, startPoint x: 336, startPoint y: 243, endPoint x: 336, endPoint y: 267, distance: 23.8
click at [336, 266] on div at bounding box center [310, 212] width 288 height 372
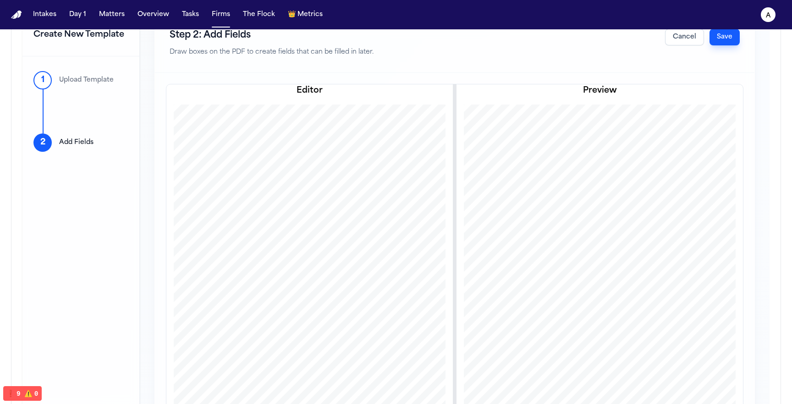
scroll to position [0, 0]
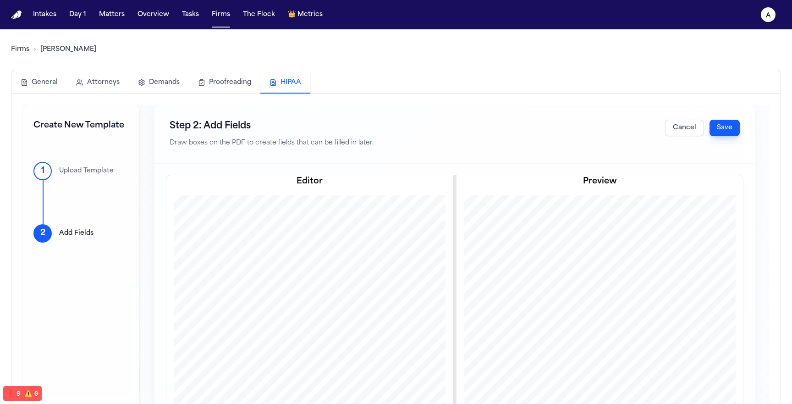
click at [686, 134] on button "Cancel" at bounding box center [684, 128] width 39 height 16
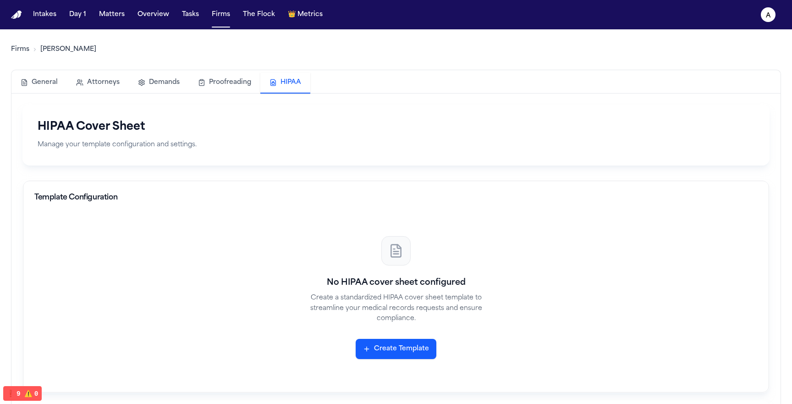
click at [413, 350] on button "Create Template" at bounding box center [395, 349] width 81 height 20
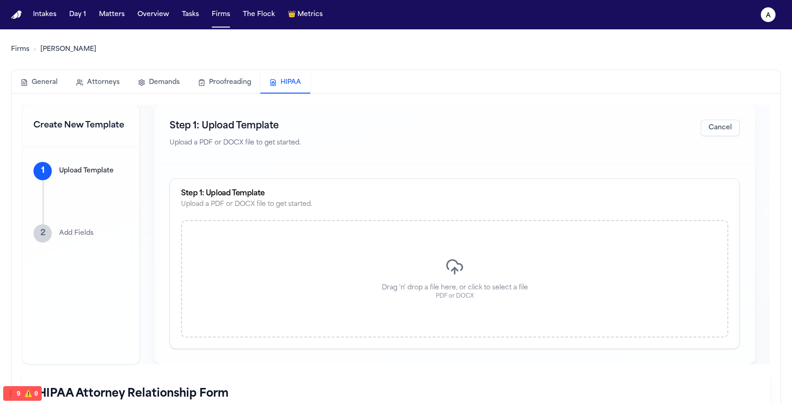
click at [316, 267] on div "Drag 'n' drop a file here, or click to select a file PDF or DOCX" at bounding box center [454, 278] width 547 height 117
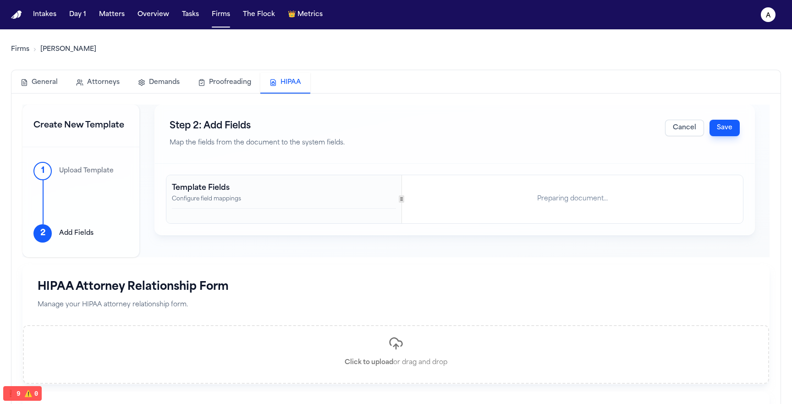
click at [471, 195] on div "Template Fields Configure field mappings Preparing document..." at bounding box center [454, 199] width 576 height 48
drag, startPoint x: 458, startPoint y: 198, endPoint x: 386, endPoint y: 210, distance: 72.4
click at [386, 210] on div "Template Fields Configure field mappings Preparing document..." at bounding box center [454, 199] width 576 height 48
click at [404, 194] on div "Template Fields Configure field mappings Preparing document..." at bounding box center [454, 199] width 576 height 48
click at [457, 195] on div "Template Fields Configure field mappings Preparing document..." at bounding box center [454, 199] width 576 height 48
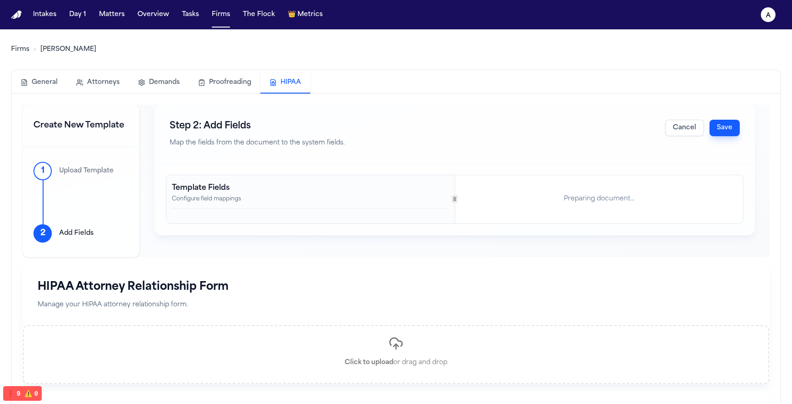
drag, startPoint x: 403, startPoint y: 195, endPoint x: 373, endPoint y: 201, distance: 30.4
click at [373, 202] on div "Template Fields Configure field mappings Preparing document..." at bounding box center [454, 199] width 576 height 48
click at [412, 201] on div at bounding box center [414, 198] width 5 height 7
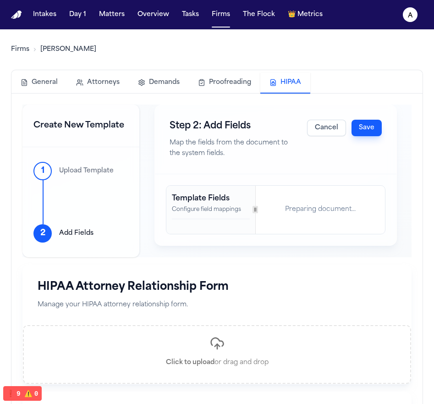
click at [299, 214] on div "Preparing document..." at bounding box center [320, 210] width 129 height 48
click at [292, 201] on div "Template Fields Configure field mappings Preparing document..." at bounding box center [275, 210] width 219 height 48
click at [366, 139] on div "Step 2: Add Fields Map the fields from the document to the system fields. Cance…" at bounding box center [275, 139] width 241 height 69
click at [366, 129] on button "Save" at bounding box center [366, 128] width 30 height 16
click at [317, 137] on div "Step 2: Add Fields Map the fields from the document to the system fields. Cance…" at bounding box center [275, 139] width 241 height 69
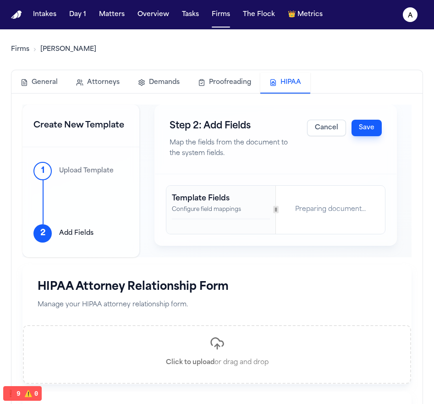
click at [318, 126] on button "Cancel" at bounding box center [326, 128] width 39 height 16
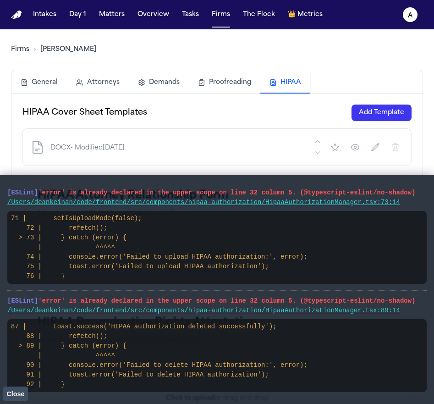
click at [16, 394] on span "Close" at bounding box center [15, 393] width 18 height 7
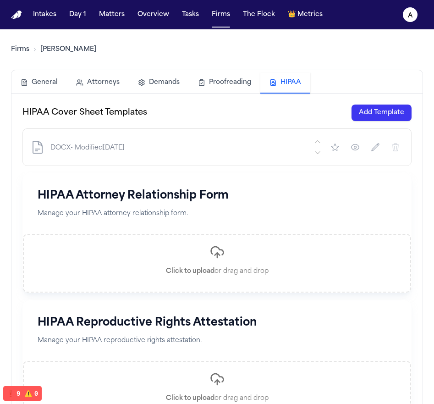
click at [381, 148] on button "button" at bounding box center [375, 147] width 16 height 16
click at [245, 149] on button "Cancel" at bounding box center [248, 147] width 35 height 15
click at [373, 147] on icon "button" at bounding box center [375, 146] width 9 height 9
type input "***"
click at [211, 149] on button "Save" at bounding box center [214, 147] width 27 height 15
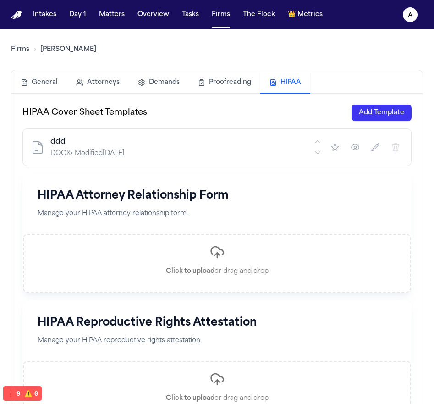
click at [223, 260] on div "Click to upload or drag and drop" at bounding box center [217, 262] width 103 height 55
click at [377, 118] on button "Add Template" at bounding box center [381, 112] width 60 height 16
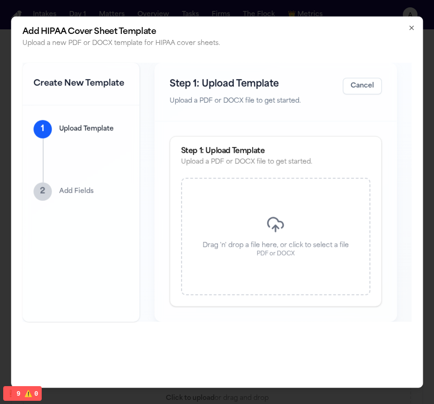
click at [291, 210] on div "Drag 'n' drop a file here, or click to select a file PDF or DOCX" at bounding box center [276, 236] width 190 height 117
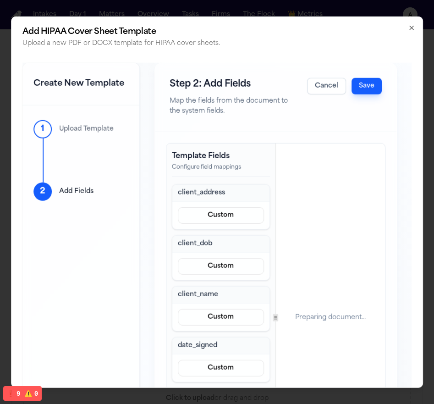
click at [315, 311] on div "Template Fields Configure field mappings client_address Custom client_dob Custo…" at bounding box center [275, 317] width 219 height 348
click at [249, 208] on button "Custom" at bounding box center [221, 215] width 86 height 16
click at [229, 239] on div "client_address Custom client_dob Custom client_name Custom date_signed Custom f…" at bounding box center [221, 334] width 98 height 300
click at [222, 219] on button "Custom" at bounding box center [221, 215] width 86 height 16
click at [208, 239] on div "client_address Custom client_dob Custom client_name Custom date_signed Custom f…" at bounding box center [221, 334] width 98 height 300
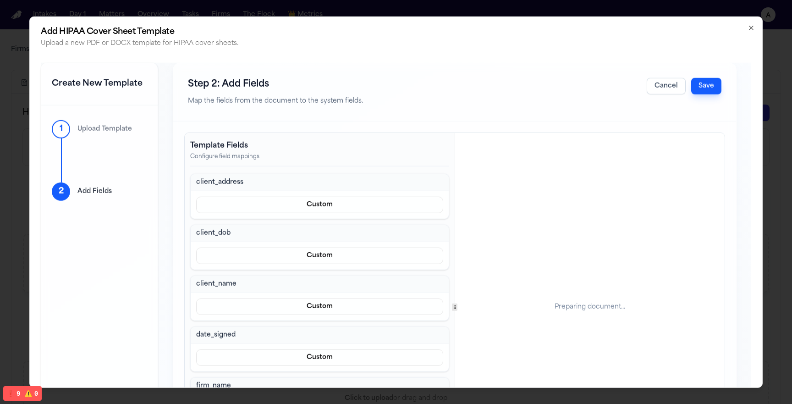
click at [317, 202] on button "Custom" at bounding box center [319, 205] width 247 height 16
click at [308, 228] on div "client_address Custom client_dob Custom client_name Custom date_signed Custom f…" at bounding box center [319, 324] width 259 height 300
click at [301, 244] on div "Custom" at bounding box center [320, 255] width 258 height 27
click at [297, 259] on button "Custom" at bounding box center [319, 255] width 247 height 16
click at [289, 278] on div "client_address Custom client_dob Custom client_name Custom date_signed Custom f…" at bounding box center [319, 324] width 259 height 300
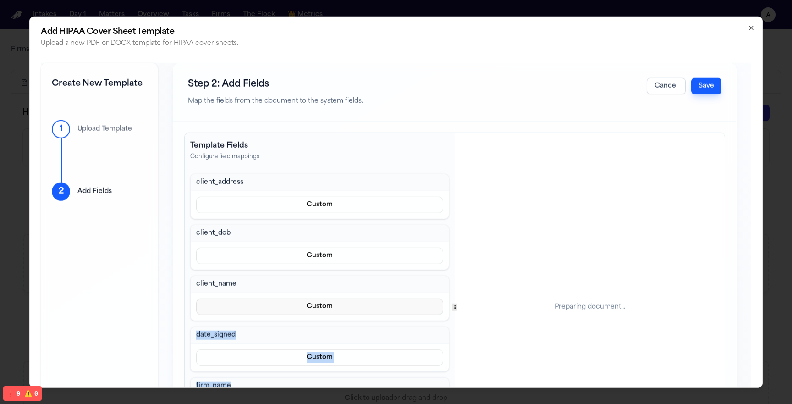
drag, startPoint x: 457, startPoint y: 306, endPoint x: 405, endPoint y: 304, distance: 52.2
click at [405, 304] on div "Template Fields Configure field mappings client_address Custom client_dob Custo…" at bounding box center [455, 307] width 540 height 348
click at [433, 307] on div "Preparing document..." at bounding box center [590, 307] width 270 height 348
click at [366, 318] on div "Template Fields Configure field mappings client_address Custom client_dob Custo…" at bounding box center [455, 307] width 540 height 348
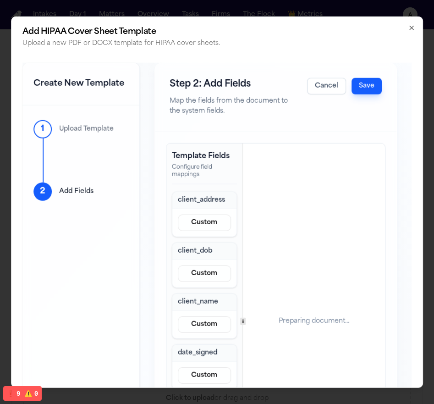
click at [366, 87] on button "Save" at bounding box center [366, 85] width 30 height 16
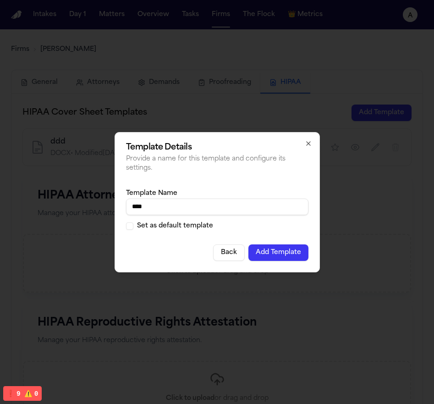
type input "****"
click at [268, 251] on button "Add Template" at bounding box center [278, 252] width 60 height 16
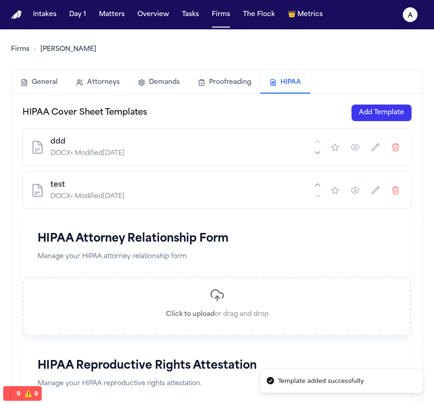
click at [347, 194] on button "button" at bounding box center [355, 190] width 16 height 16
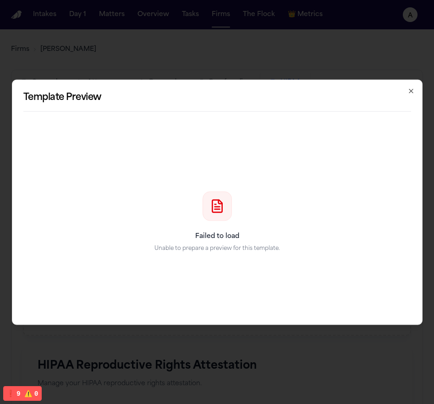
click at [324, 277] on div "Failed to load Unable to prepare a preview for this template." at bounding box center [217, 221] width 388 height 183
click at [414, 92] on div "Template Preview Failed to load Unable to prepare a preview for this template. …" at bounding box center [217, 201] width 410 height 245
click at [411, 91] on icon "button" at bounding box center [410, 90] width 7 height 7
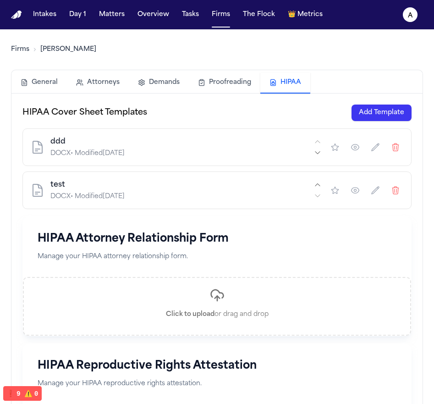
click at [208, 302] on div "Click to upload or drag and drop" at bounding box center [217, 306] width 103 height 55
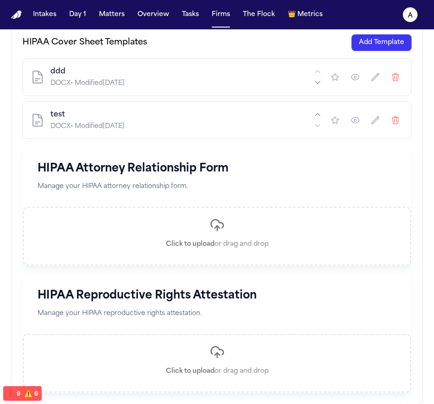
click at [237, 347] on div "Click to upload or drag and drop" at bounding box center [217, 362] width 103 height 55
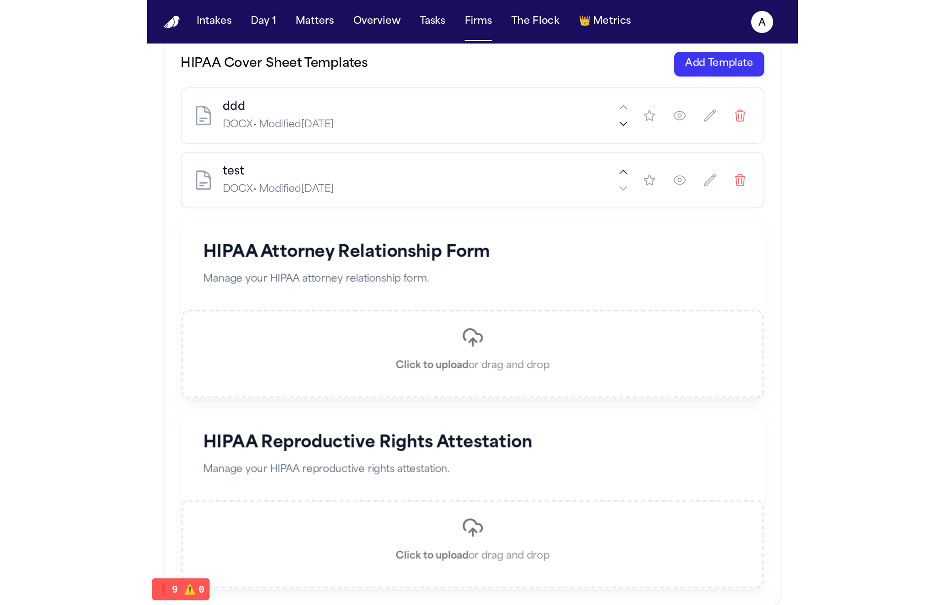
scroll to position [0, 0]
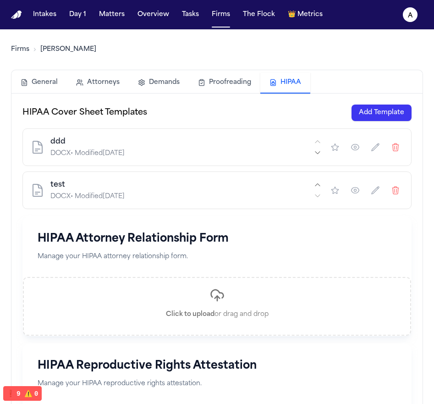
click at [398, 151] on icon "button" at bounding box center [395, 146] width 9 height 9
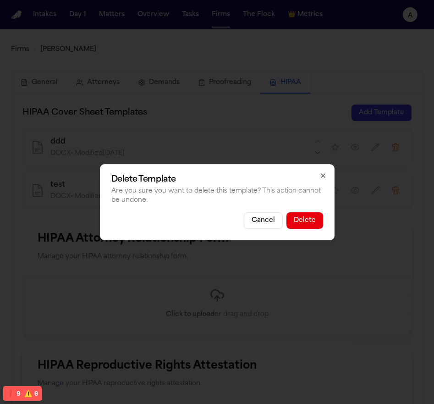
click at [310, 218] on button "Delete" at bounding box center [304, 220] width 37 height 16
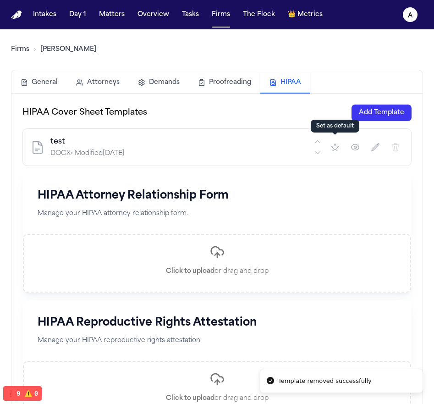
click at [336, 148] on icon "button" at bounding box center [334, 146] width 9 height 9
click at [317, 130] on div "test Default DOCX • Modified 9/28/2025" at bounding box center [216, 147] width 389 height 38
click at [355, 148] on icon "button" at bounding box center [355, 147] width 2 height 2
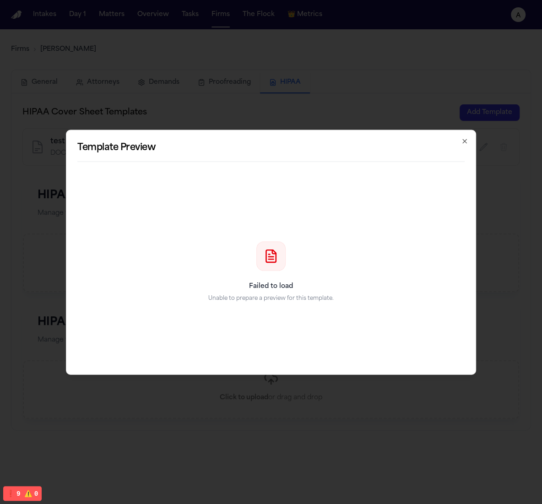
click at [433, 131] on div "Template Preview Failed to load Unable to prepare a preview for this template. …" at bounding box center [271, 252] width 410 height 245
click at [433, 140] on icon "button" at bounding box center [464, 140] width 7 height 7
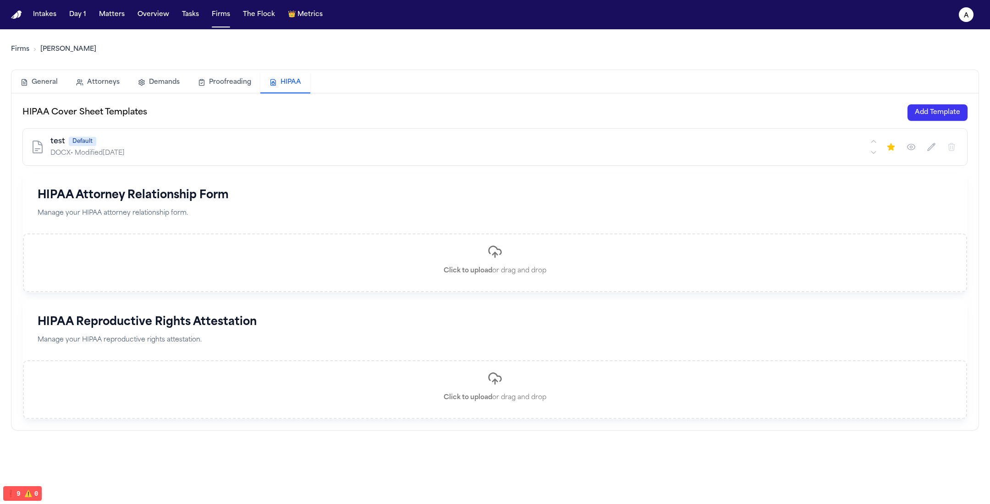
click at [433, 141] on button "button" at bounding box center [910, 147] width 16 height 16
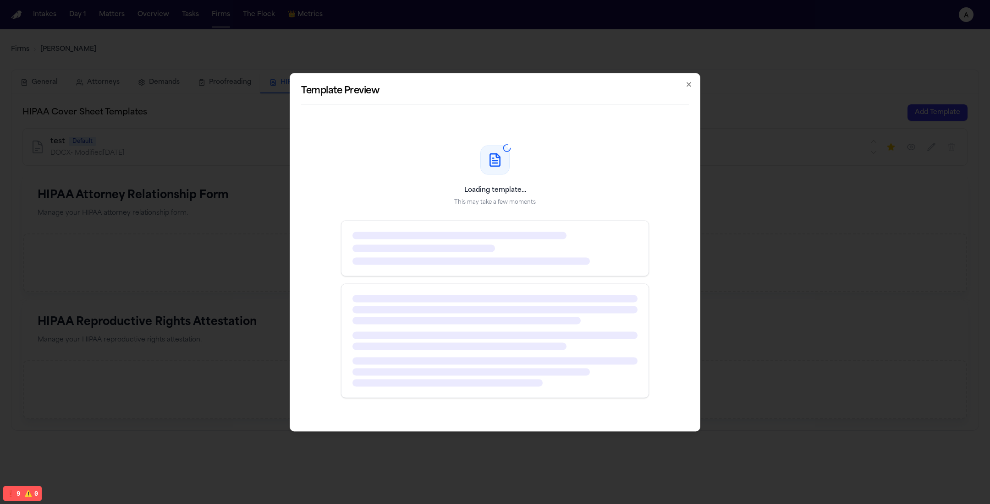
click at [433, 238] on div at bounding box center [494, 248] width 285 height 33
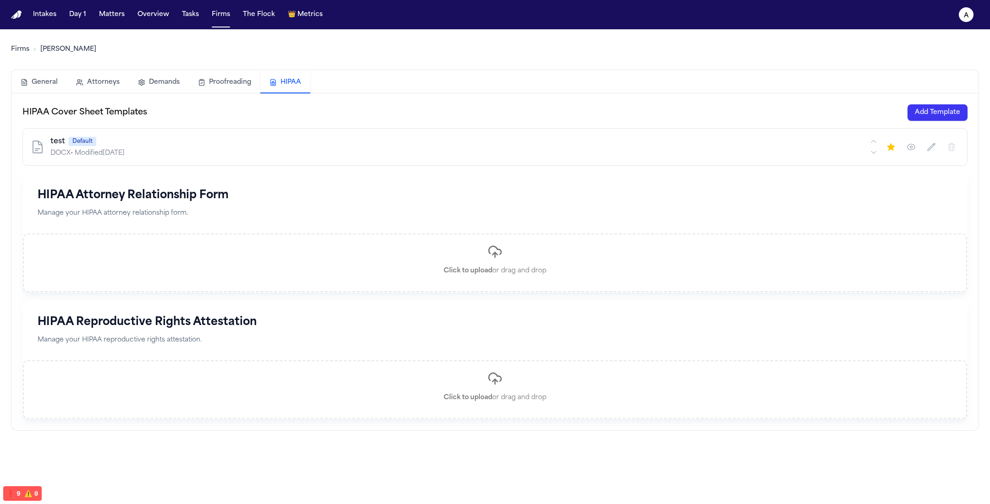
click at [433, 172] on div "HIPAA Cover Sheet Templates Add Template test Default DOCX • Modified 9/28/2025…" at bounding box center [494, 261] width 945 height 315
click at [433, 151] on button "button" at bounding box center [910, 147] width 16 height 16
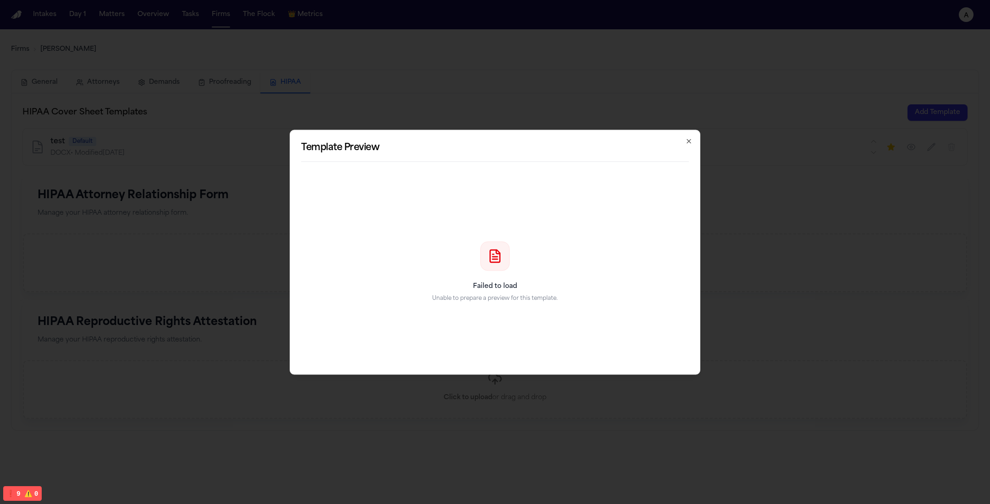
click at [433, 144] on h2 "Template Preview" at bounding box center [495, 147] width 388 height 13
click at [433, 140] on icon "button" at bounding box center [688, 140] width 7 height 7
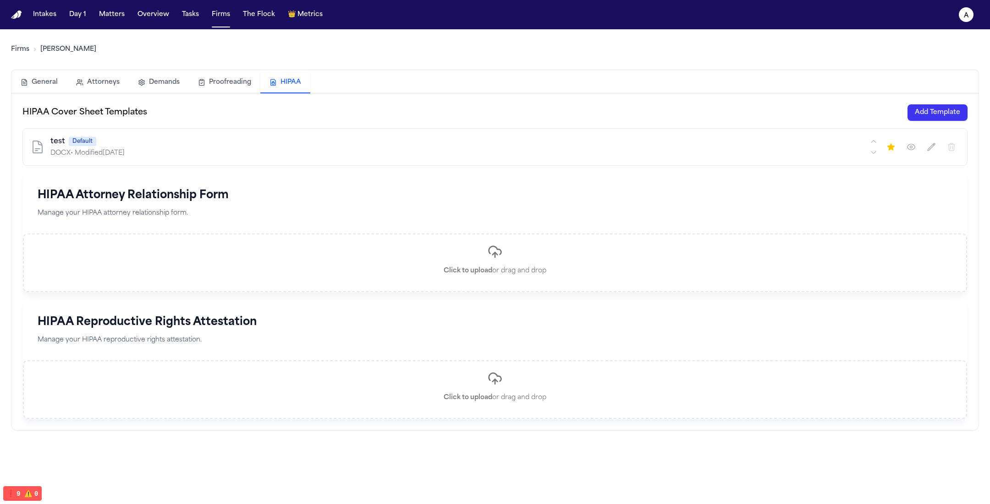
click at [433, 148] on icon "button" at bounding box center [930, 146] width 9 height 9
click at [249, 145] on button "Cancel" at bounding box center [248, 147] width 35 height 15
click at [433, 137] on div "test Default" at bounding box center [458, 141] width 817 height 11
click at [219, 318] on h1 "HIPAA Reproductive Rights Attestation" at bounding box center [495, 322] width 914 height 15
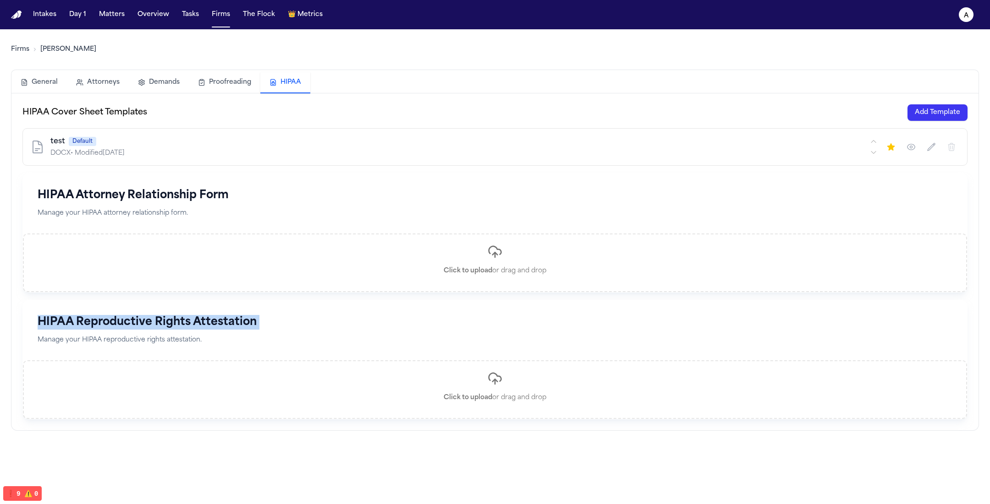
click at [219, 318] on h1 "HIPAA Reproductive Rights Attestation" at bounding box center [495, 322] width 914 height 15
copy h1 "HIPAA Reproductive Rights Attestation"
click at [251, 315] on h1 "HIPAA Reproductive Rights Attestation" at bounding box center [495, 322] width 914 height 15
click at [205, 161] on div "test Default DOCX • Modified 9/28/2025" at bounding box center [494, 147] width 945 height 38
click at [185, 193] on h1 "HIPAA Attorney Relationship Form" at bounding box center [495, 195] width 914 height 15
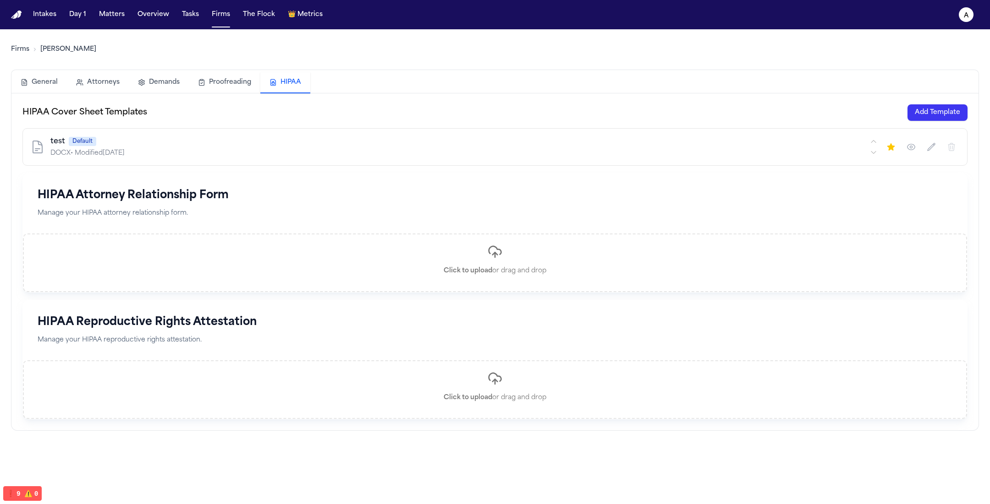
click at [185, 193] on h1 "HIPAA Attorney Relationship Form" at bounding box center [495, 195] width 914 height 15
copy h1 "HIPAA Attorney Relationship Form"
click at [179, 203] on div "HIPAA Attorney Relationship Form Manage your HIPAA attorney relationship form." at bounding box center [495, 204] width 944 height 60
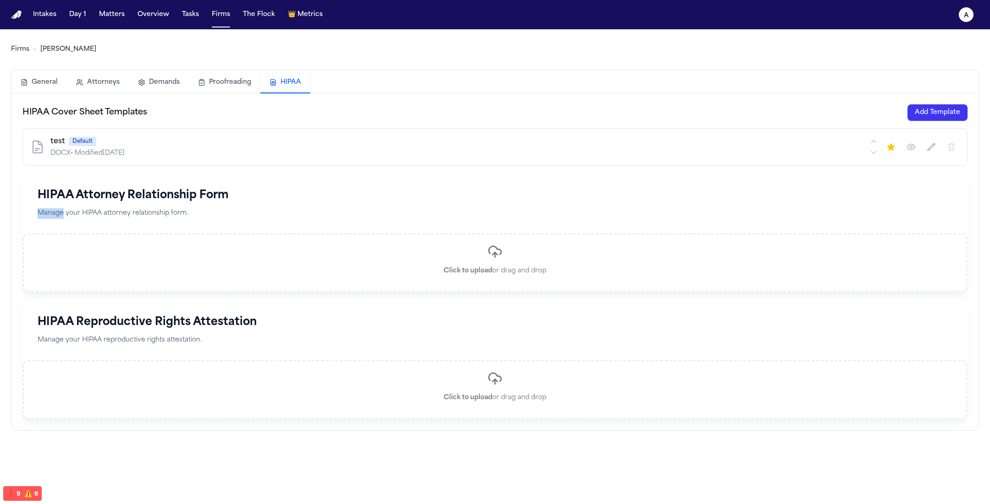
click at [179, 203] on div "HIPAA Attorney Relationship Form Manage your HIPAA attorney relationship form." at bounding box center [495, 204] width 944 height 60
click at [180, 190] on h1 "HIPAA Attorney Relationship Form" at bounding box center [495, 195] width 914 height 15
click at [173, 191] on h1 "HIPAA Attorney Relationship Form" at bounding box center [495, 195] width 914 height 15
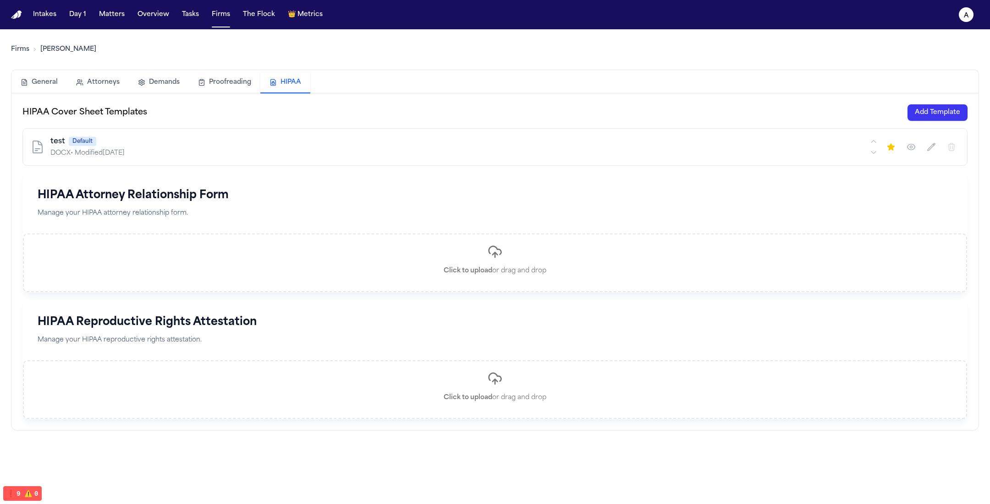
click at [173, 191] on h1 "HIPAA Attorney Relationship Form" at bounding box center [495, 195] width 914 height 15
click at [433, 251] on div "Click to upload or drag and drop" at bounding box center [494, 262] width 103 height 55
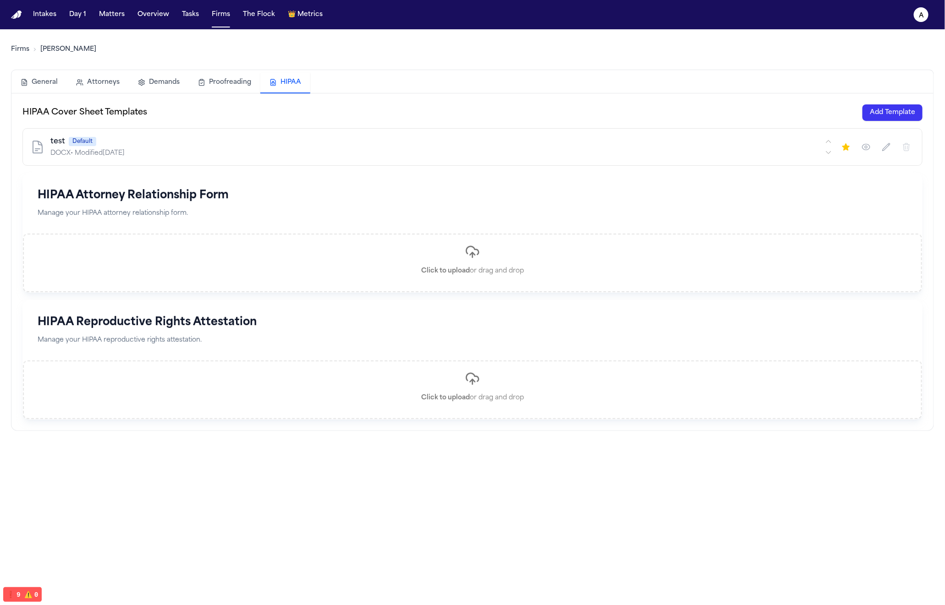
click at [433, 175] on div "HIPAA Attorney Relationship Form Manage your HIPAA attorney relationship form." at bounding box center [472, 204] width 899 height 60
click at [433, 145] on div "test Default" at bounding box center [436, 141] width 772 height 11
click at [133, 149] on div "DOCX • Modified 9/28/2025" at bounding box center [436, 153] width 772 height 9
click at [433, 155] on div "DOCX • Modified 9/28/2025" at bounding box center [436, 153] width 772 height 9
click at [433, 178] on div "HIPAA Attorney Relationship Form Manage your HIPAA attorney relationship form." at bounding box center [472, 204] width 899 height 60
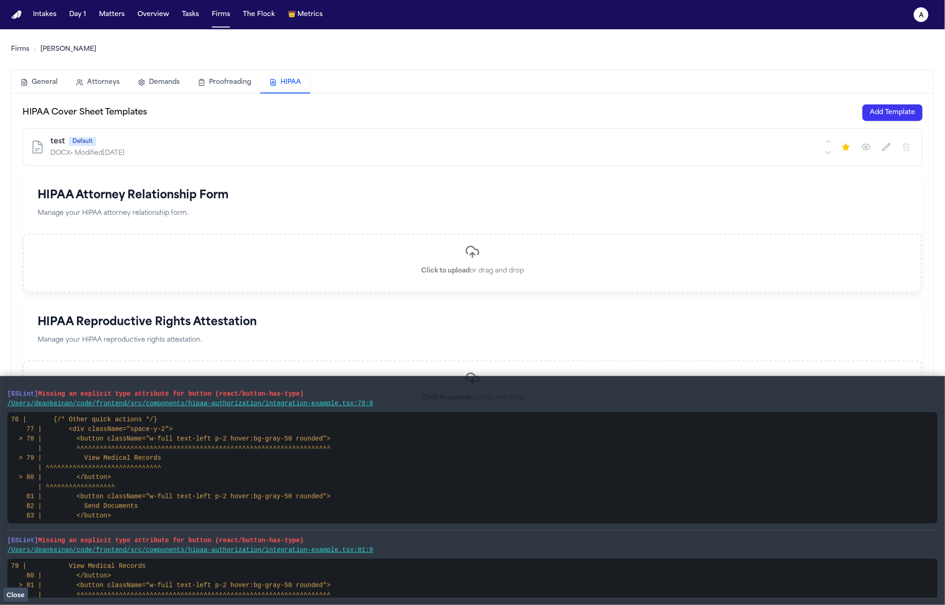
click at [24, 597] on span "Close" at bounding box center [15, 594] width 18 height 7
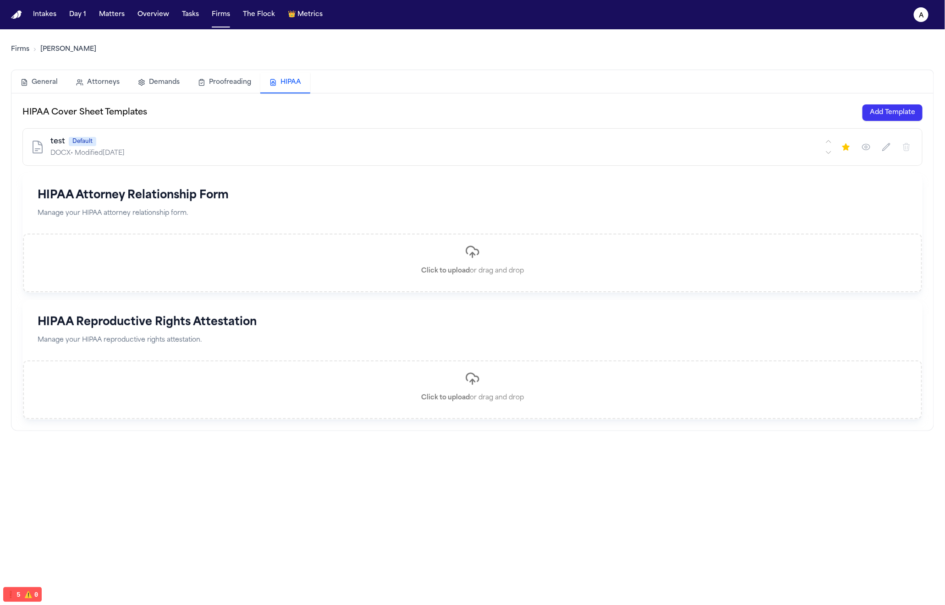
click at [130, 110] on h3 "HIPAA Cover Sheet Templates" at bounding box center [84, 112] width 125 height 13
copy h3 "HIPAA Cover Sheet Templates"
